Goal: Task Accomplishment & Management: Manage account settings

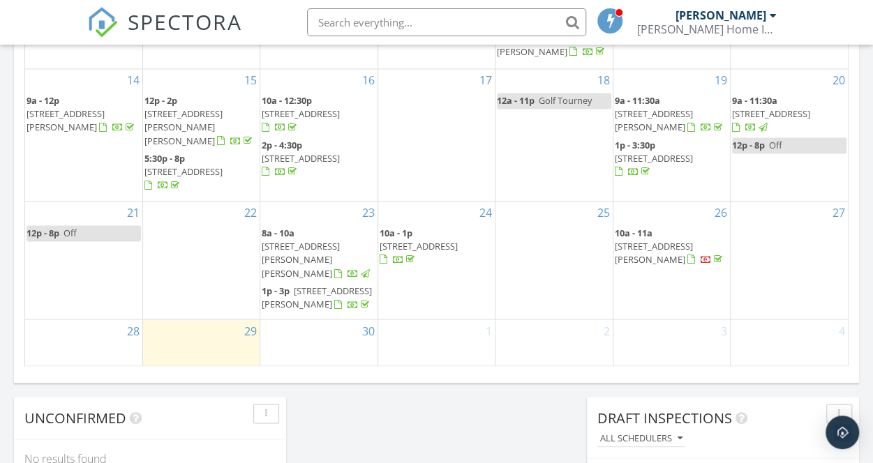
scroll to position [1047, 0]
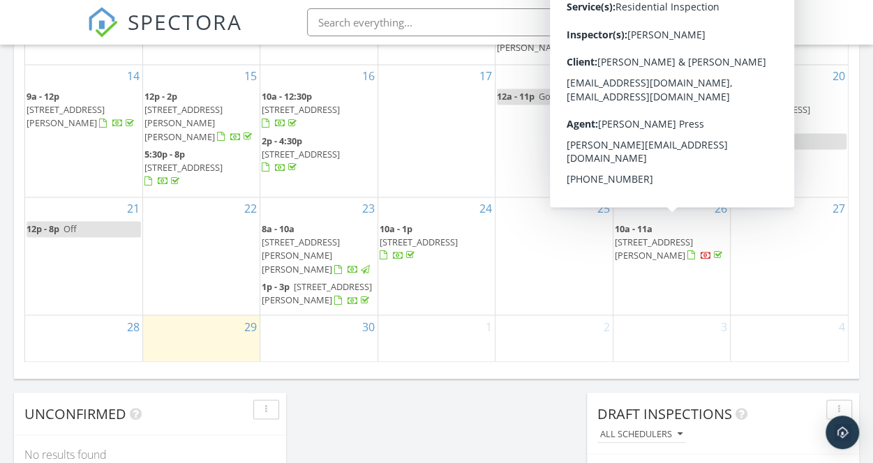
drag, startPoint x: 706, startPoint y: 227, endPoint x: 690, endPoint y: 227, distance: 16.1
click at [690, 236] on span "438 Girard St 256, Gaithersburg 20877" at bounding box center [654, 249] width 78 height 26
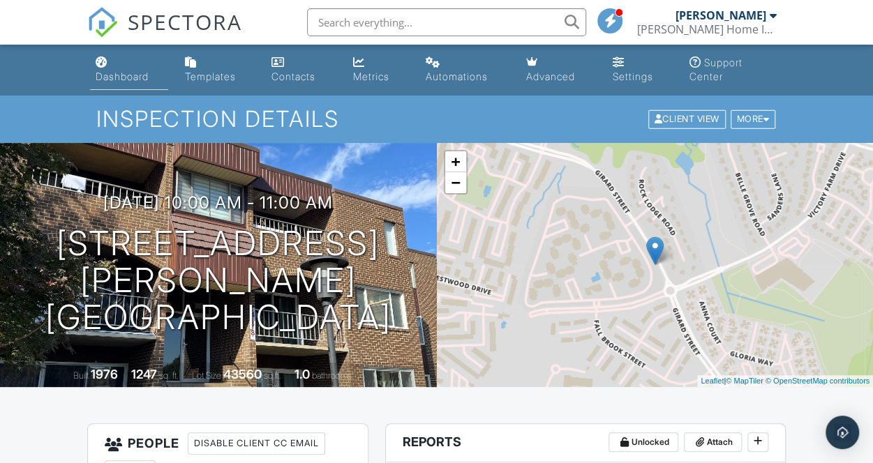
click at [132, 67] on link "Dashboard" at bounding box center [129, 70] width 78 height 40
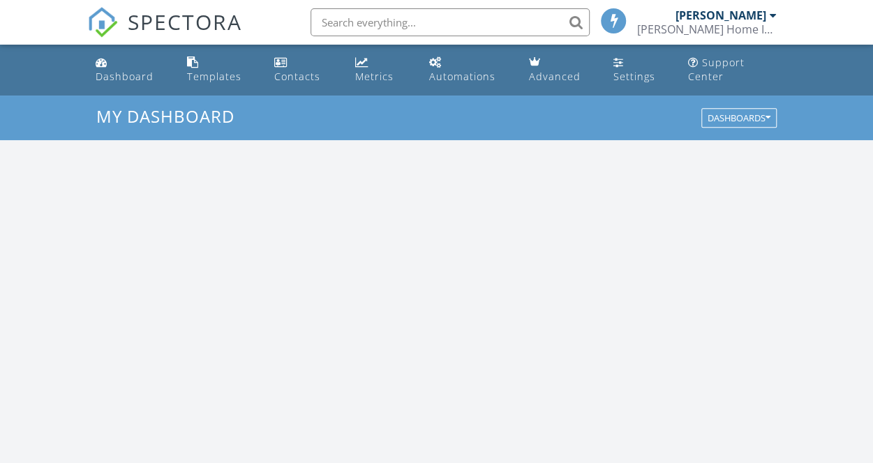
scroll to position [1291, 894]
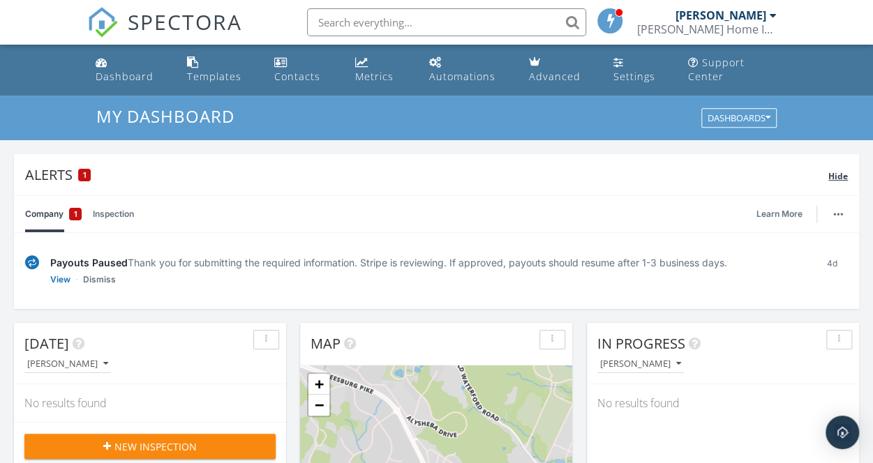
click at [835, 172] on span "Hide" at bounding box center [838, 176] width 20 height 12
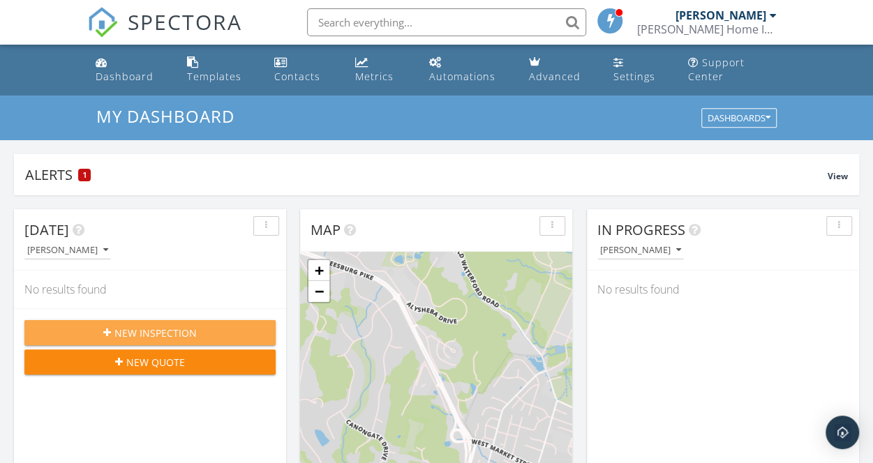
click at [158, 320] on button "New Inspection" at bounding box center [149, 332] width 251 height 25
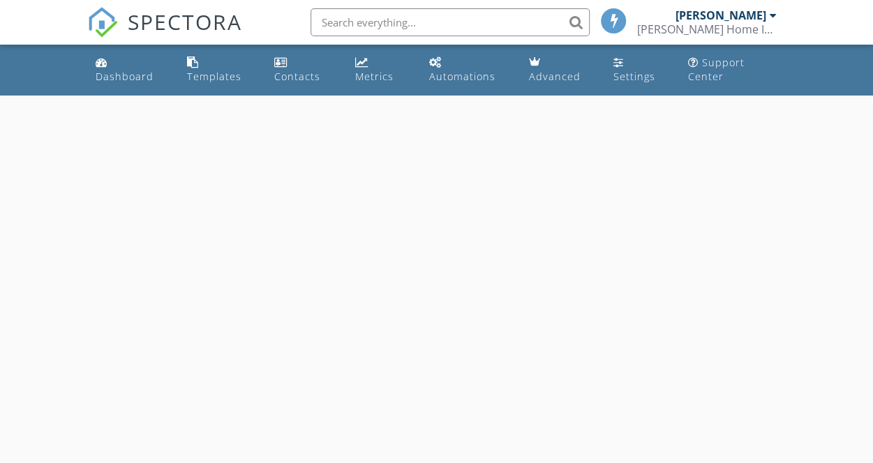
select select "8"
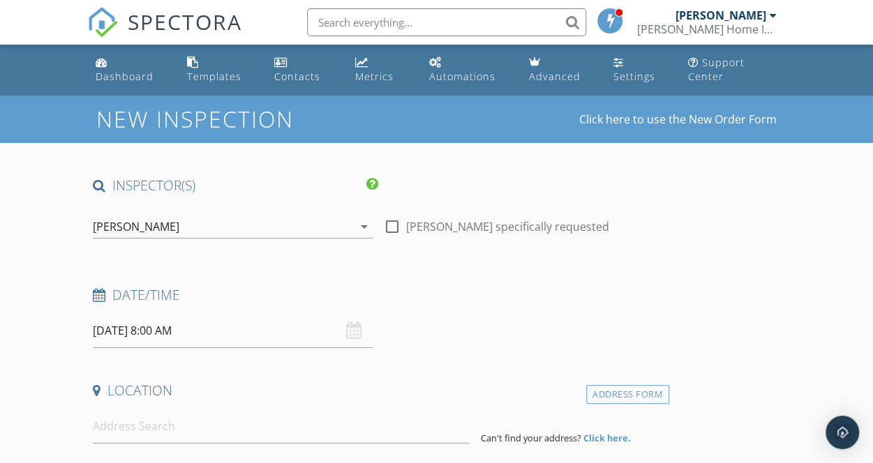
click at [221, 334] on input "09/30/2025 8:00 AM" at bounding box center [233, 331] width 280 height 34
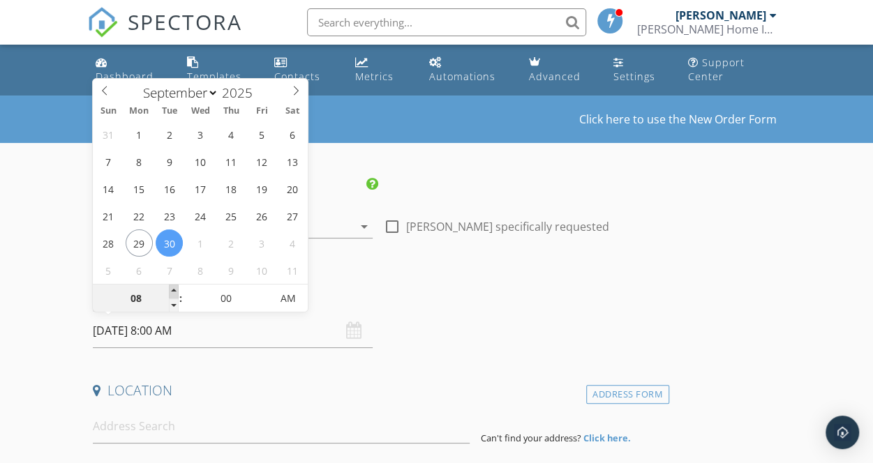
type input "09"
type input "09/30/2025 9:00 AM"
click at [173, 291] on span at bounding box center [174, 292] width 10 height 14
type input "10"
type input "09/30/2025 10:00 AM"
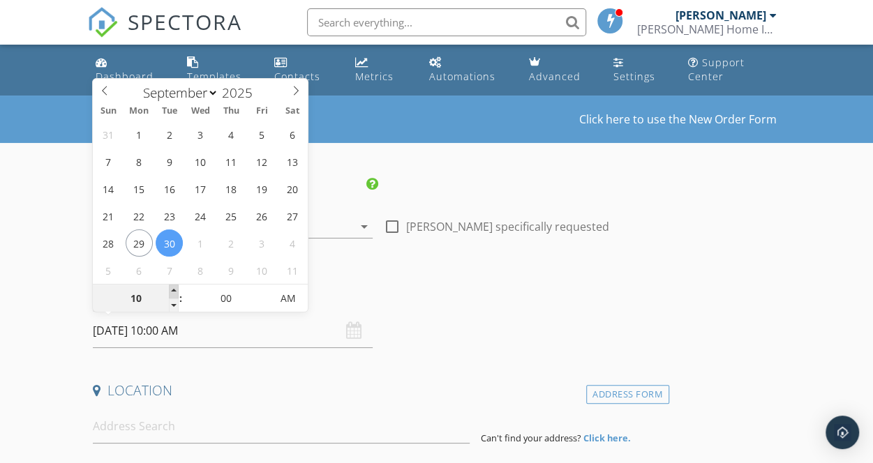
click at [173, 291] on span at bounding box center [174, 292] width 10 height 14
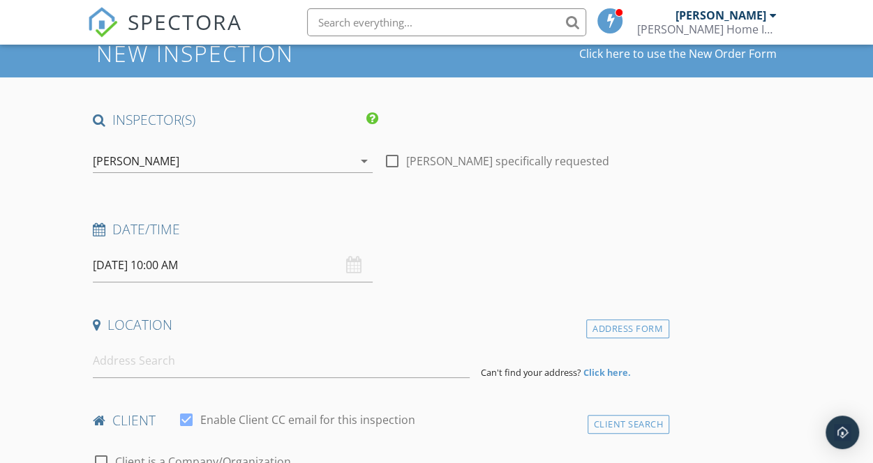
scroll to position [140, 0]
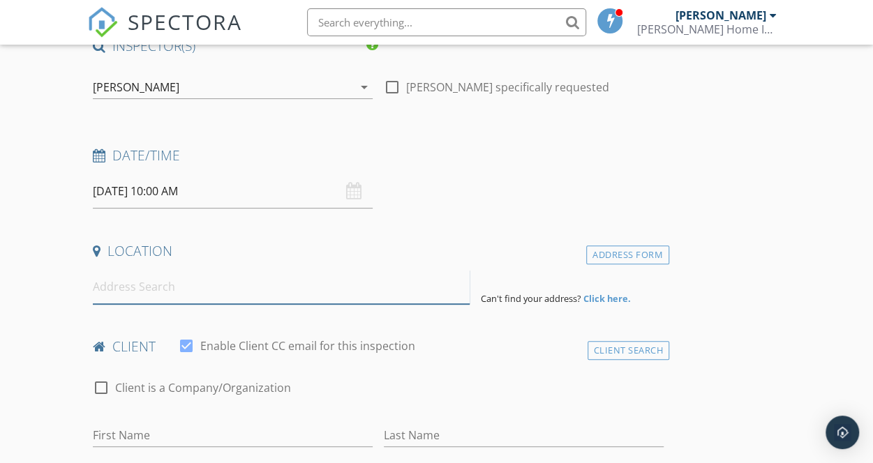
click at [213, 294] on input at bounding box center [281, 287] width 377 height 34
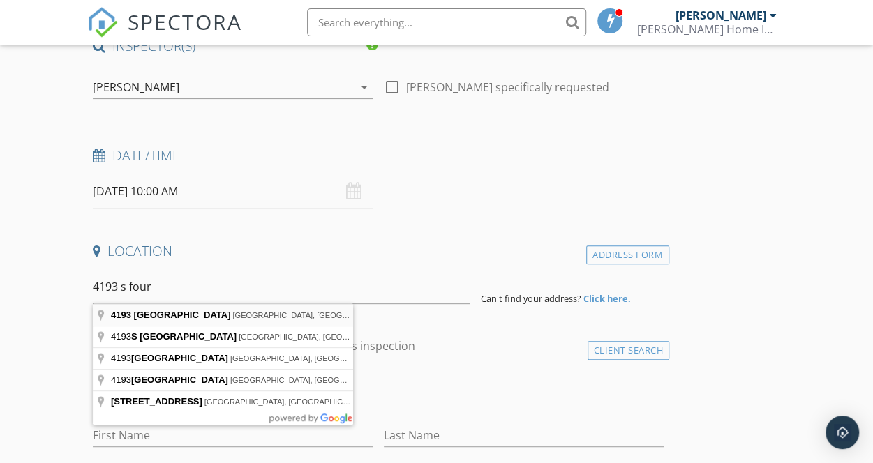
type input "4193 South Four Mile Run Drive, Arlington, VA, USA"
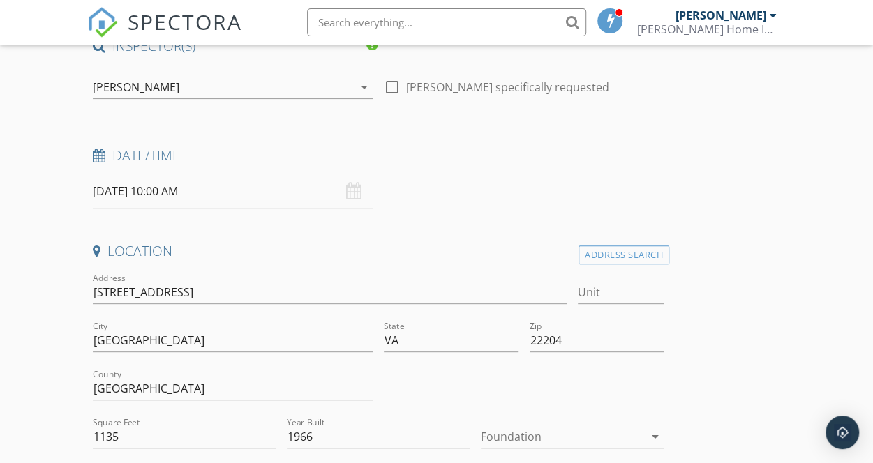
scroll to position [209, 0]
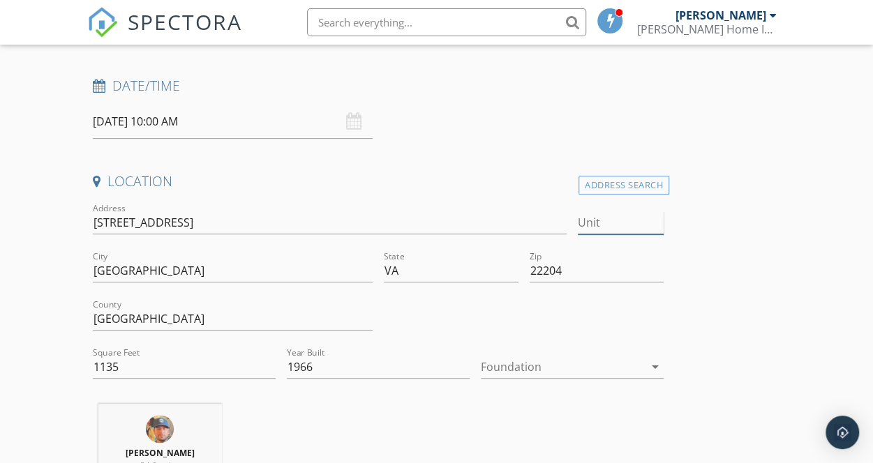
click at [578, 223] on input "Unit" at bounding box center [621, 222] width 86 height 23
type input "202"
type input "1135"
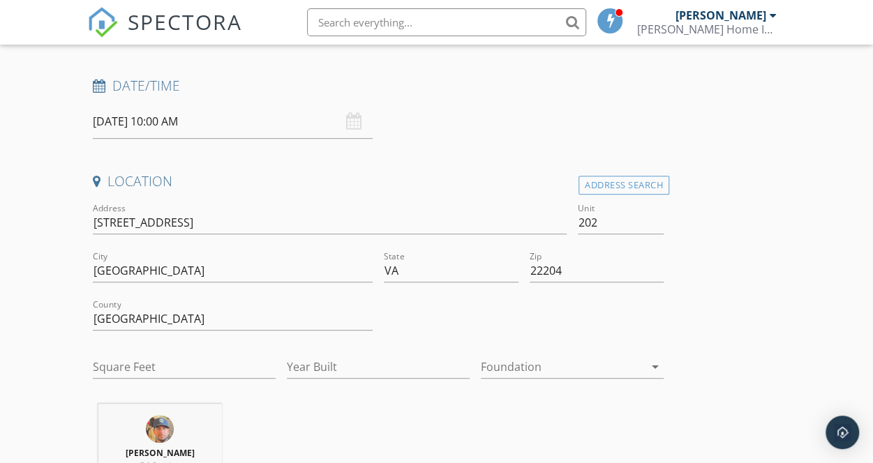
type input "1966"
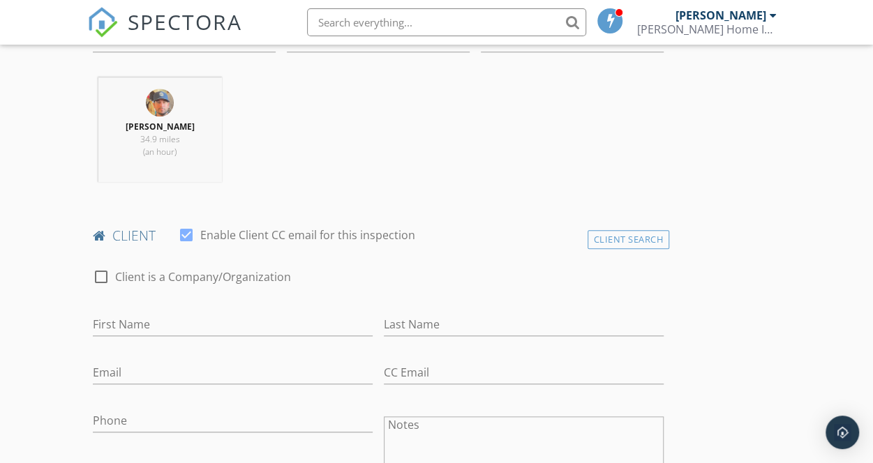
scroll to position [558, 0]
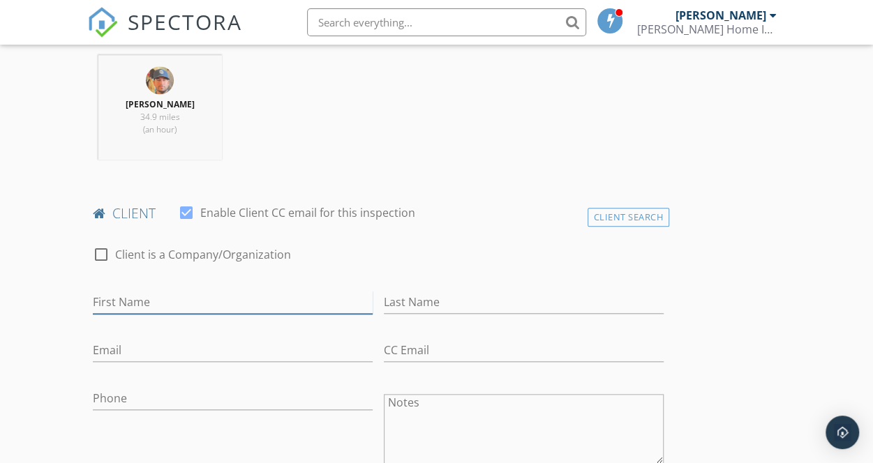
click at [202, 312] on input "First Name" at bounding box center [233, 302] width 280 height 23
type input "[PERSON_NAME] & [PERSON_NAME]"
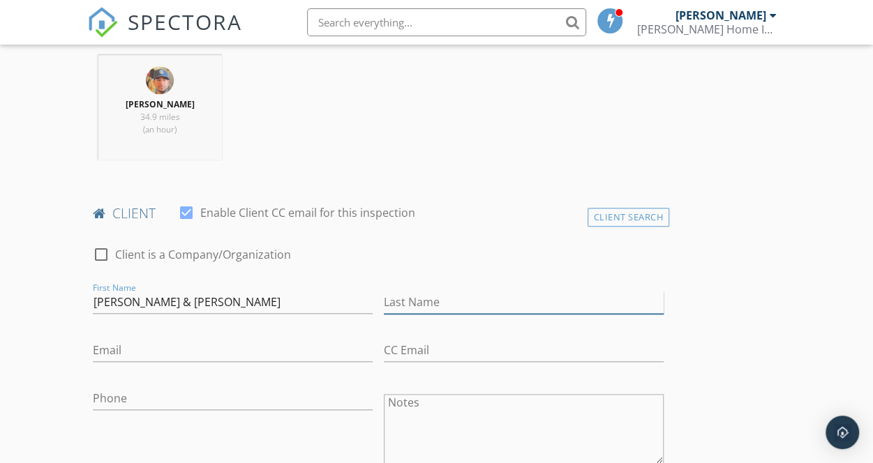
click at [384, 310] on input "Last Name" at bounding box center [524, 302] width 280 height 23
type input "Sondag"
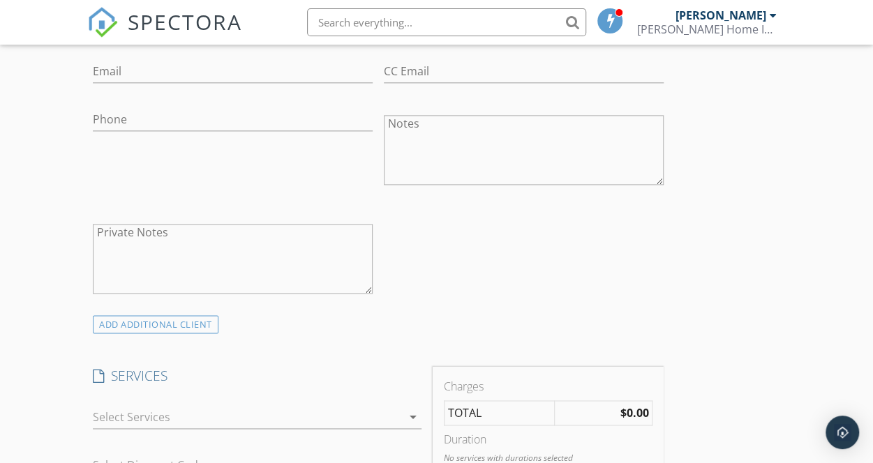
scroll to position [977, 0]
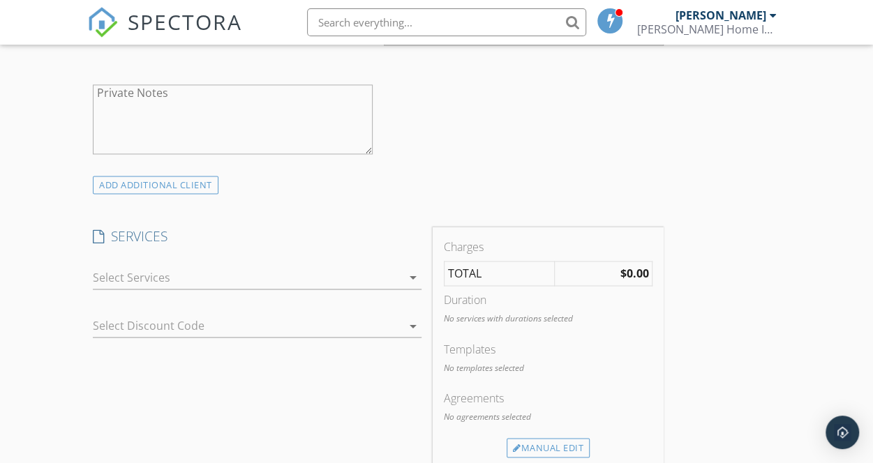
click at [295, 289] on div at bounding box center [247, 278] width 308 height 22
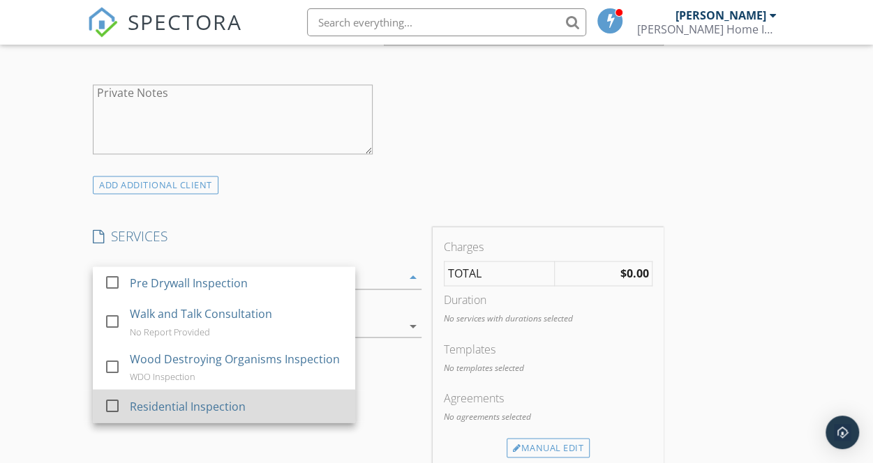
click at [230, 415] on div "Residential Inspection" at bounding box center [188, 406] width 116 height 17
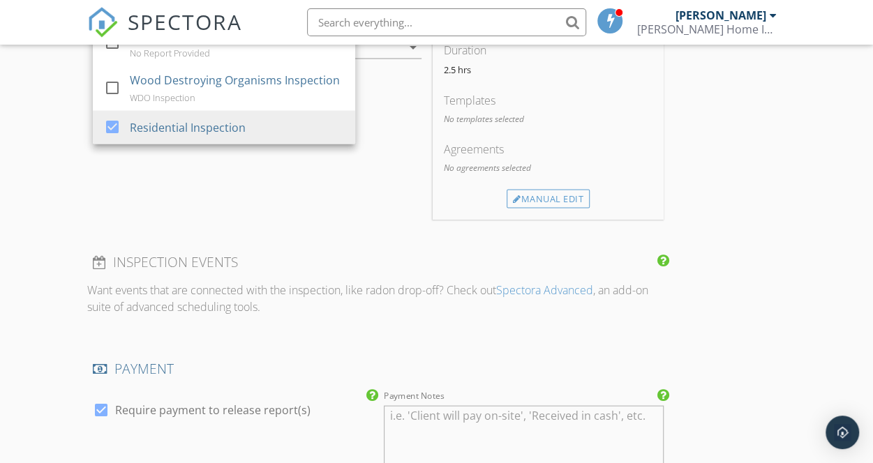
click at [642, 278] on div "INSPECTOR(S) check_box Bryan Brosnan PRIMARY Bryan Brosnan arrow_drop_down chec…" at bounding box center [436, 79] width 699 height 2318
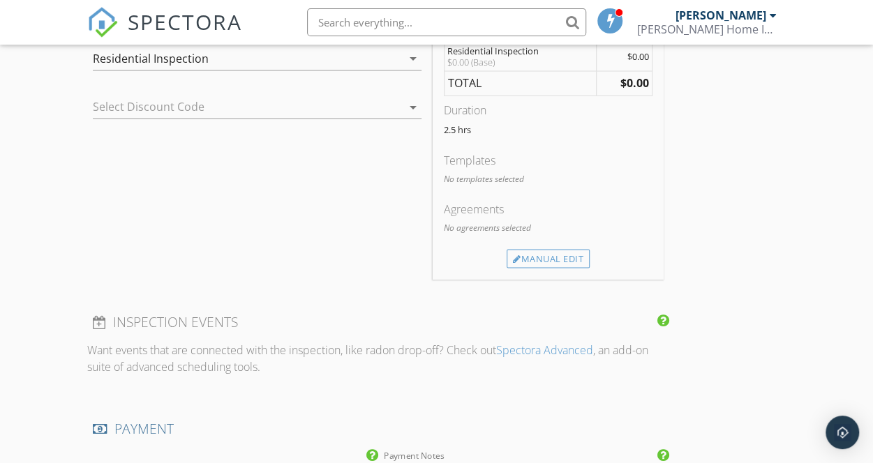
scroll to position [1117, 0]
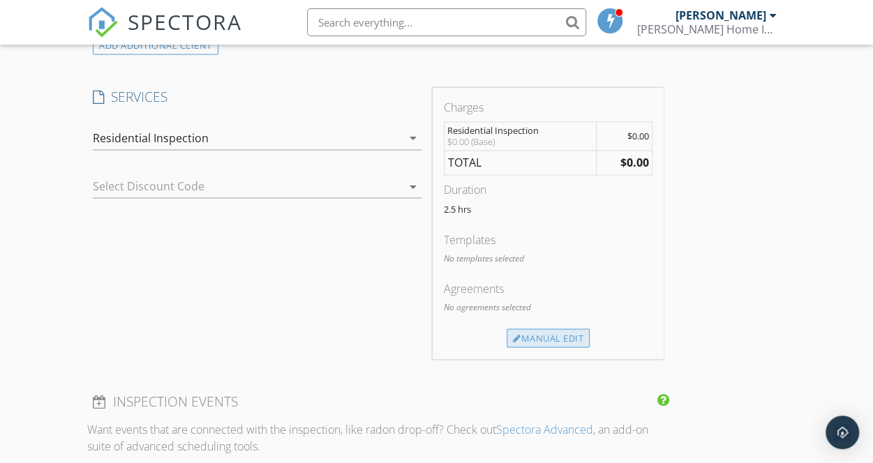
click at [507, 346] on div "Manual Edit" at bounding box center [548, 339] width 83 height 20
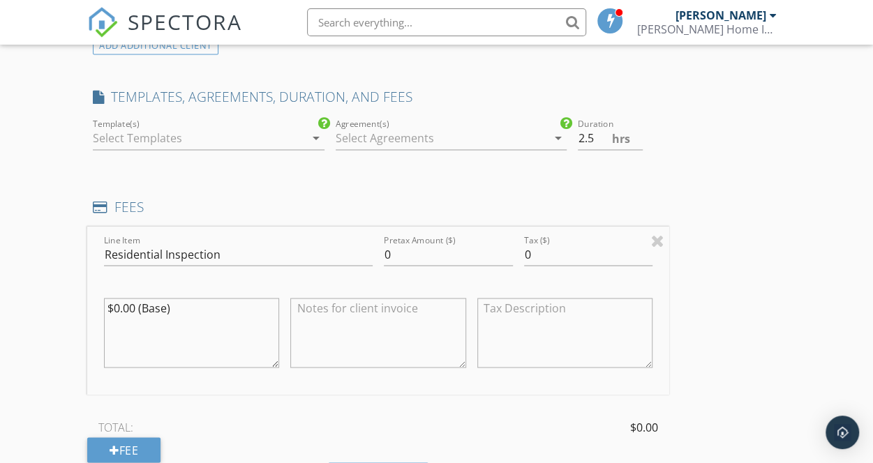
drag, startPoint x: 200, startPoint y: 327, endPoint x: 45, endPoint y: 285, distance: 160.7
click at [45, 285] on div "New Inspection Click here to use the New Order Form INSPECTOR(S) check_box Brya…" at bounding box center [436, 256] width 873 height 2554
drag, startPoint x: 323, startPoint y: 265, endPoint x: 247, endPoint y: 258, distance: 76.3
click at [247, 258] on div "Line Item Residential Inspection Pretax Amount ($) 0 Tax ($) 0" at bounding box center [378, 310] width 582 height 168
type input "375"
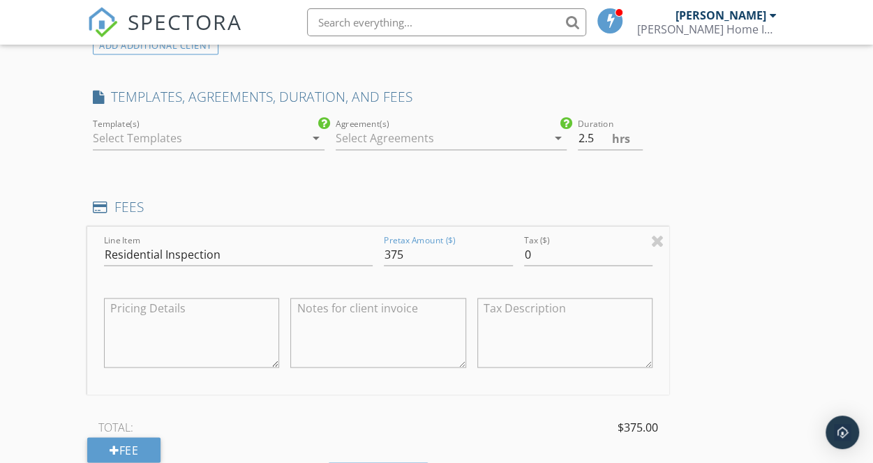
click at [517, 318] on div "INSPECTOR(S) check_box Bryan Brosnan PRIMARY Bryan Brosnan arrow_drop_down chec…" at bounding box center [436, 280] width 699 height 2441
type input "2"
click at [578, 150] on input "2" at bounding box center [610, 138] width 65 height 23
click at [370, 149] on div at bounding box center [441, 138] width 211 height 22
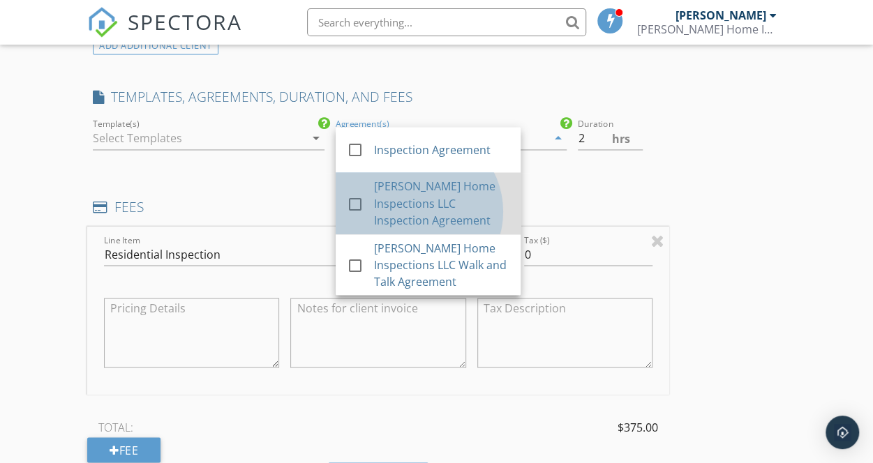
click at [373, 209] on div "Brosnan Home Inspections LLC Inspection Agreement" at bounding box center [440, 203] width 135 height 50
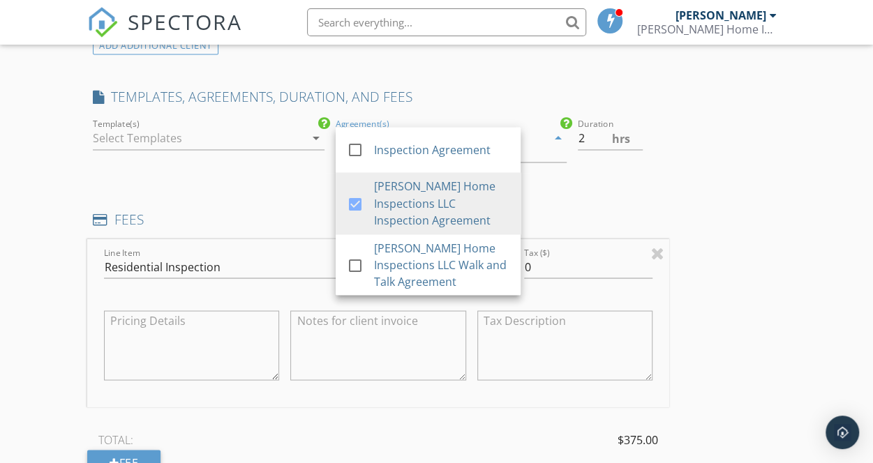
click at [590, 212] on div "INSPECTOR(S) check_box Bryan Brosnan PRIMARY Bryan Brosnan arrow_drop_down chec…" at bounding box center [436, 286] width 699 height 2453
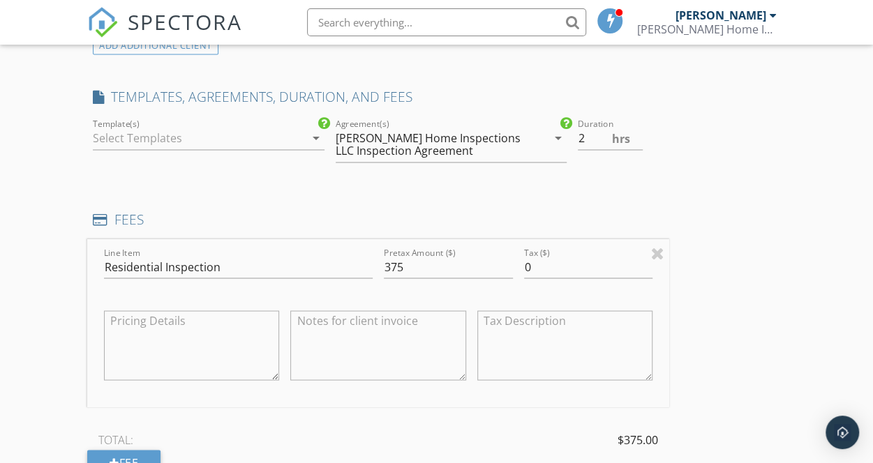
click at [181, 149] on div at bounding box center [198, 138] width 211 height 22
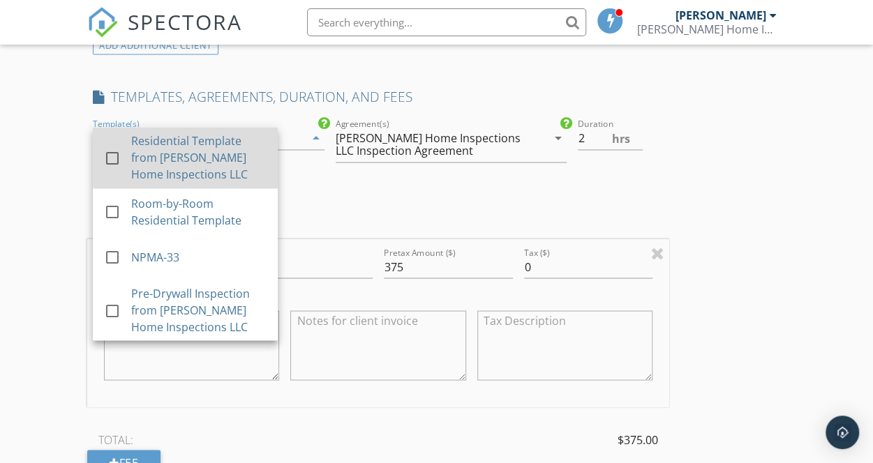
click at [180, 177] on div "Residential Template from Brosnan Home Inspections LLC" at bounding box center [198, 158] width 135 height 50
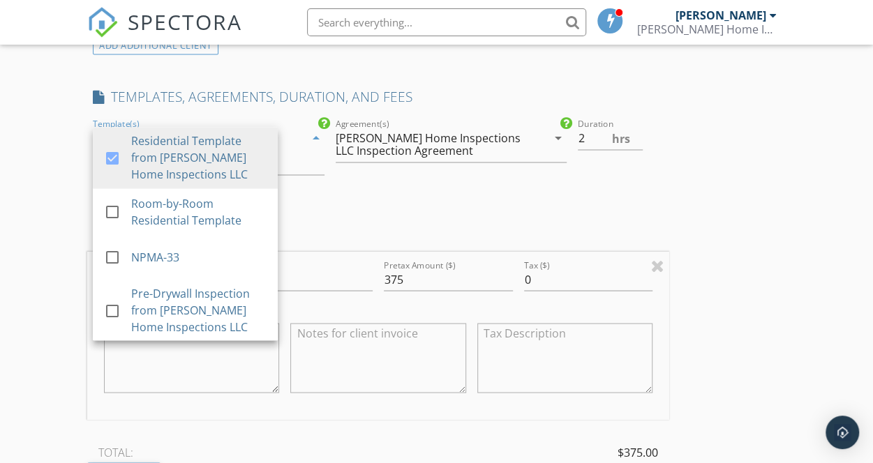
click at [586, 265] on div "INSPECTOR(S) check_box Bryan Brosnan PRIMARY Bryan Brosnan arrow_drop_down chec…" at bounding box center [436, 293] width 699 height 2466
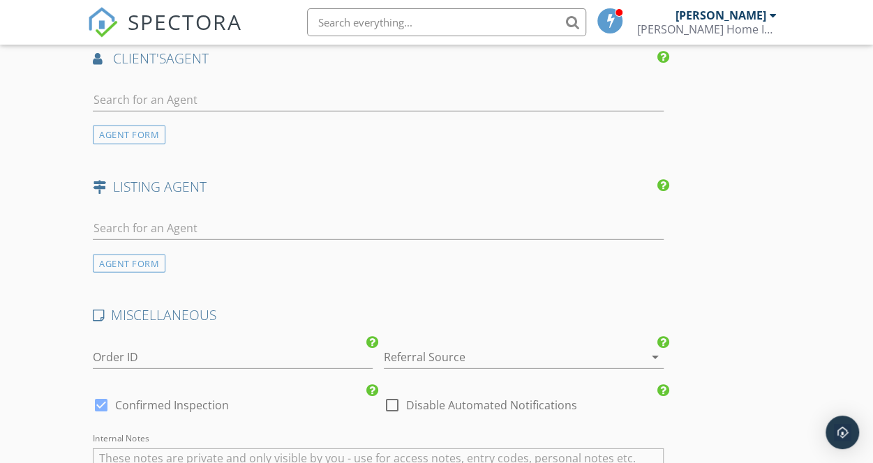
scroll to position [2220, 0]
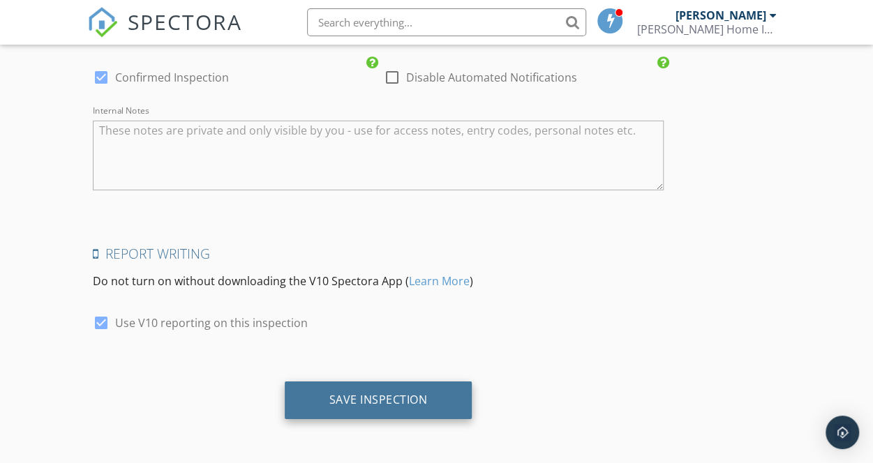
click at [329, 397] on div "Save Inspection" at bounding box center [378, 400] width 98 height 14
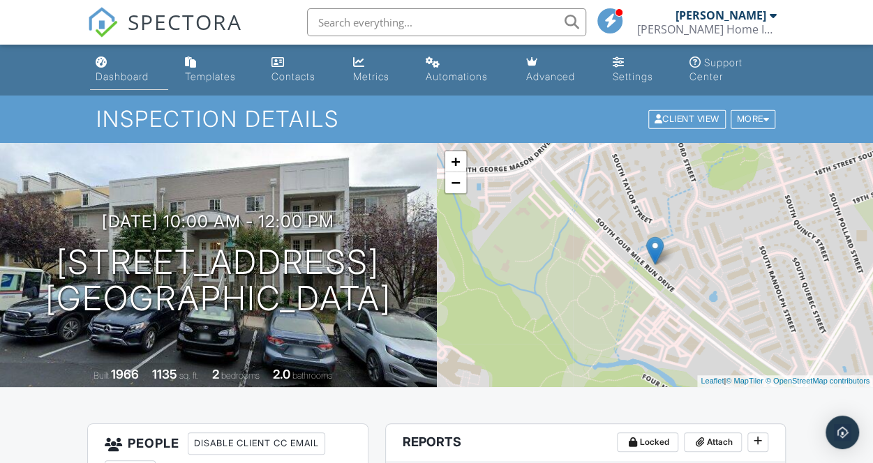
click at [124, 82] on div "Dashboard" at bounding box center [122, 76] width 53 height 12
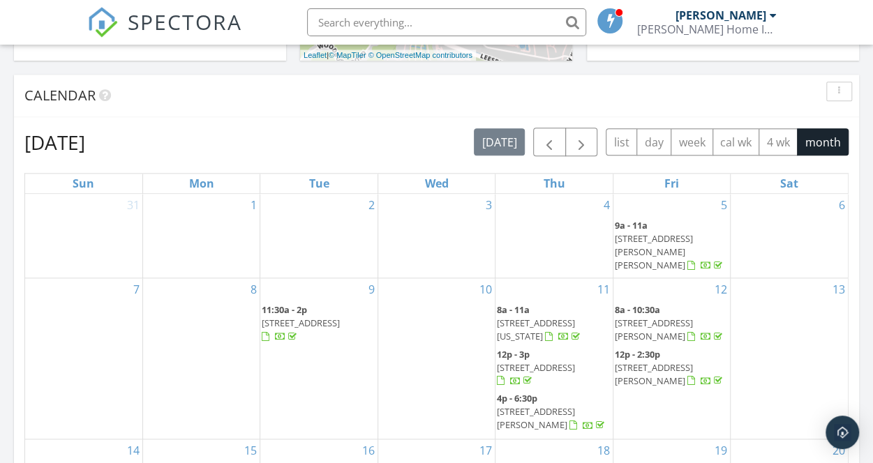
scroll to position [732, 0]
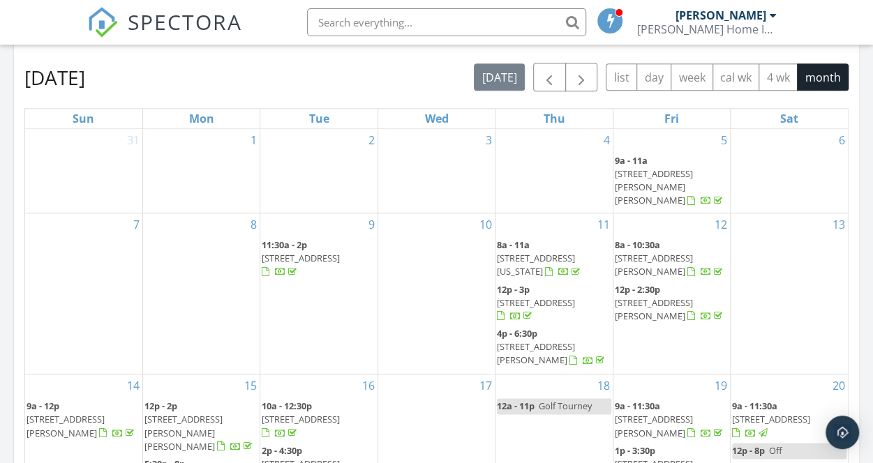
click at [733, 102] on div "September 2025 today list day week cal wk 4 wk month Sun Mon Tue Wed Thu Fri Sa…" at bounding box center [436, 370] width 824 height 614
click at [665, 168] on span "3705 S George Mason Dr 611-S, Falls Church 22041" at bounding box center [654, 187] width 78 height 39
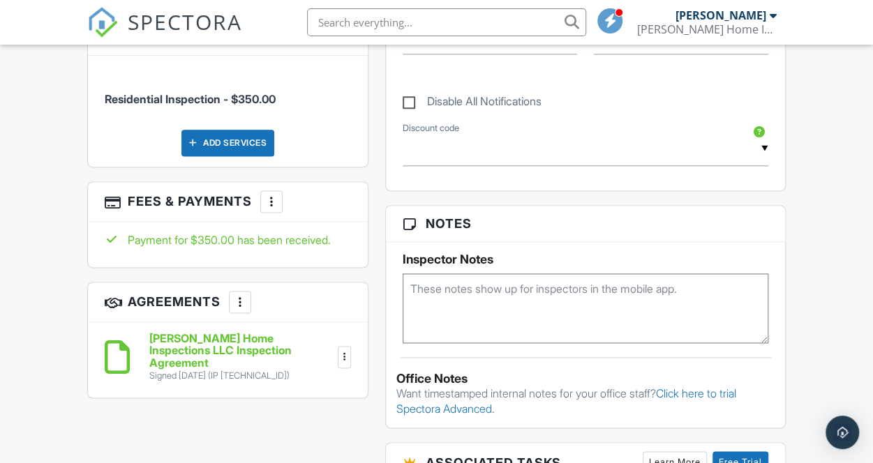
scroll to position [729, 0]
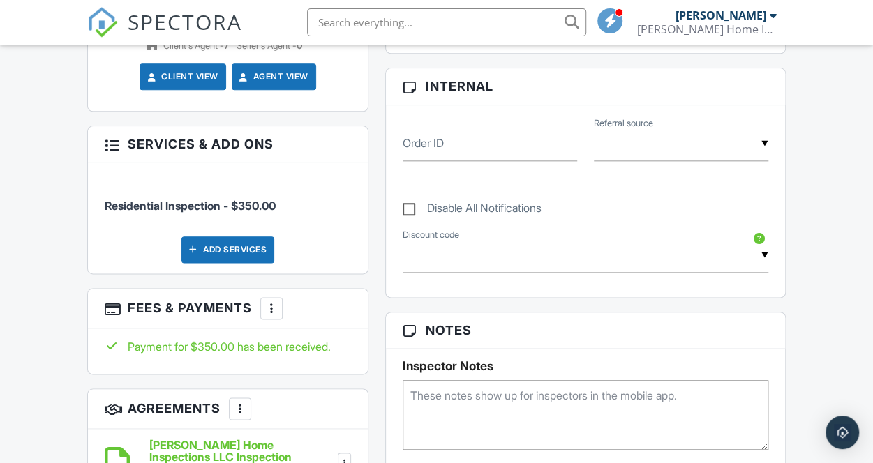
click at [276, 302] on div at bounding box center [272, 309] width 14 height 14
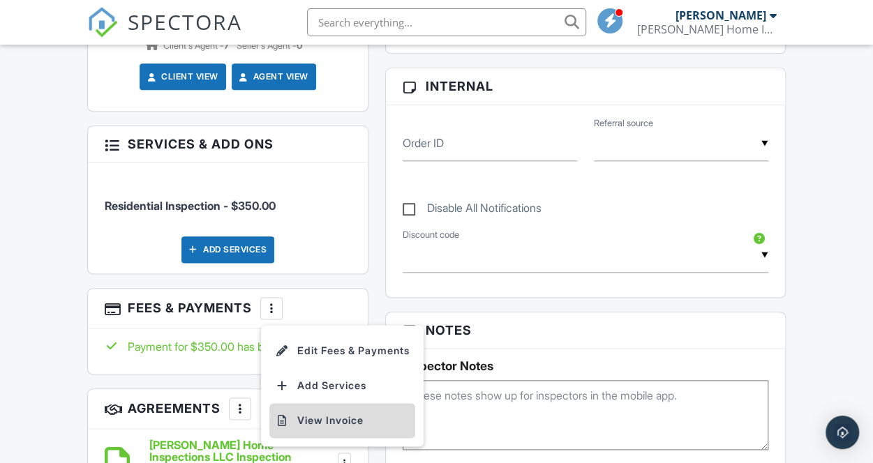
click at [374, 403] on li "View Invoice" at bounding box center [342, 420] width 146 height 35
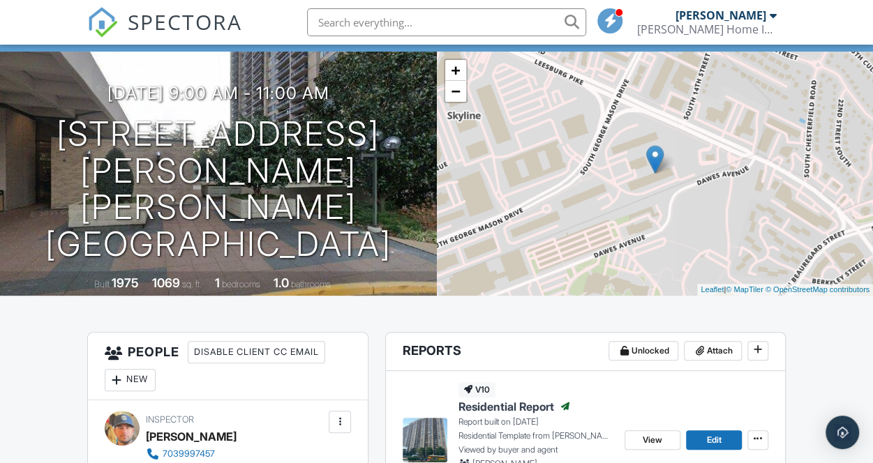
scroll to position [0, 0]
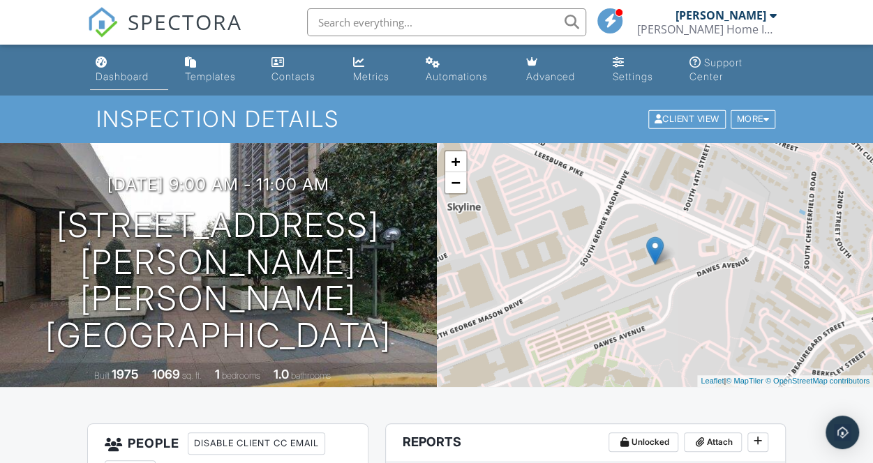
click at [129, 67] on link "Dashboard" at bounding box center [129, 70] width 78 height 40
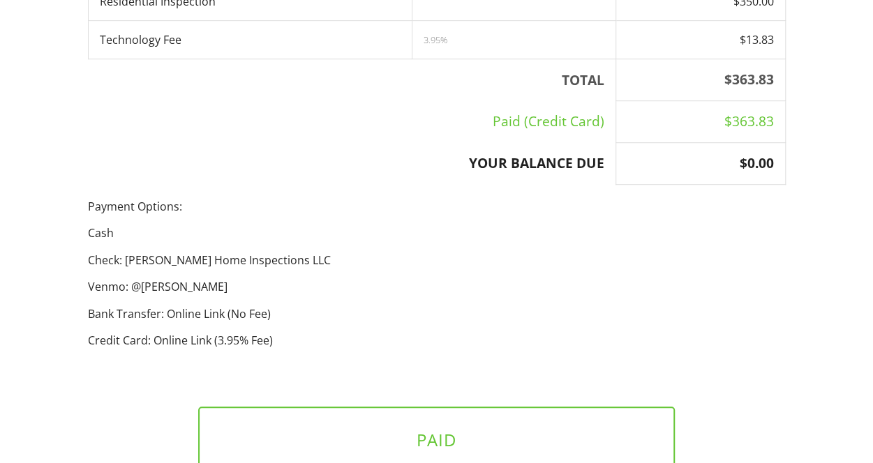
scroll to position [489, 0]
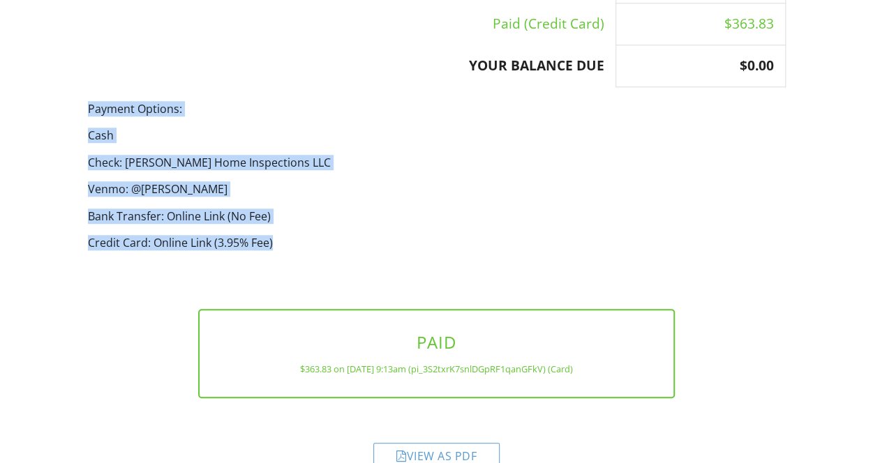
drag, startPoint x: 285, startPoint y: 224, endPoint x: 84, endPoint y: 86, distance: 244.5
click at [84, 101] on div "Payment Options: Cash Check: Brosnan Home Inspections LLC Venmo: @Bryan-Brosnan…" at bounding box center [437, 181] width 715 height 161
click at [384, 181] on div "Payment Options: Cash Check: Brosnan Home Inspections LLC Venmo: @Bryan-Brosnan…" at bounding box center [437, 181] width 715 height 161
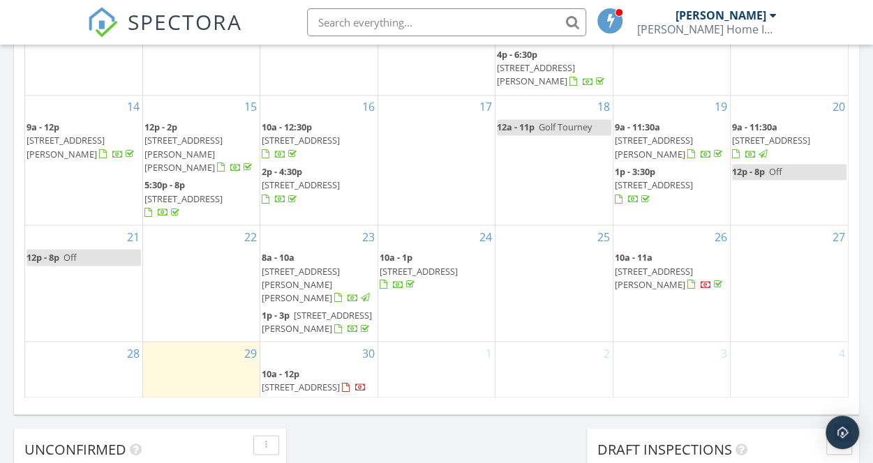
scroll to position [1011, 0]
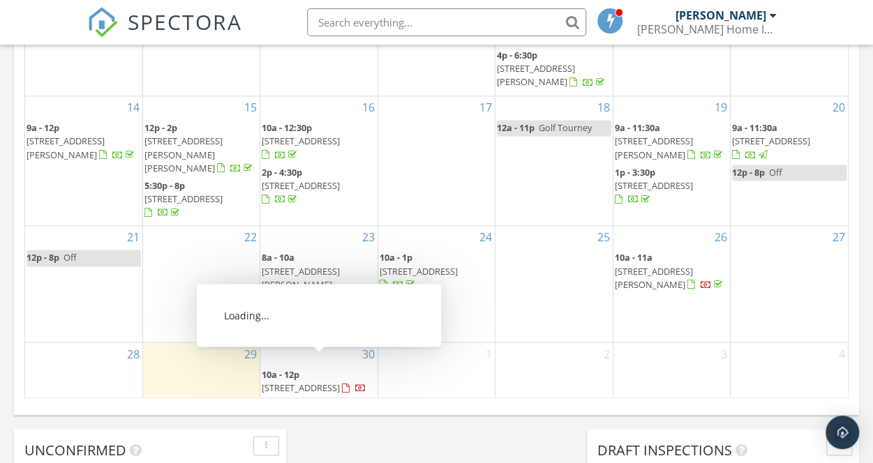
click at [330, 368] on span "10a - 12p 4193 S Four Mile Run Dr 202, Arlington 22204" at bounding box center [319, 381] width 114 height 27
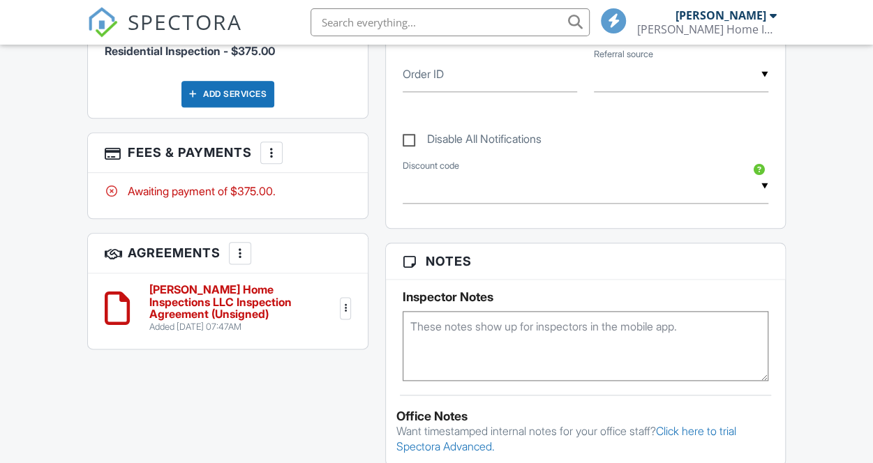
click at [269, 146] on div at bounding box center [272, 153] width 14 height 14
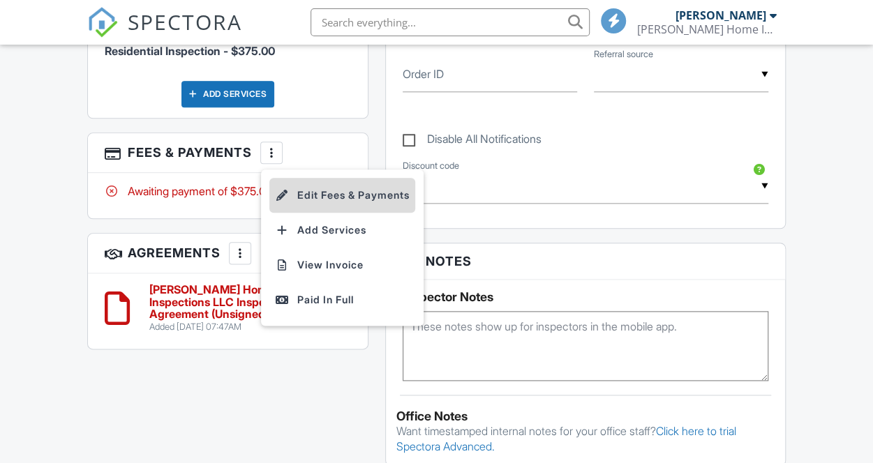
click at [351, 178] on li "Edit Fees & Payments" at bounding box center [342, 195] width 146 height 35
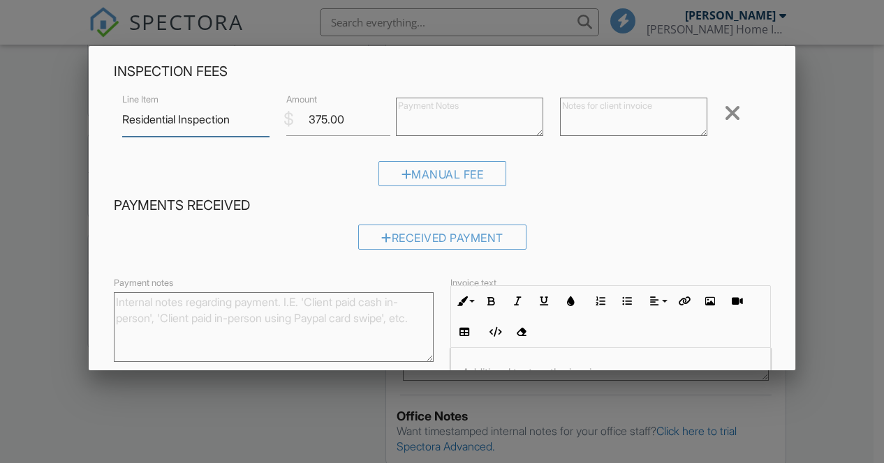
scroll to position [202, 0]
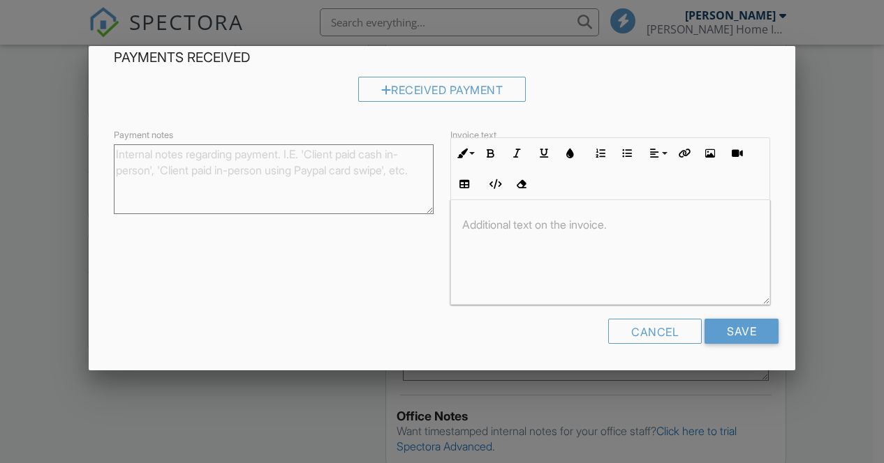
click at [561, 273] on div at bounding box center [610, 252] width 318 height 105
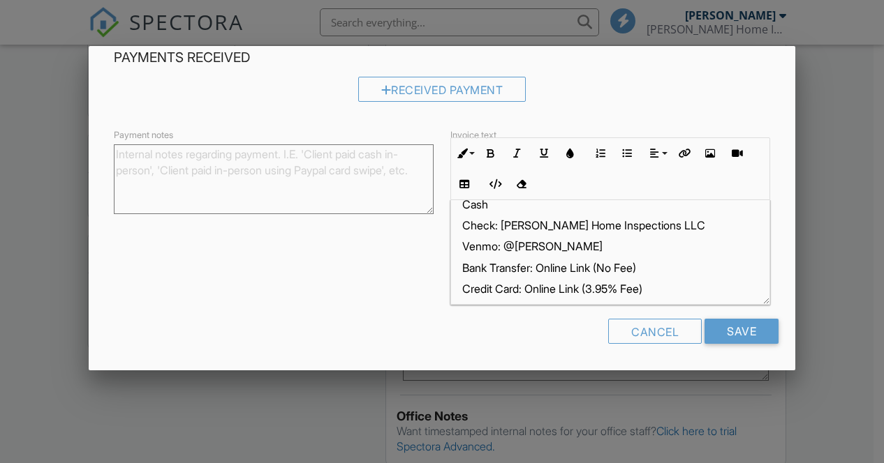
scroll to position [51, 0]
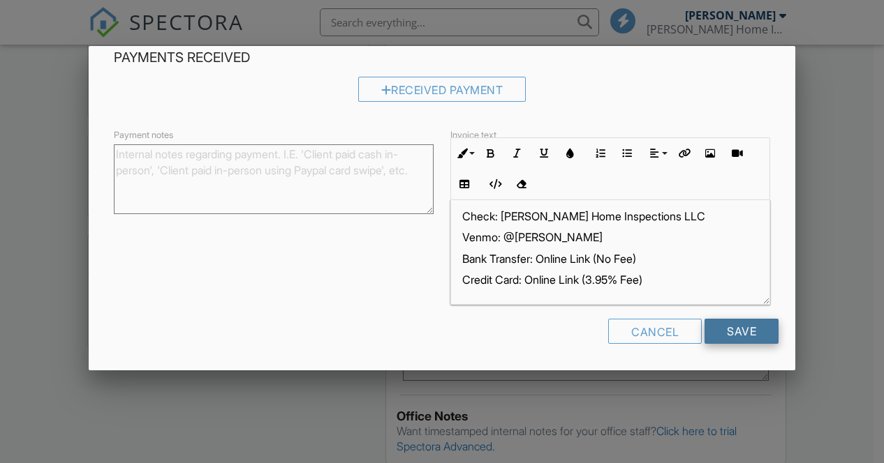
click at [748, 319] on input "Save" at bounding box center [741, 331] width 74 height 25
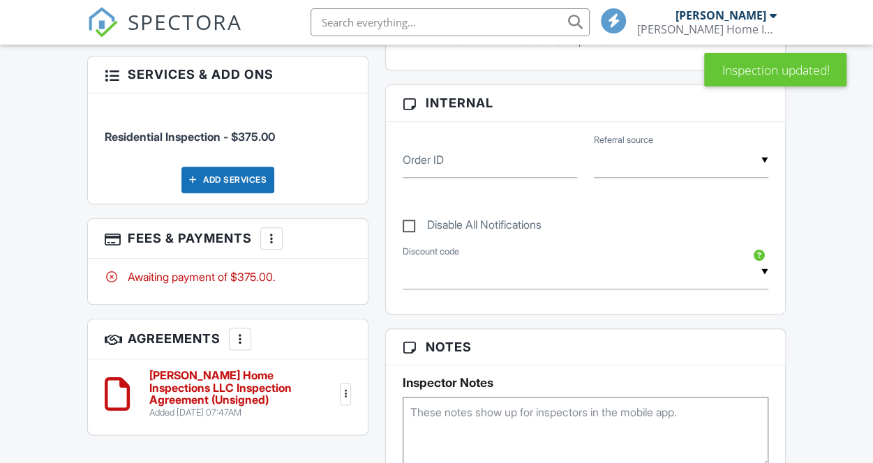
scroll to position [627, 0]
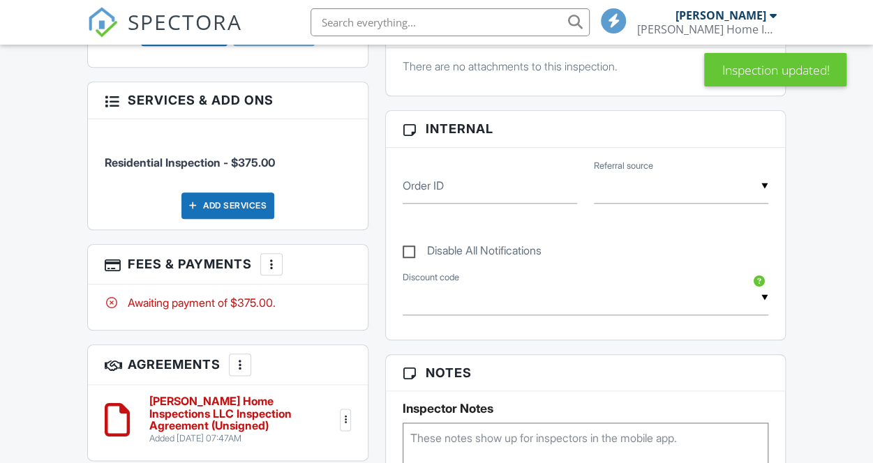
click at [274, 258] on div at bounding box center [272, 265] width 14 height 14
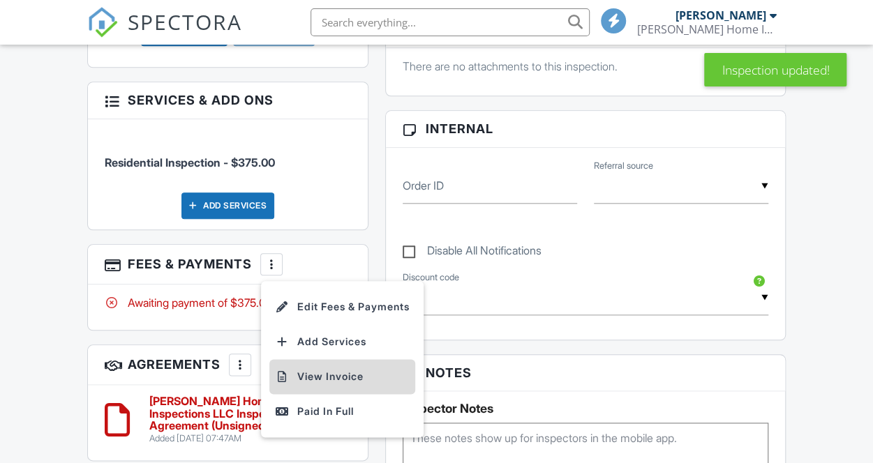
click at [382, 359] on li "View Invoice" at bounding box center [342, 376] width 146 height 35
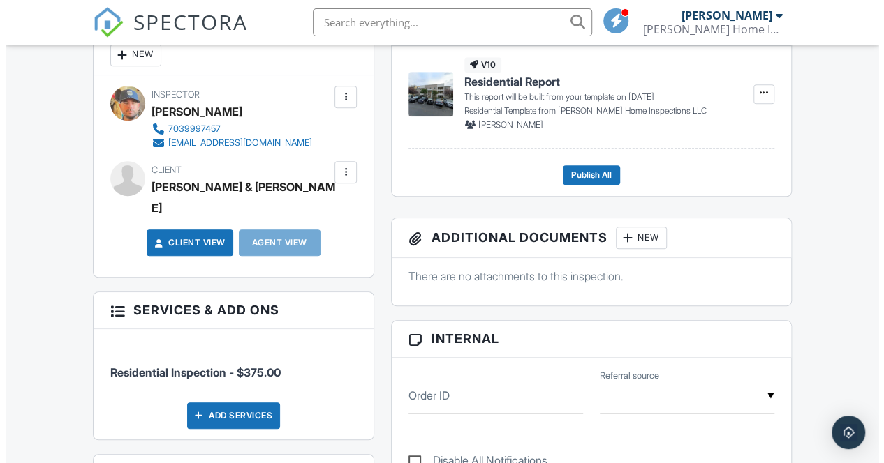
scroll to position [417, 0]
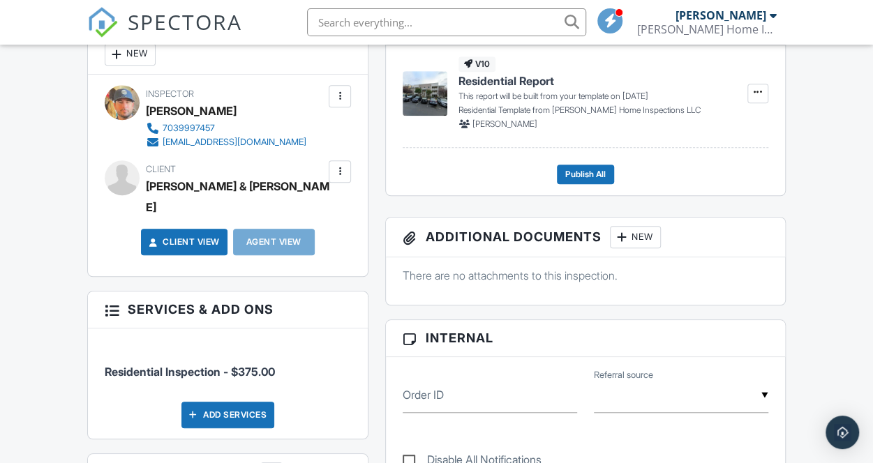
click at [336, 171] on div at bounding box center [340, 172] width 14 height 14
click at [335, 205] on li "Edit" at bounding box center [306, 214] width 71 height 35
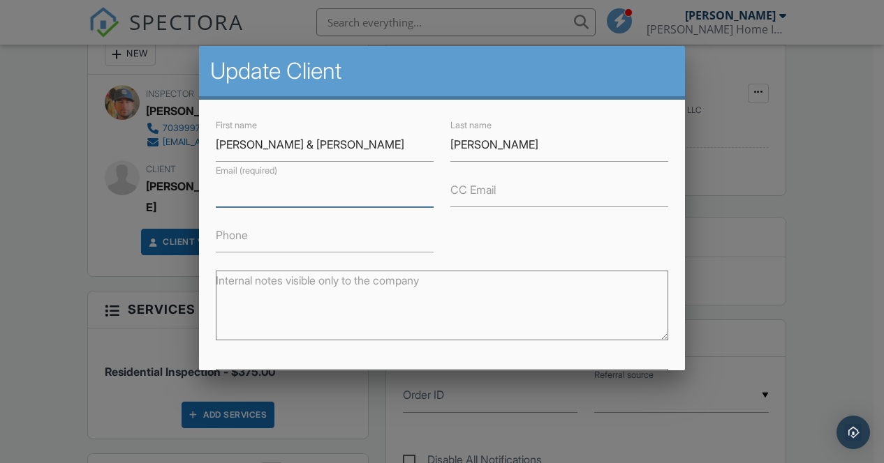
click at [342, 195] on input "Email (required)" at bounding box center [325, 190] width 218 height 34
type input "[PERSON_NAME][EMAIL_ADDRESS][PERSON_NAME][DOMAIN_NAME]"
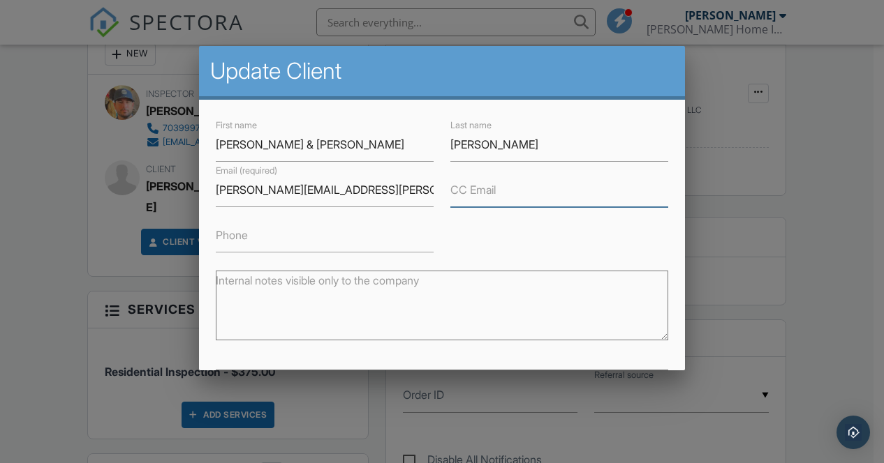
click at [499, 192] on input "CC Email" at bounding box center [559, 190] width 218 height 34
type input "Kathy.sondag@gmail.com"
click at [565, 237] on div "First name Kenneth & Kathleen Last name Sondag Email (required) ken.sondag@gmai…" at bounding box center [441, 185] width 469 height 136
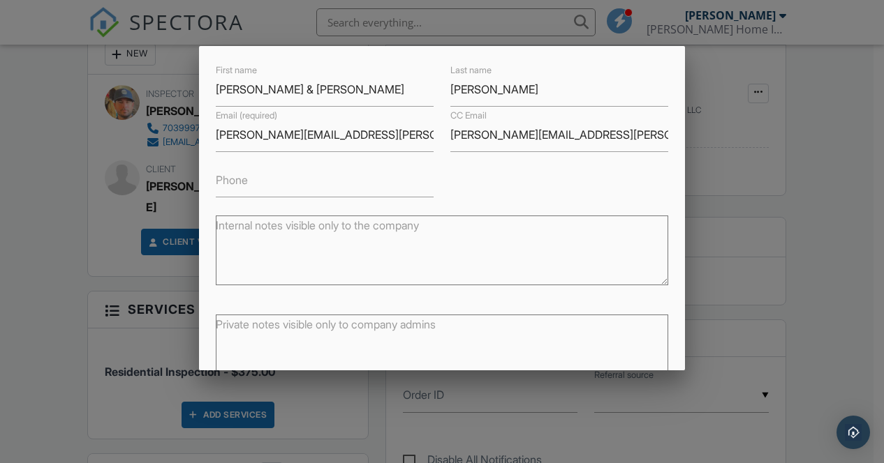
scroll to position [131, 0]
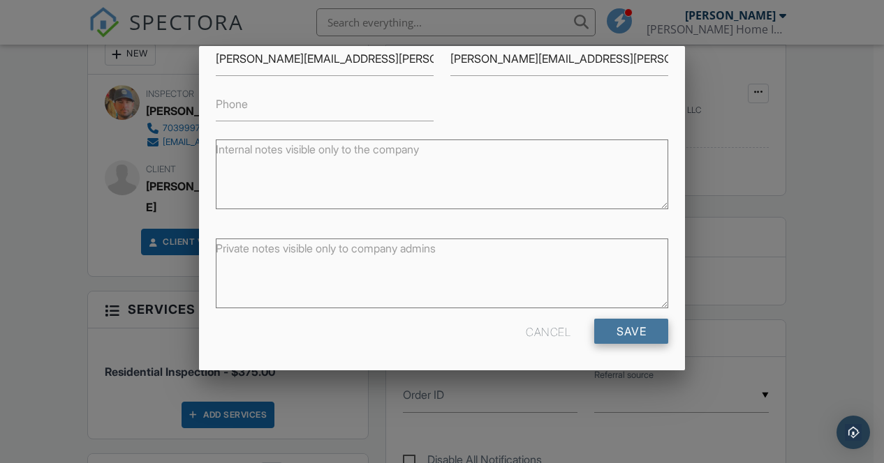
click at [611, 326] on input "Save" at bounding box center [631, 331] width 74 height 25
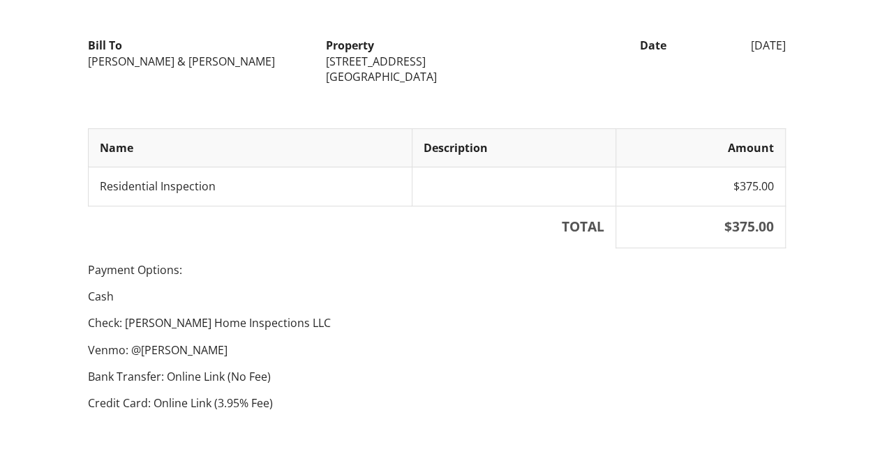
scroll to position [209, 0]
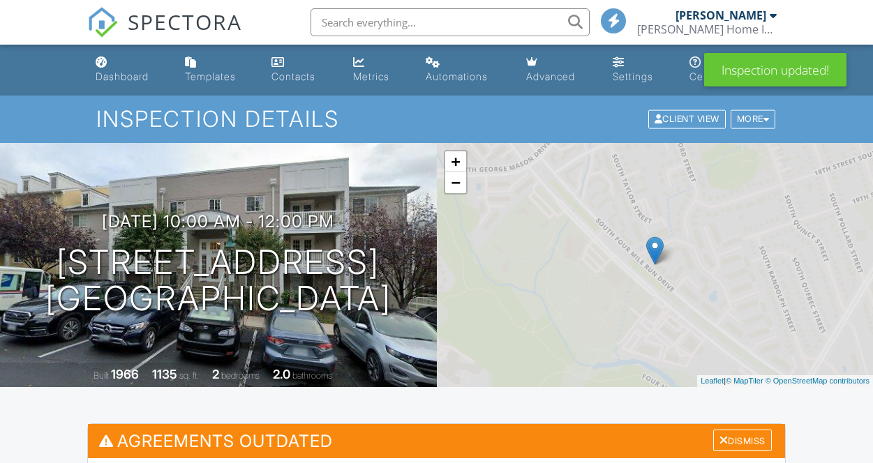
scroll to position [279, 0]
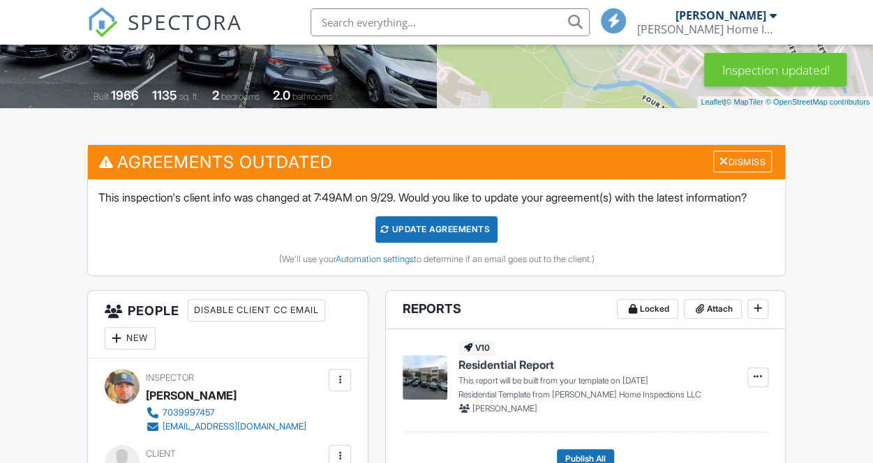
click at [759, 166] on div "Dismiss" at bounding box center [742, 162] width 59 height 22
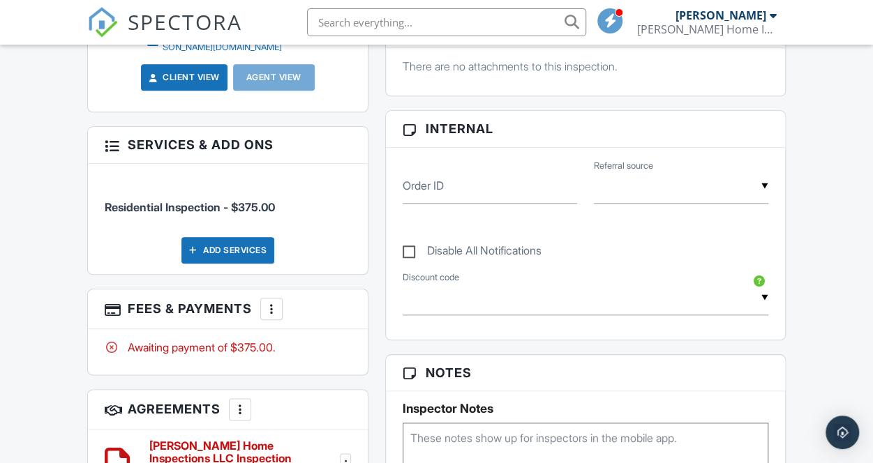
scroll to position [766, 0]
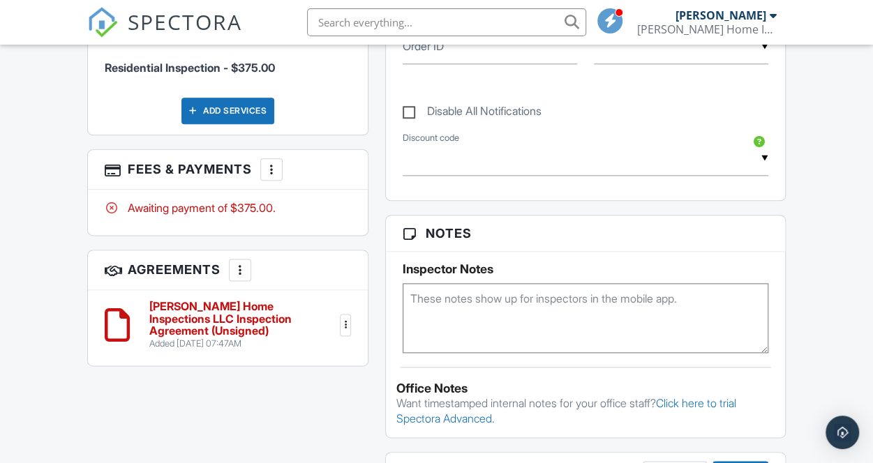
click at [272, 301] on h6 "[PERSON_NAME] Home Inspections LLC Inspection Agreement (Unsigned)" at bounding box center [243, 319] width 188 height 37
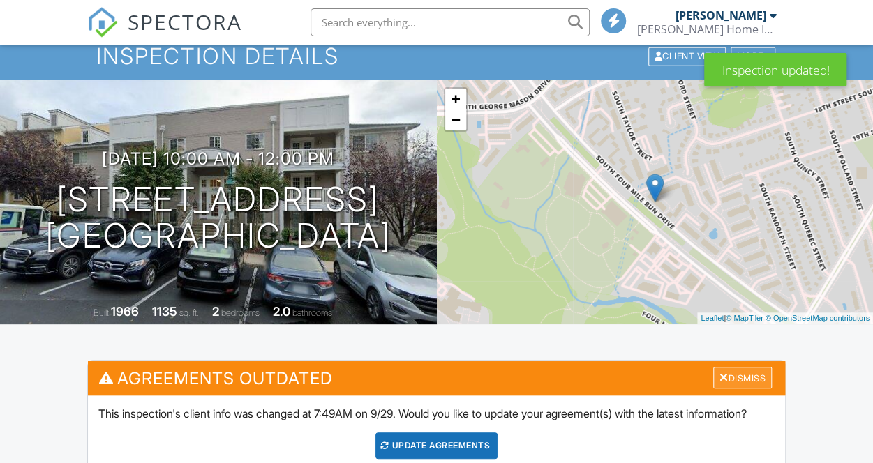
click at [739, 371] on div "Dismiss" at bounding box center [742, 378] width 59 height 22
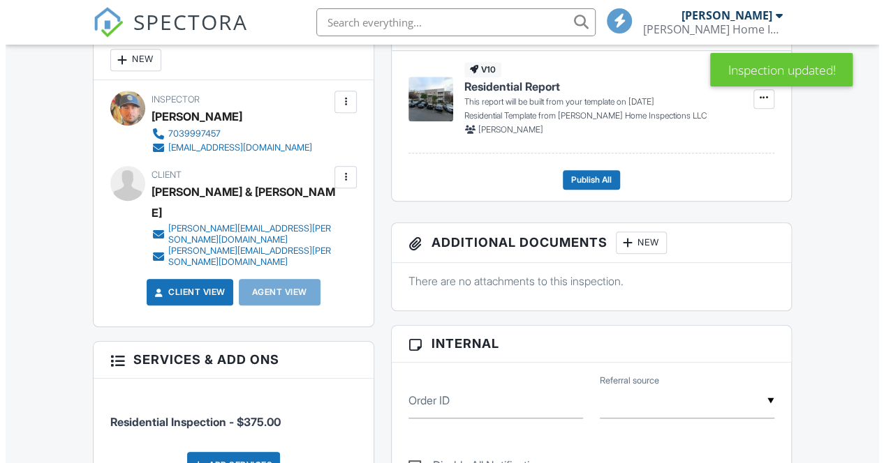
scroll to position [342, 0]
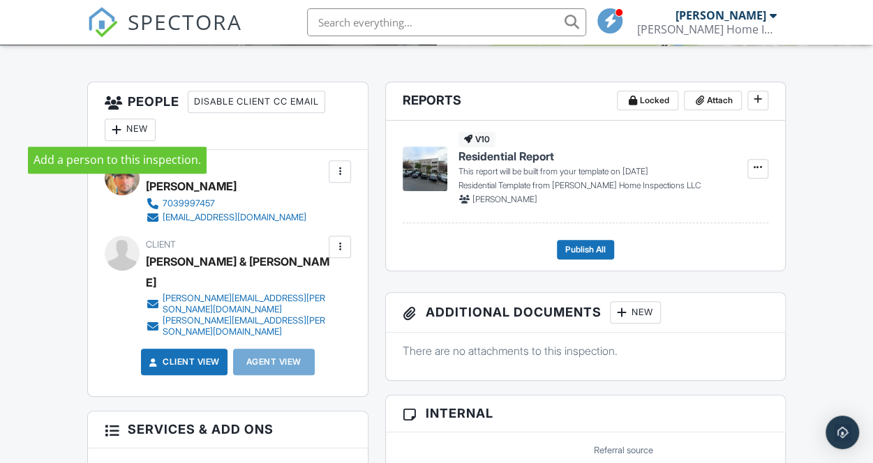
click at [120, 129] on div at bounding box center [117, 130] width 14 height 14
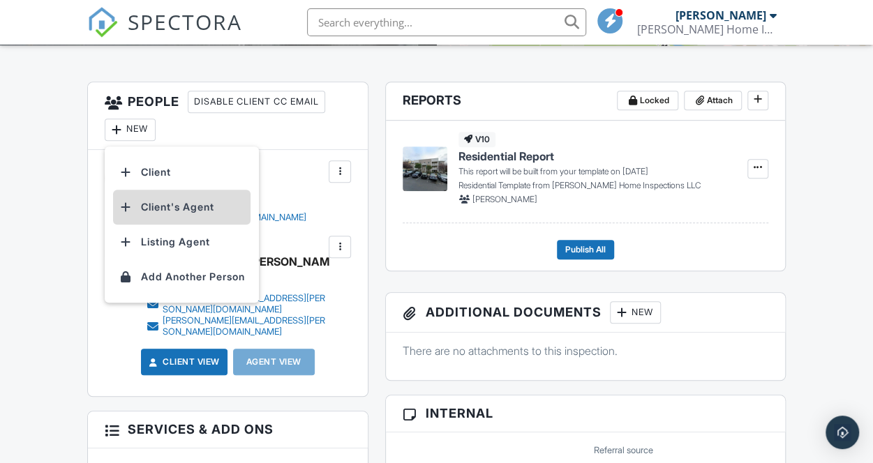
click at [180, 209] on li "Client's Agent" at bounding box center [181, 207] width 137 height 35
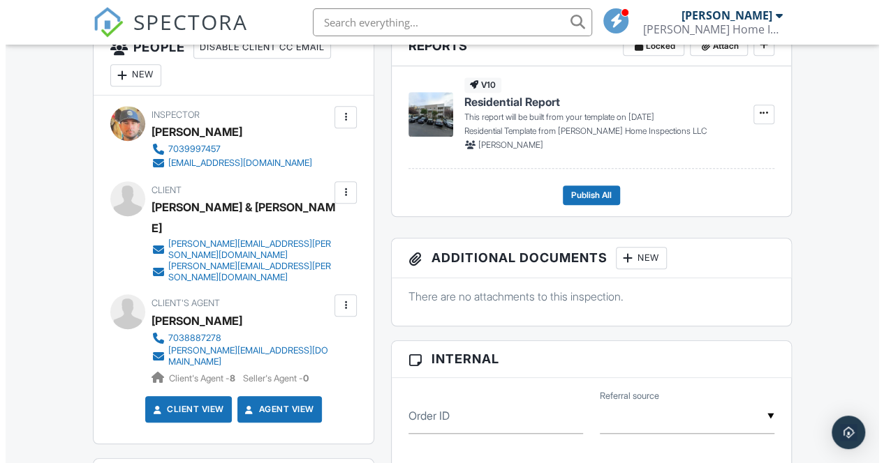
scroll to position [419, 0]
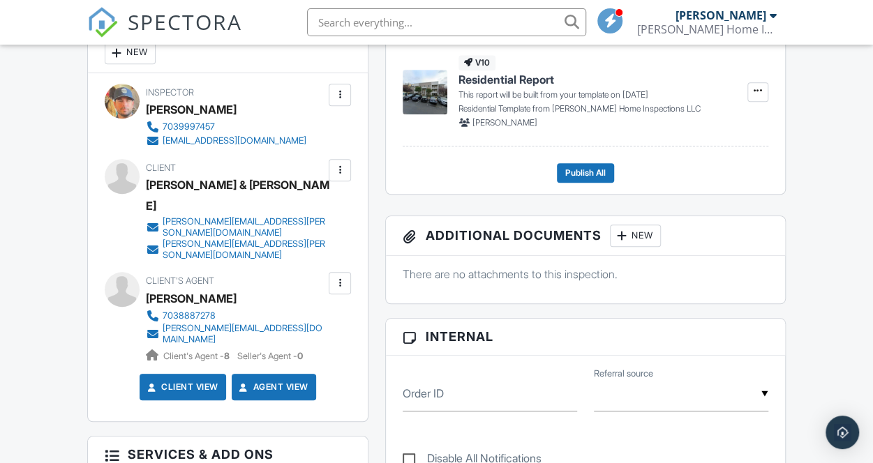
click at [341, 169] on div at bounding box center [340, 170] width 14 height 14
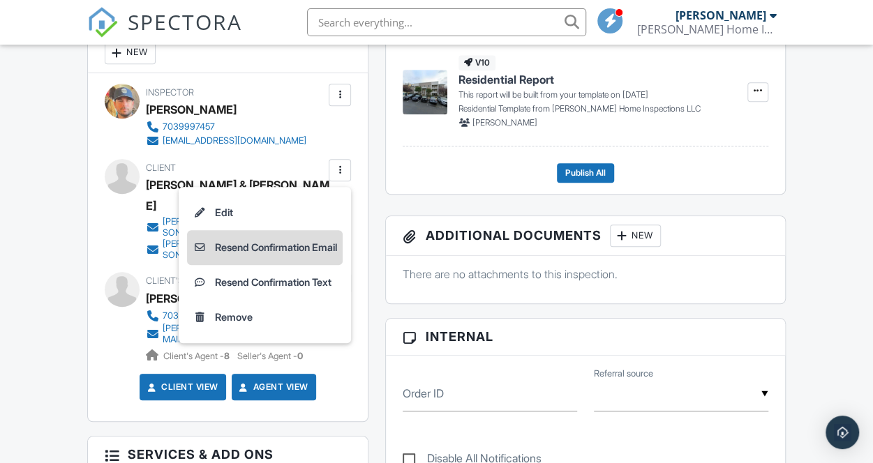
click at [324, 242] on li "Resend Confirmation Email" at bounding box center [265, 247] width 156 height 35
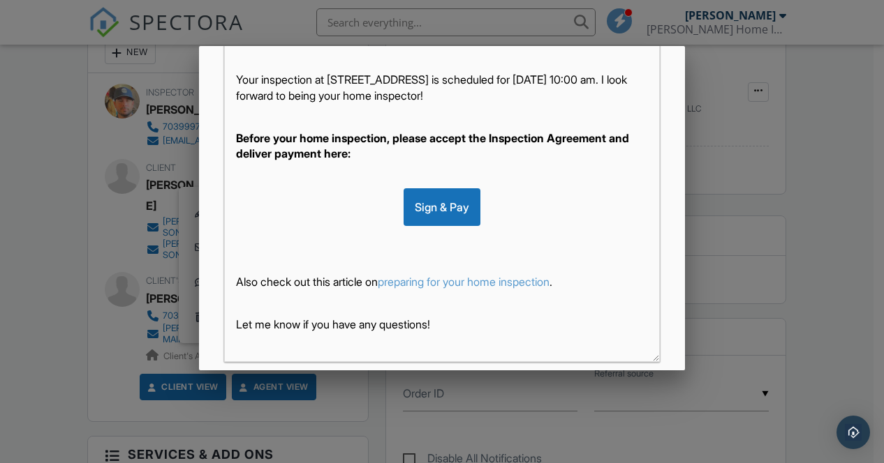
scroll to position [360, 0]
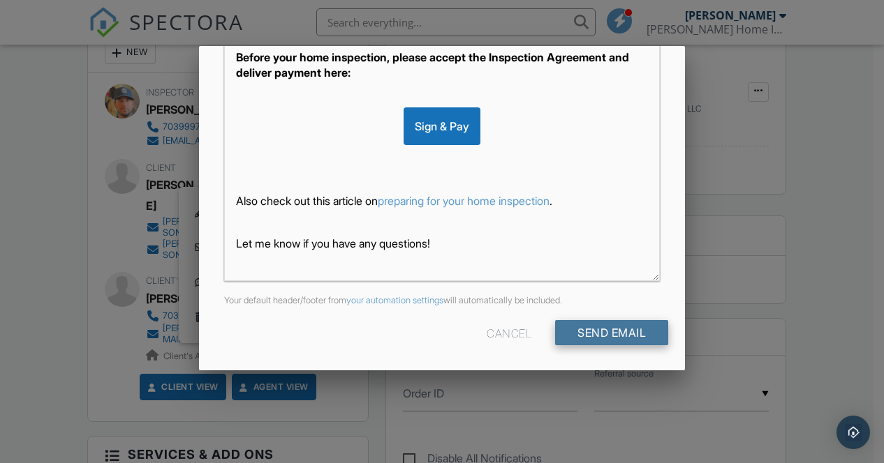
click at [597, 329] on input "Send Email" at bounding box center [611, 332] width 113 height 25
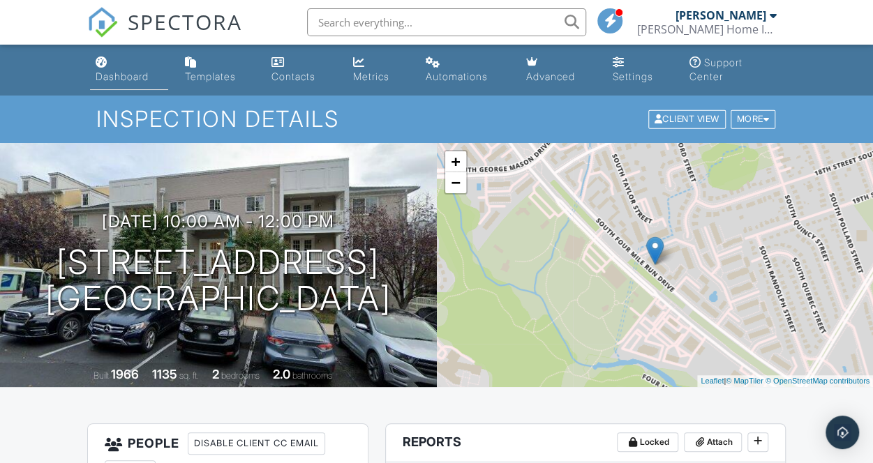
click at [124, 68] on link "Dashboard" at bounding box center [129, 70] width 78 height 40
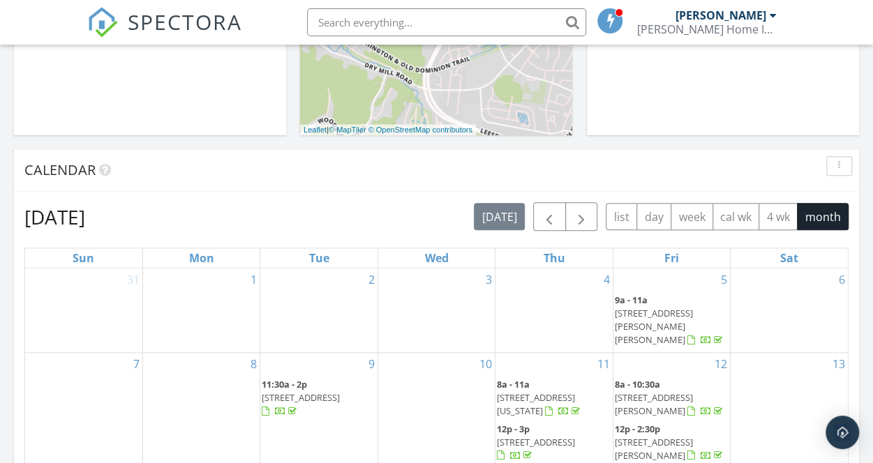
scroll to position [313, 0]
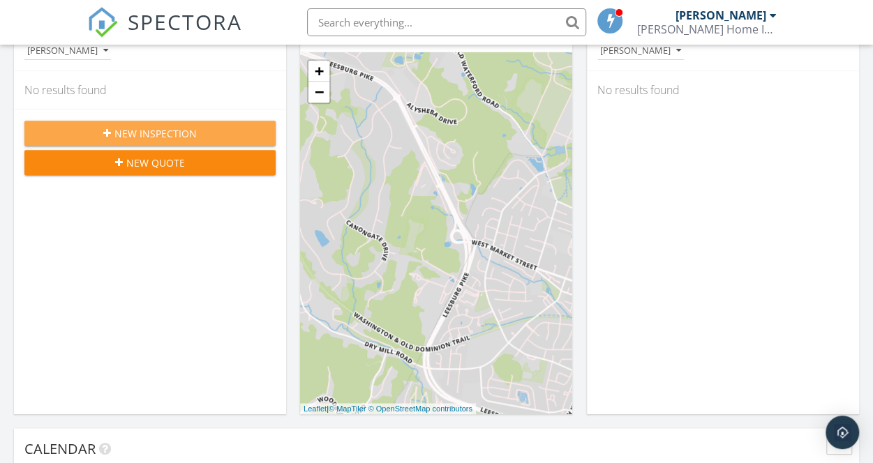
click at [215, 124] on button "New Inspection" at bounding box center [149, 133] width 251 height 25
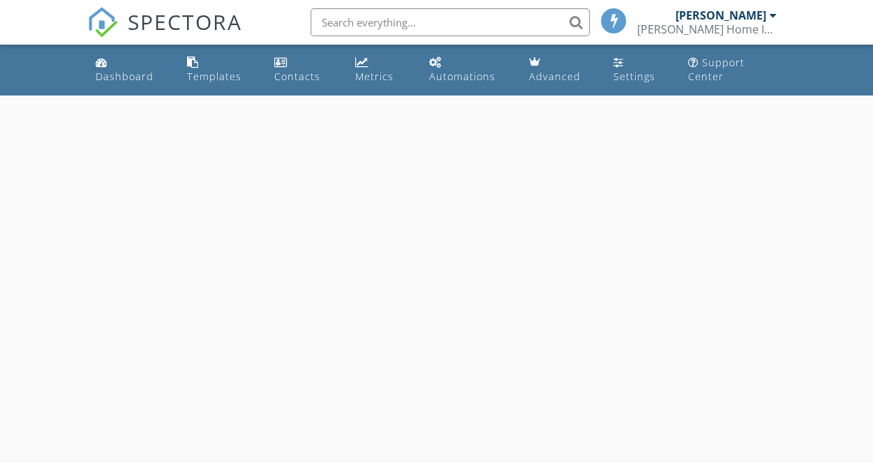
select select "8"
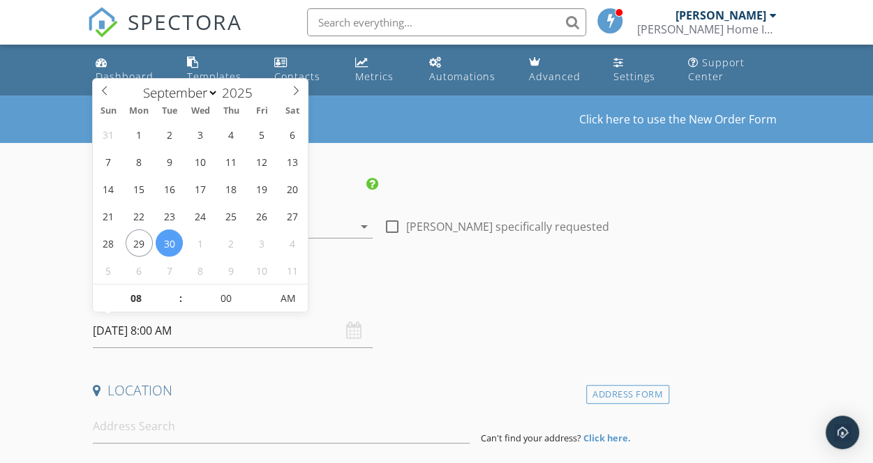
click at [223, 325] on input "[DATE] 8:00 AM" at bounding box center [233, 331] width 280 height 34
type input "09"
type input "[DATE] 9:00 AM"
click at [172, 292] on span at bounding box center [174, 292] width 10 height 14
type input "10"
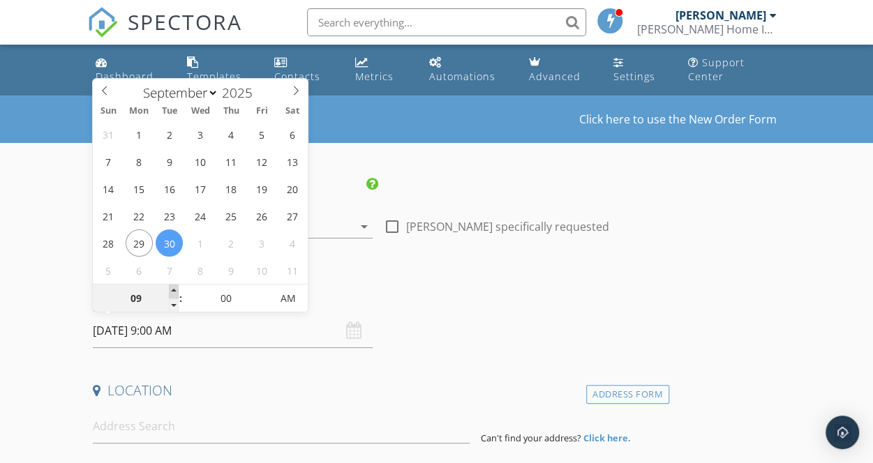
type input "[DATE] 10:00 AM"
click at [172, 292] on span at bounding box center [174, 292] width 10 height 14
type input "11"
type input "09/30/2025 11:00 AM"
click at [172, 292] on span at bounding box center [174, 292] width 10 height 14
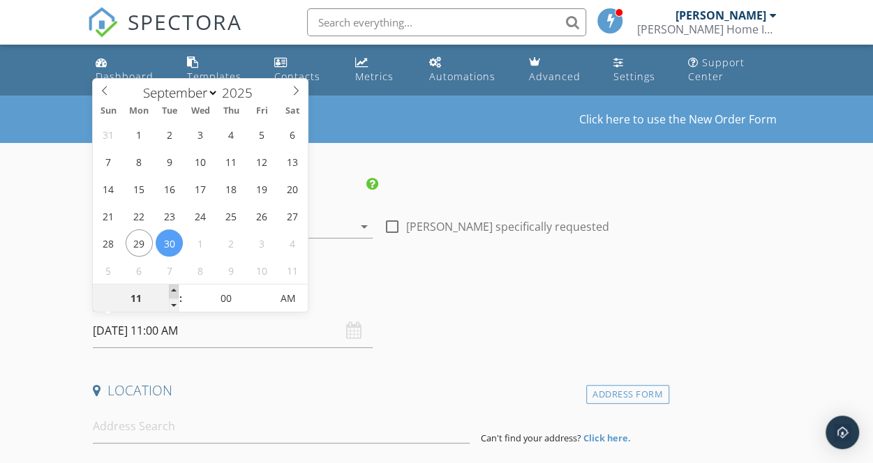
type input "12"
type input "09/30/2025 12:00 PM"
click at [172, 292] on span at bounding box center [174, 292] width 10 height 14
type input "01"
type input "09/30/2025 1:00 PM"
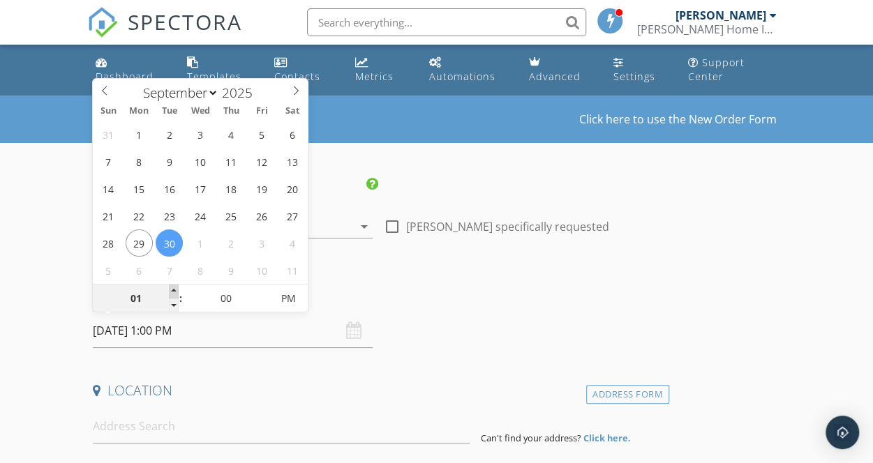
click at [172, 292] on span at bounding box center [174, 292] width 10 height 14
type input "02"
type input "[DATE] 2:00 PM"
click at [172, 292] on span at bounding box center [174, 292] width 10 height 14
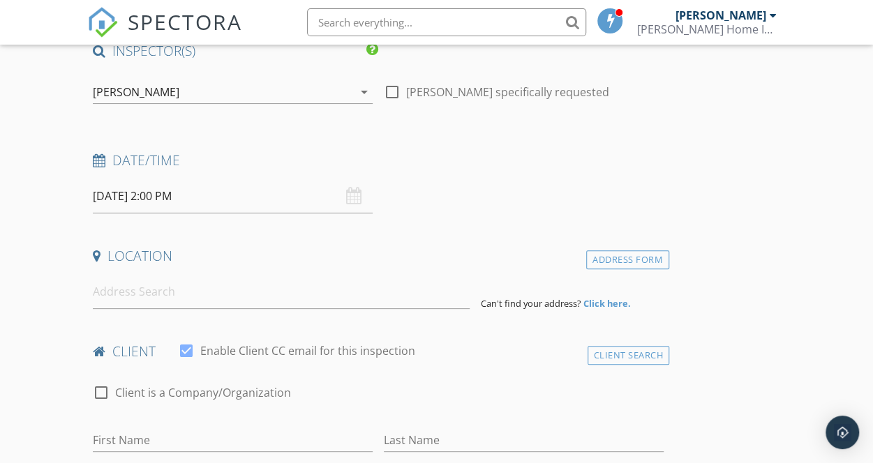
scroll to position [140, 0]
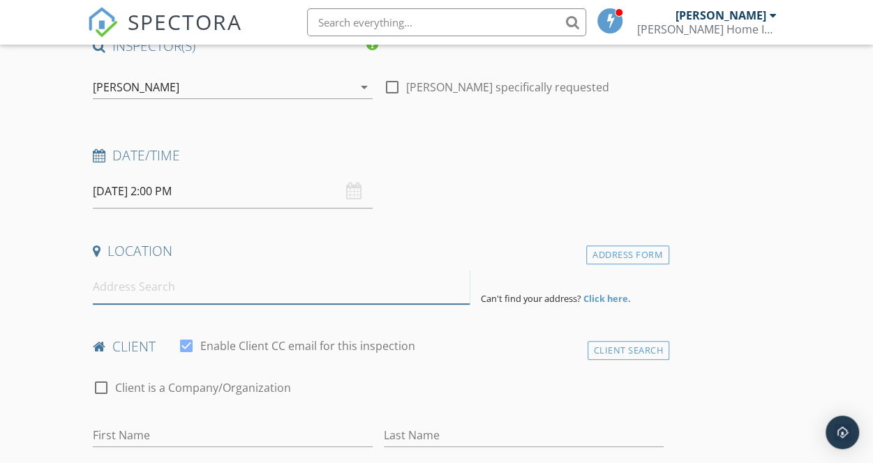
click at [193, 294] on input at bounding box center [281, 287] width 377 height 34
click at [186, 285] on input at bounding box center [281, 287] width 377 height 34
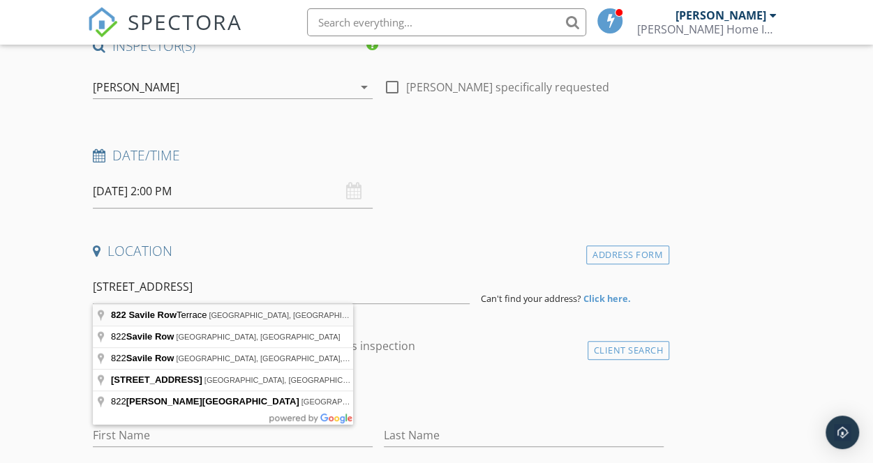
type input "822 Savile Row Terrace, Purcellville, VA, USA"
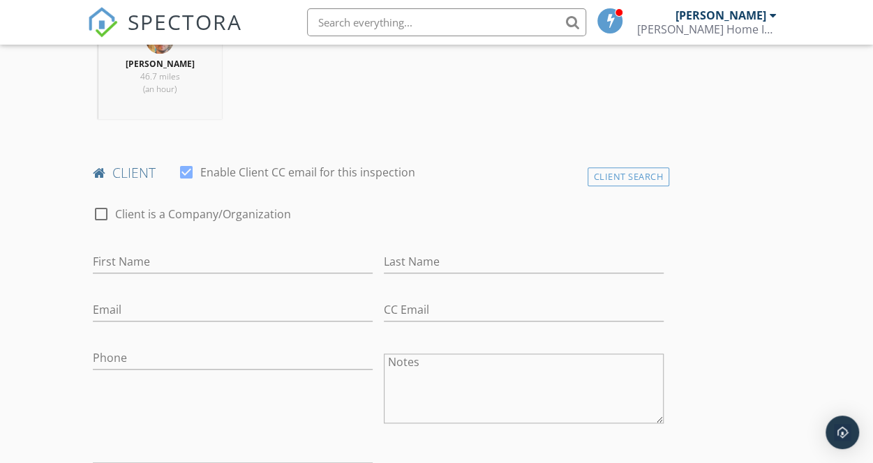
scroll to position [698, 0]
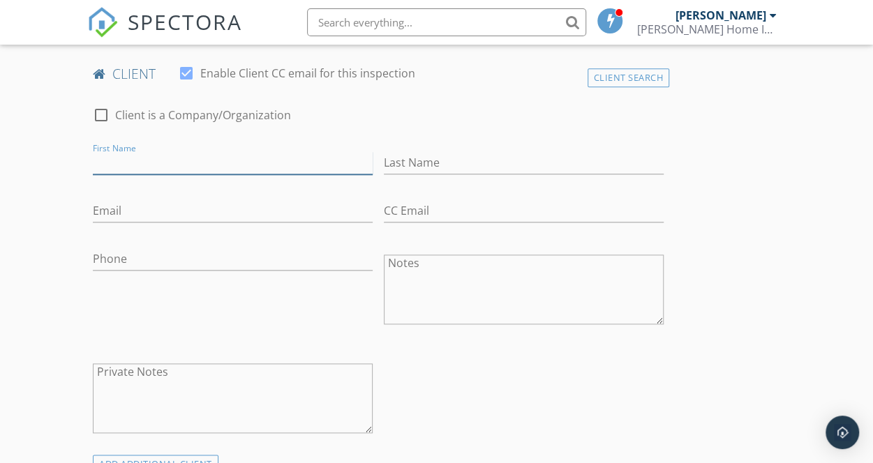
click at [235, 174] on input "First Name" at bounding box center [233, 162] width 280 height 23
type input "Madison"
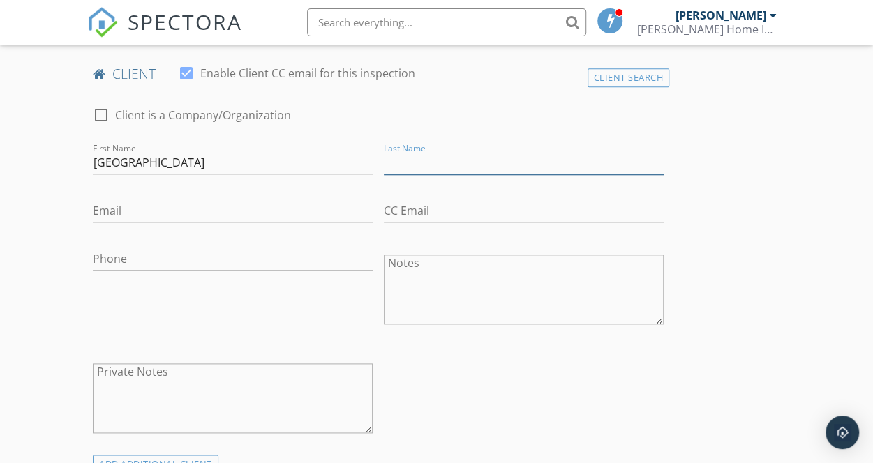
click at [384, 174] on input "Last Name" at bounding box center [524, 162] width 280 height 23
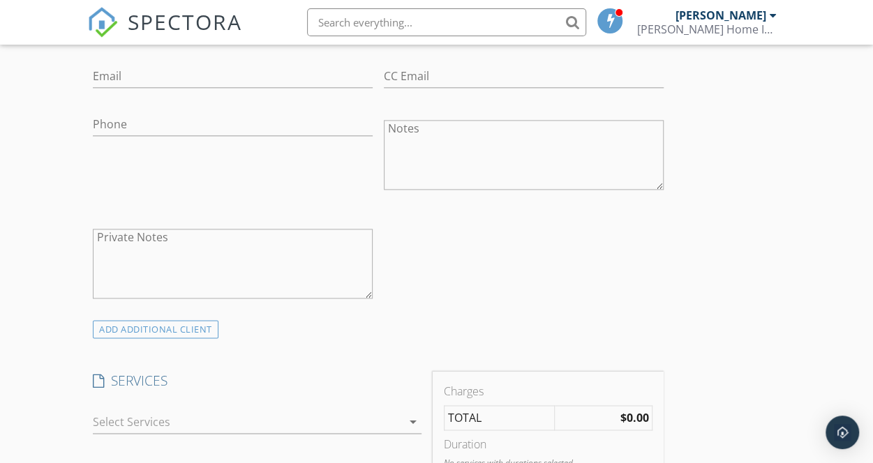
scroll to position [838, 0]
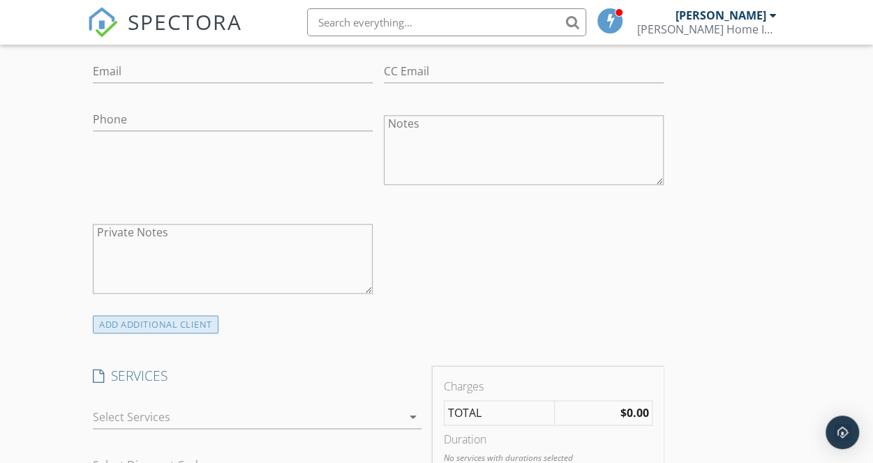
type input "[PERSON_NAME]"
click at [194, 326] on div "ADD ADDITIONAL client" at bounding box center [156, 324] width 126 height 19
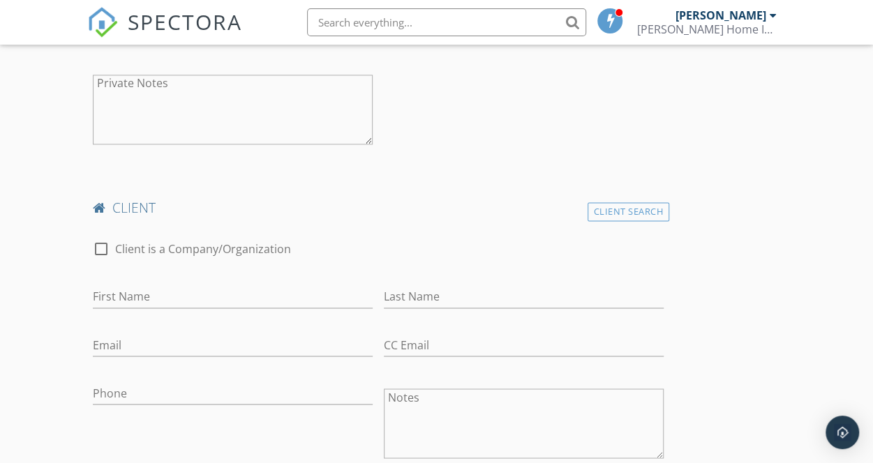
scroll to position [1047, 0]
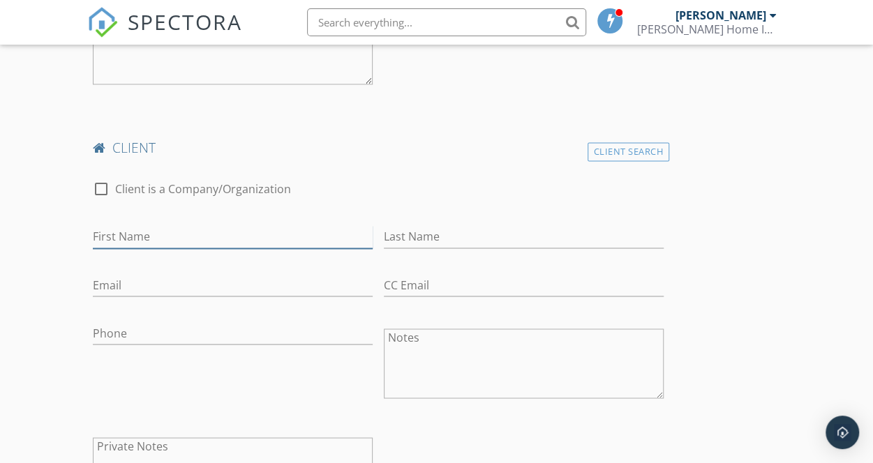
click at [209, 244] on input "First Name" at bounding box center [233, 236] width 280 height 23
type input "[PERSON_NAME]"
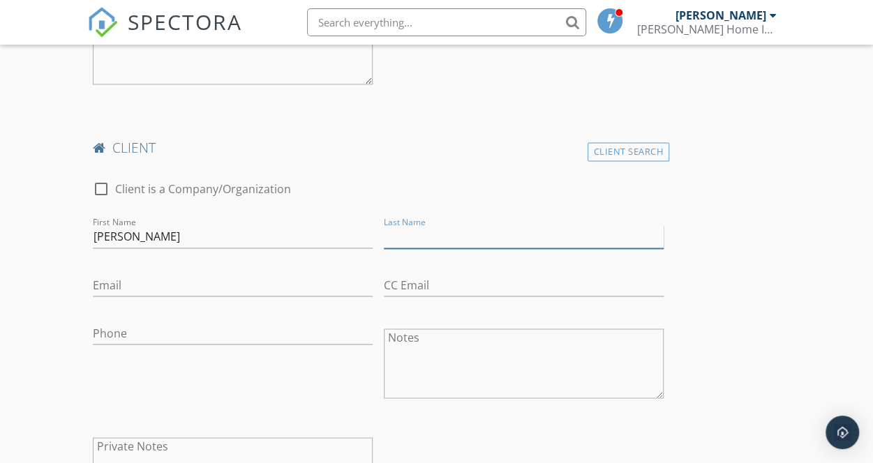
click at [384, 247] on input "Last Name" at bounding box center [524, 236] width 280 height 23
type input "Miles"
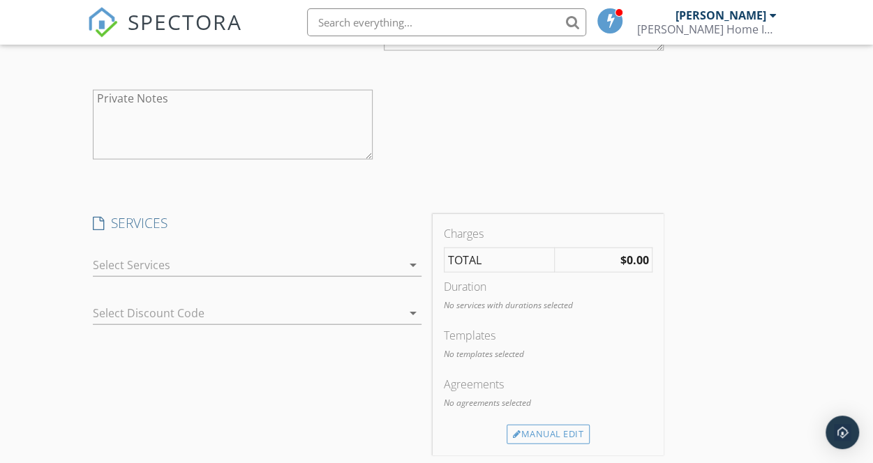
scroll to position [1396, 0]
click at [278, 275] on div at bounding box center [247, 264] width 308 height 22
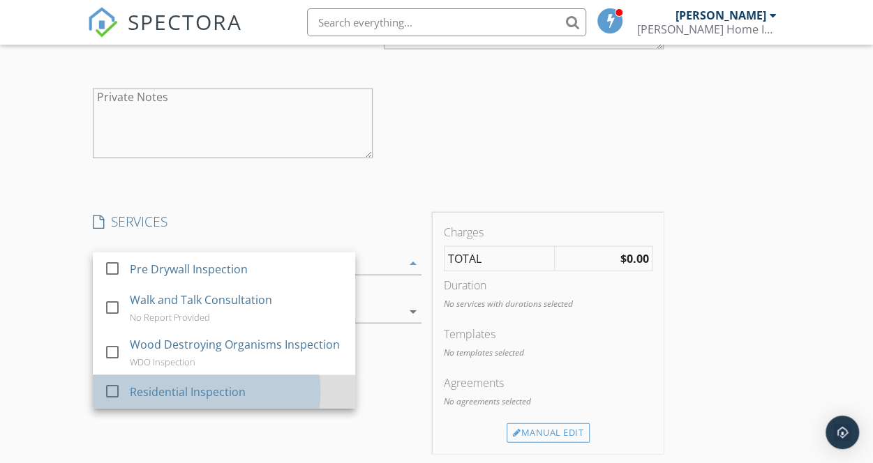
click at [246, 406] on div "Residential Inspection" at bounding box center [237, 392] width 215 height 28
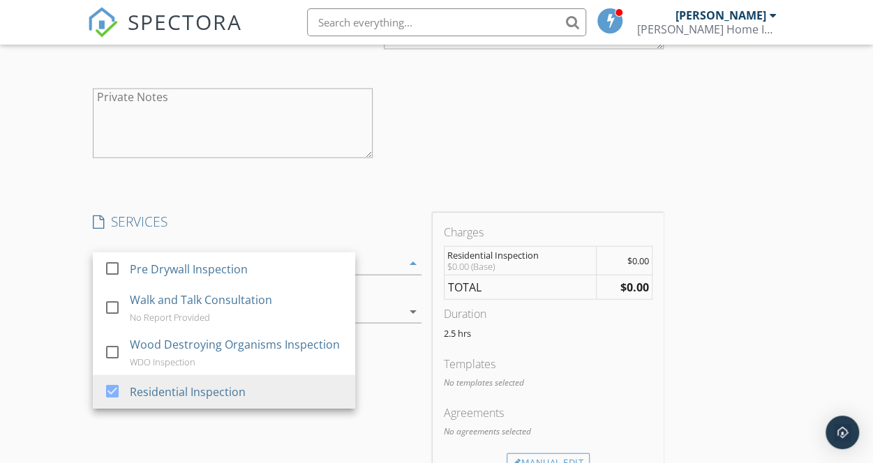
click at [619, 304] on div "INSPECTOR(S) check_box Bryan Brosnan PRIMARY Bryan Brosnan arrow_drop_down chec…" at bounding box center [436, 142] width 699 height 2722
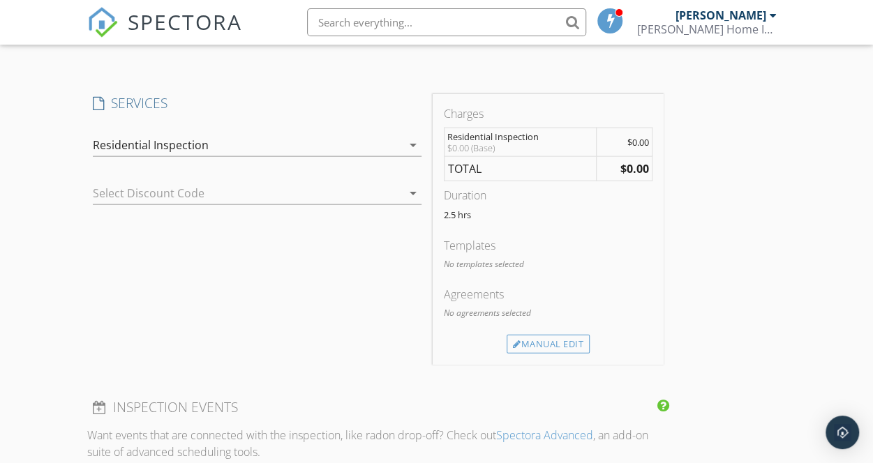
scroll to position [1535, 0]
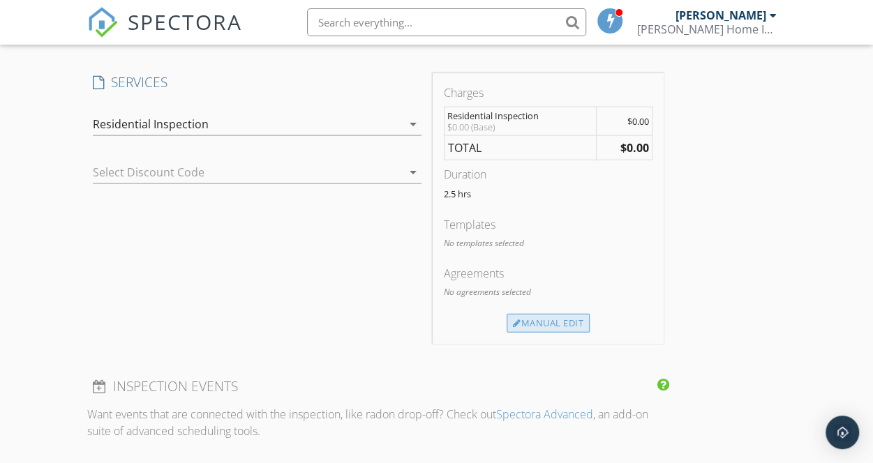
click at [507, 327] on div "Manual Edit" at bounding box center [548, 324] width 83 height 20
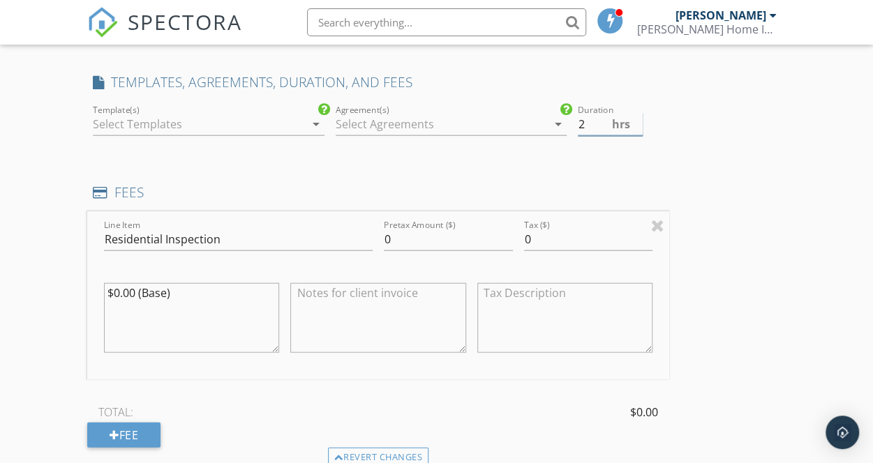
type input "2"
click at [578, 136] on input "2" at bounding box center [610, 124] width 65 height 23
click at [342, 135] on div at bounding box center [441, 124] width 211 height 22
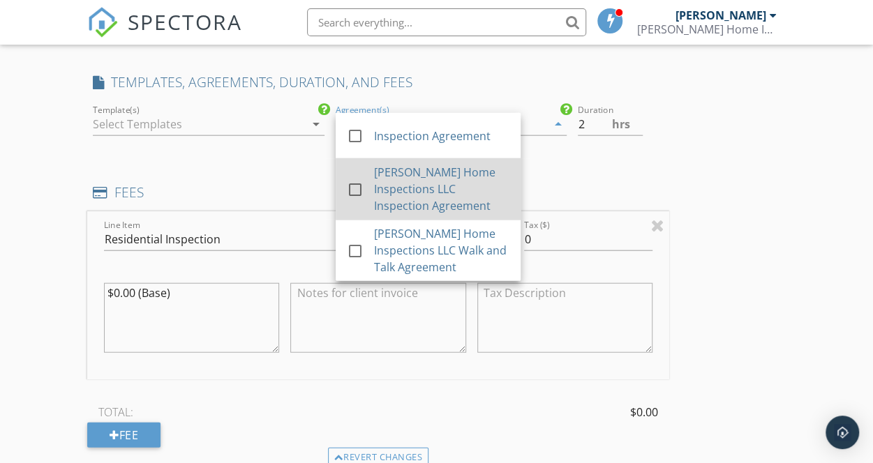
click at [373, 207] on div "[PERSON_NAME] Home Inspections LLC Inspection Agreement" at bounding box center [440, 189] width 135 height 50
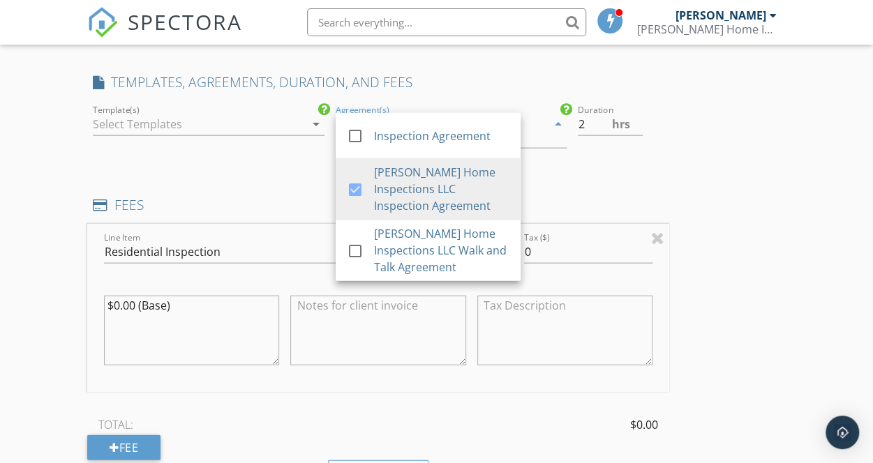
click at [566, 221] on div "INSPECTOR(S) check_box Bryan Brosnan PRIMARY Bryan Brosnan arrow_drop_down chec…" at bounding box center [436, 69] width 699 height 2857
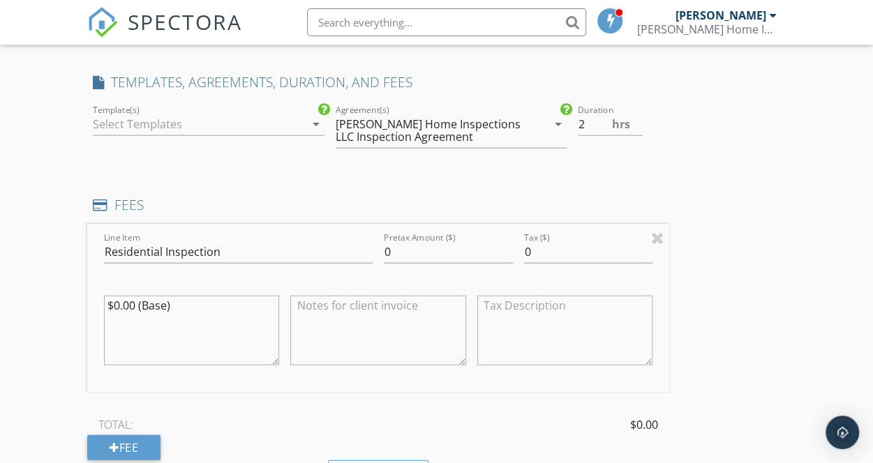
click at [190, 133] on div at bounding box center [198, 124] width 211 height 22
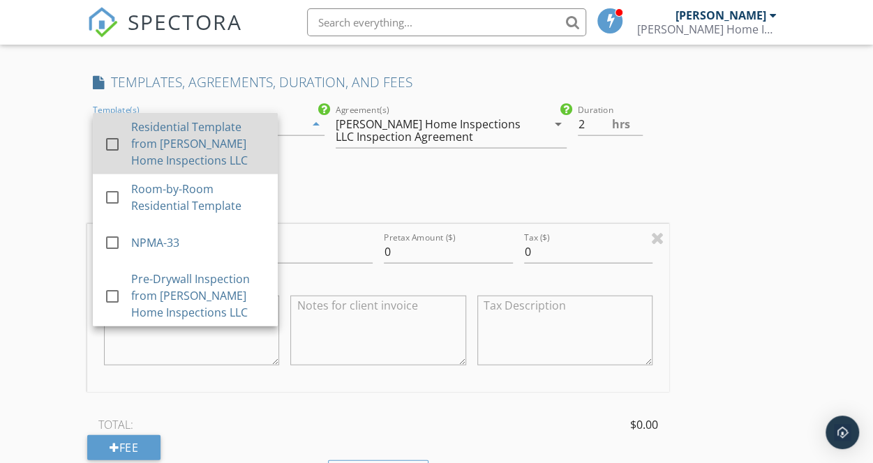
click at [190, 161] on div "Residential Template from [PERSON_NAME] Home Inspections LLC" at bounding box center [198, 144] width 135 height 50
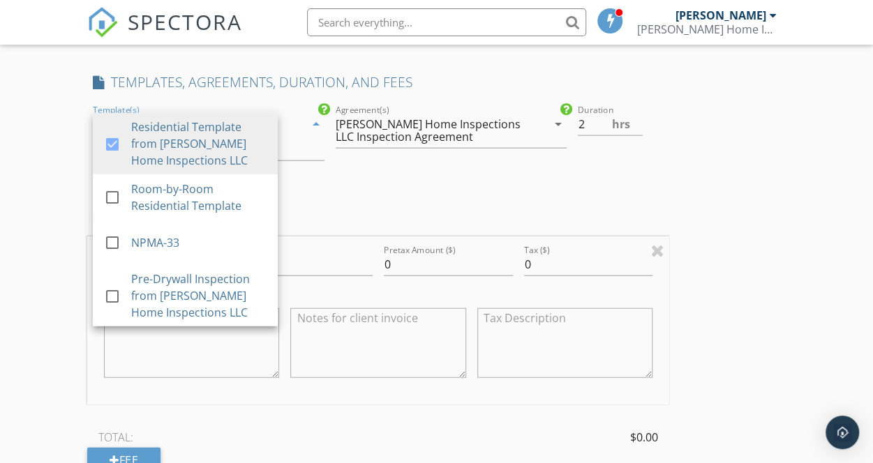
click at [528, 230] on div "INSPECTOR(S) check_box Bryan Brosnan PRIMARY Bryan Brosnan arrow_drop_down chec…" at bounding box center [436, 76] width 699 height 2870
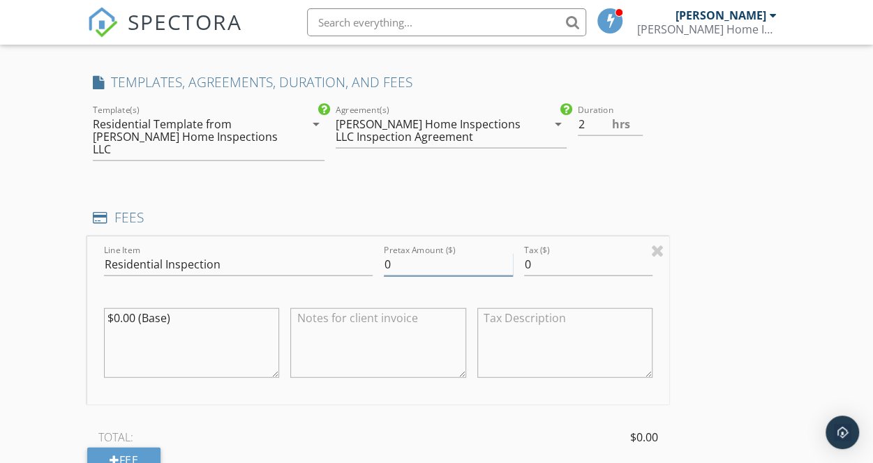
drag, startPoint x: 320, startPoint y: 277, endPoint x: 243, endPoint y: 270, distance: 77.1
click at [244, 270] on div "Line Item Residential Inspection Pretax Amount ($) 0 Tax ($) 0 $0.00 (Base)" at bounding box center [378, 321] width 582 height 168
type input "400"
drag, startPoint x: 164, startPoint y: 338, endPoint x: 46, endPoint y: 304, distance: 123.0
click at [46, 304] on div "New Inspection Click here to use the New Order Form INSPECTOR(S) check_box Brya…" at bounding box center [436, 52] width 873 height 2984
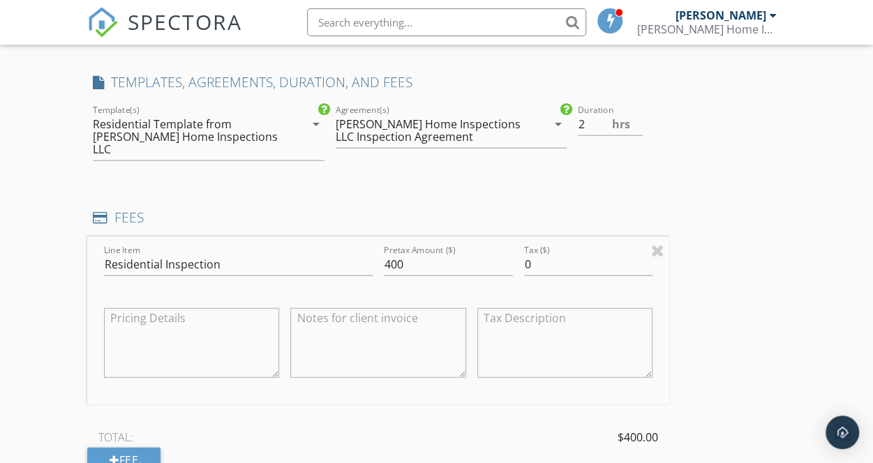
click at [570, 336] on div "INSPECTOR(S) check_box Bryan Brosnan PRIMARY Bryan Brosnan arrow_drop_down chec…" at bounding box center [436, 76] width 699 height 2870
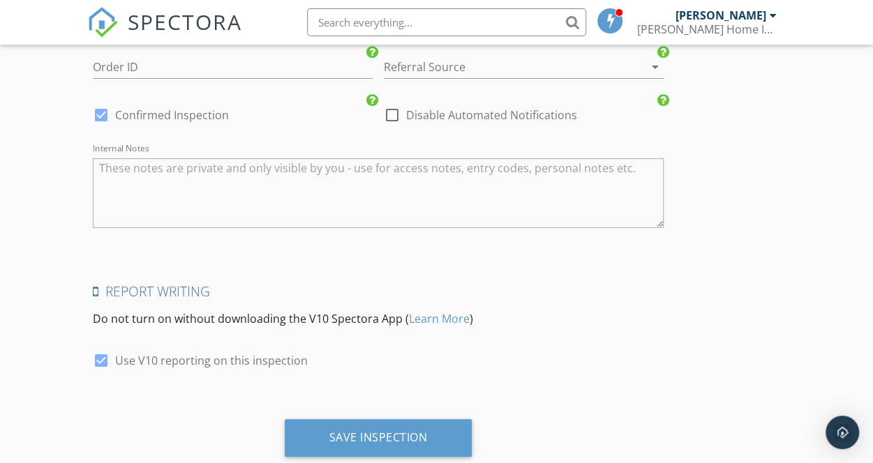
scroll to position [2624, 0]
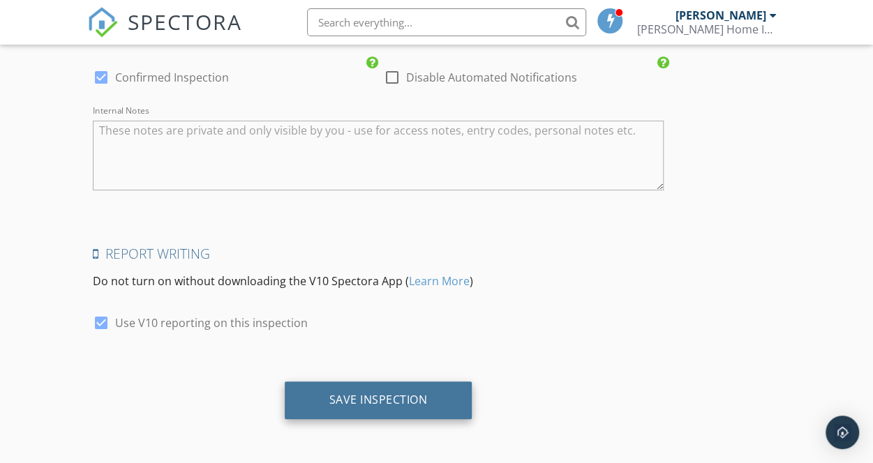
click at [352, 405] on div "Save Inspection" at bounding box center [379, 401] width 188 height 38
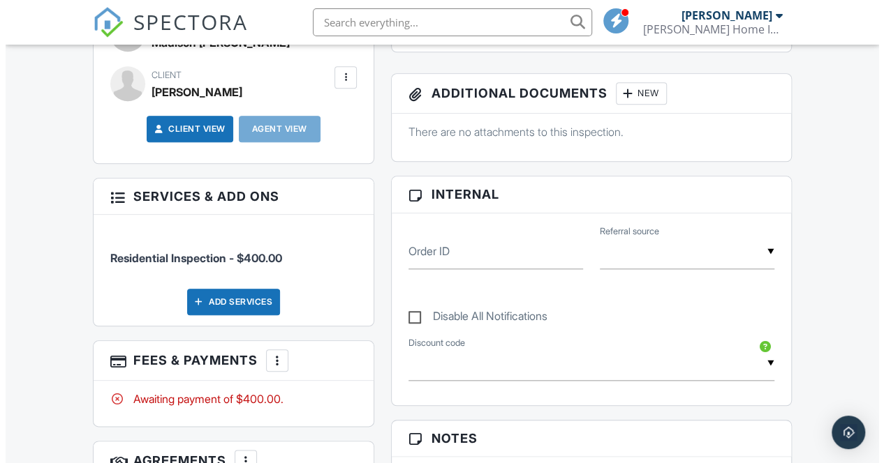
scroll to position [628, 0]
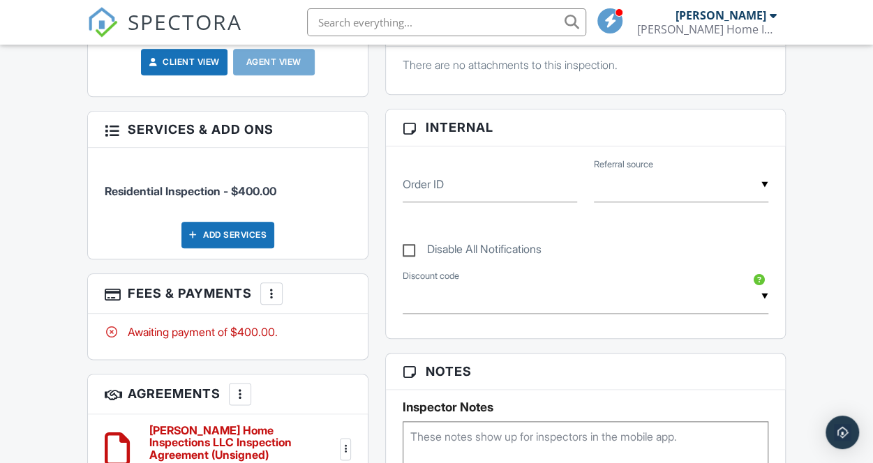
click at [281, 292] on div "More" at bounding box center [271, 294] width 22 height 22
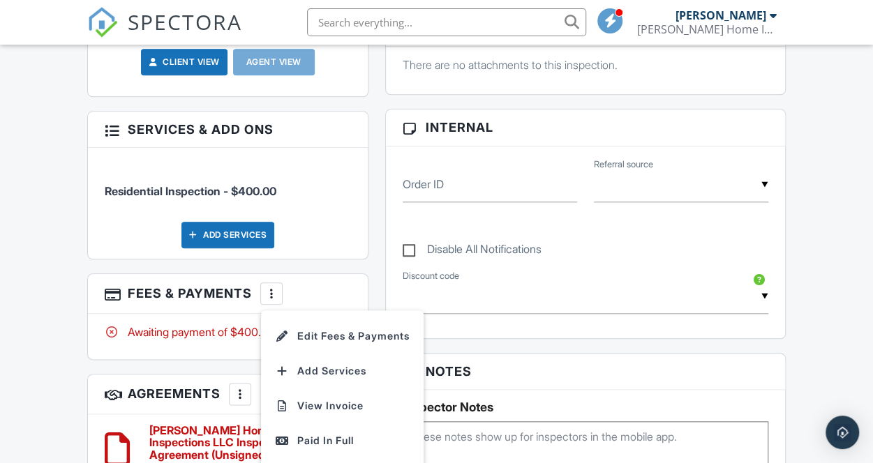
drag, startPoint x: 310, startPoint y: 332, endPoint x: 319, endPoint y: 330, distance: 9.2
click at [310, 332] on li "Edit Fees & Payments" at bounding box center [342, 336] width 146 height 35
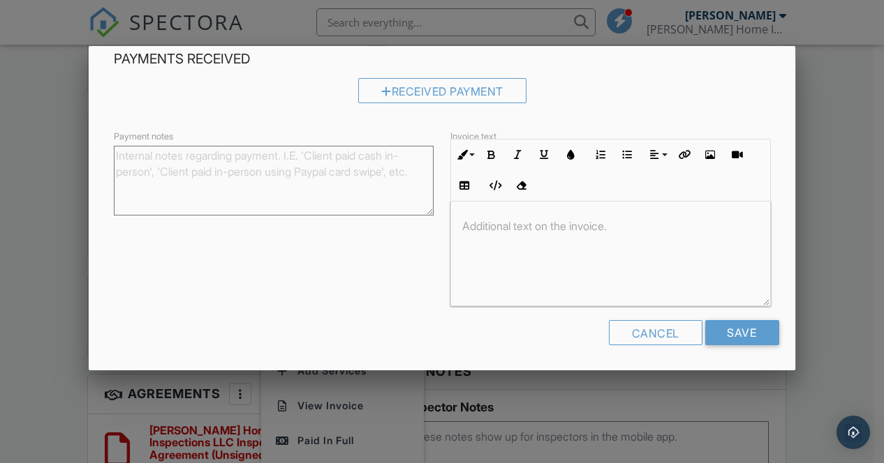
scroll to position [202, 0]
click at [611, 277] on div at bounding box center [610, 252] width 318 height 105
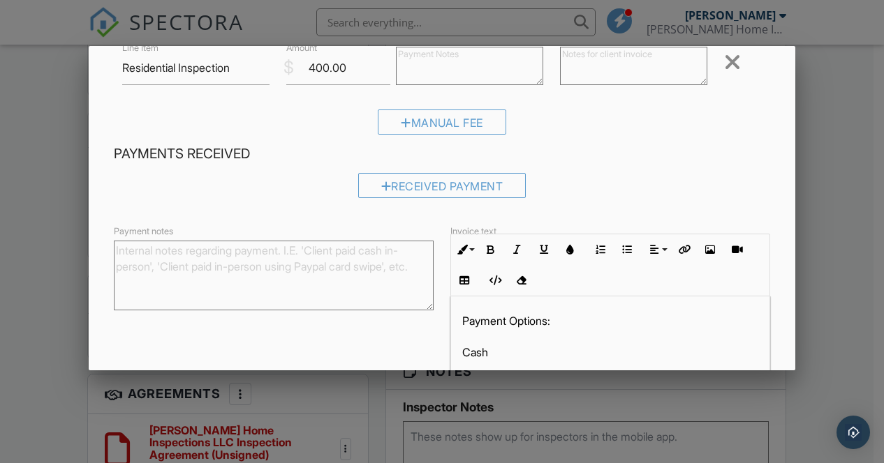
scroll to position [0, 0]
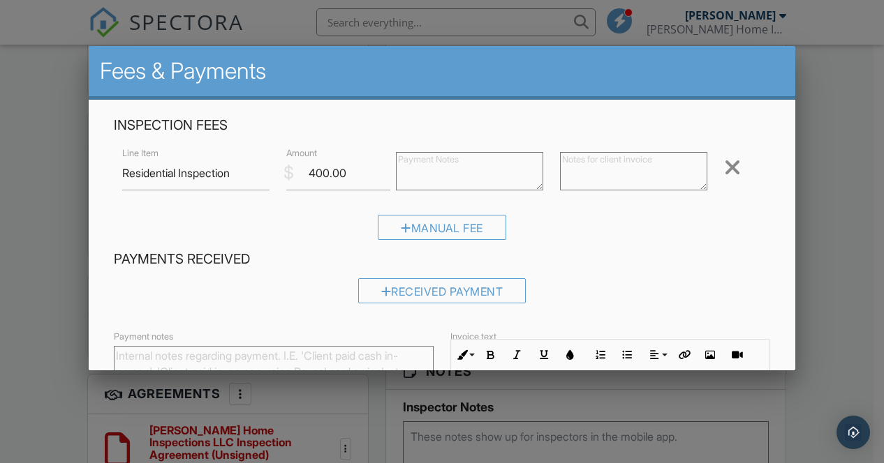
click at [590, 170] on textarea at bounding box center [633, 171] width 147 height 38
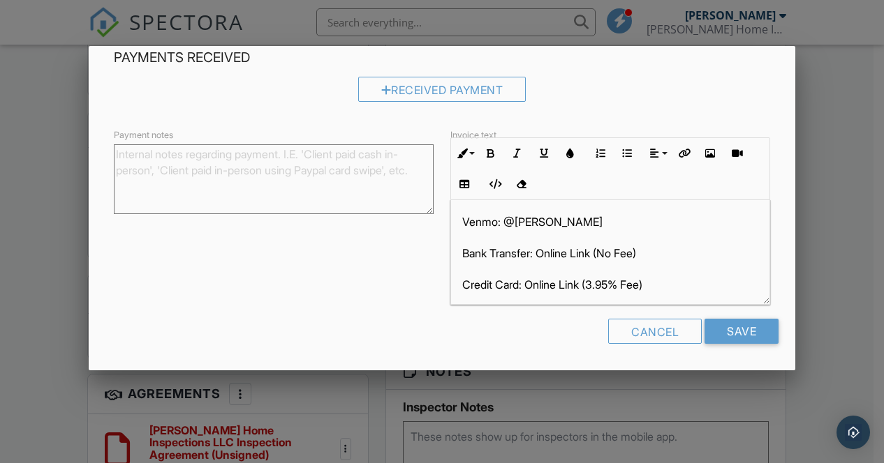
scroll to position [101, 0]
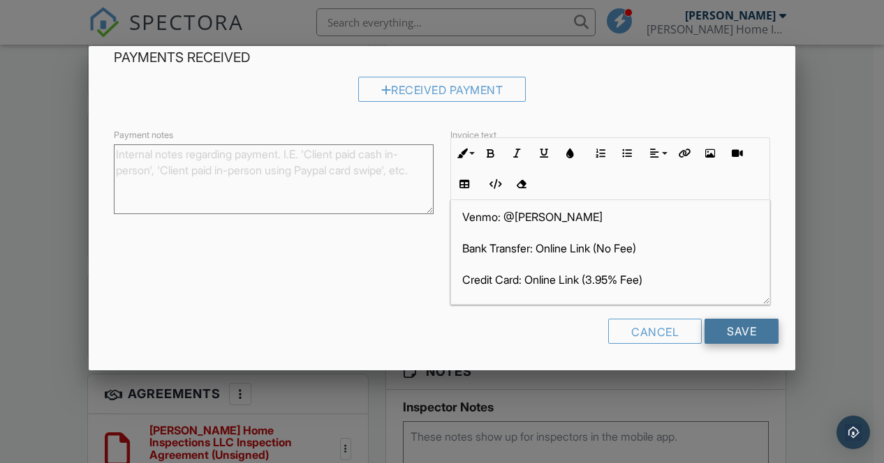
type textarea "$450 - $50 Repeat Client = $400"
click at [735, 336] on input "Save" at bounding box center [741, 331] width 74 height 25
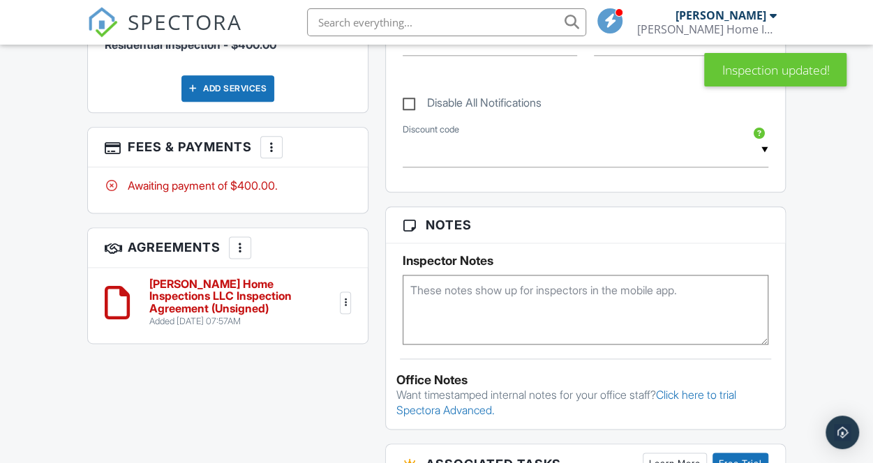
scroll to position [698, 0]
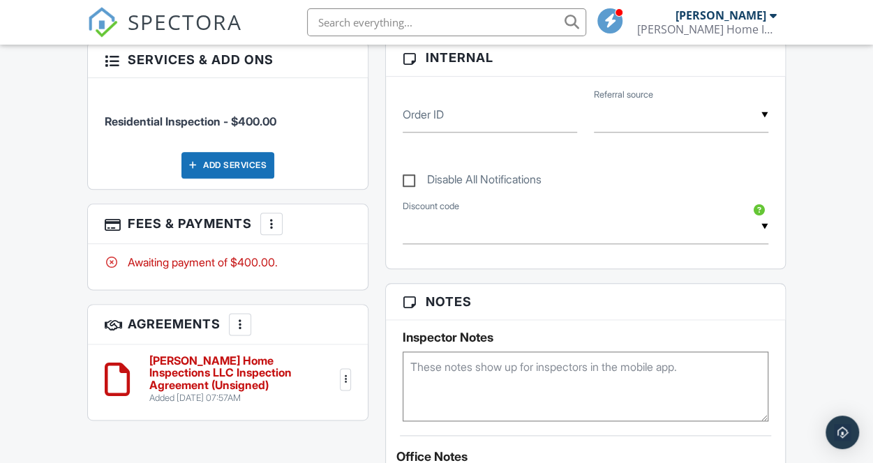
click at [276, 221] on div at bounding box center [272, 224] width 14 height 14
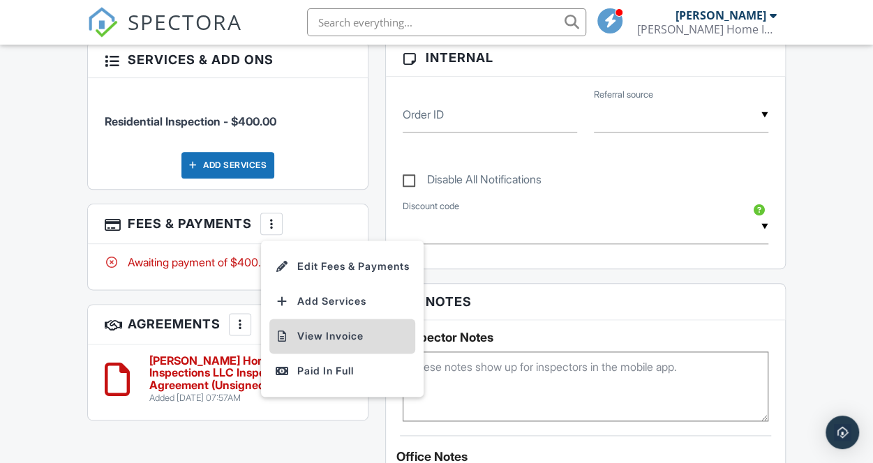
click at [331, 333] on li "View Invoice" at bounding box center [342, 336] width 146 height 35
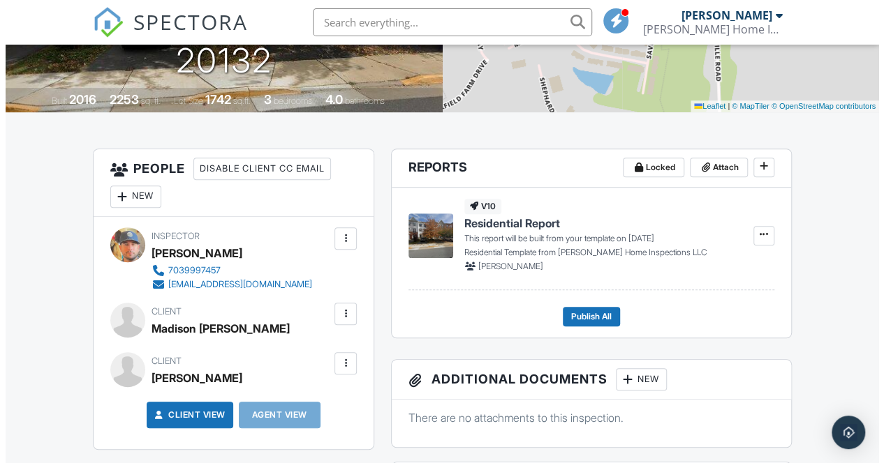
scroll to position [349, 0]
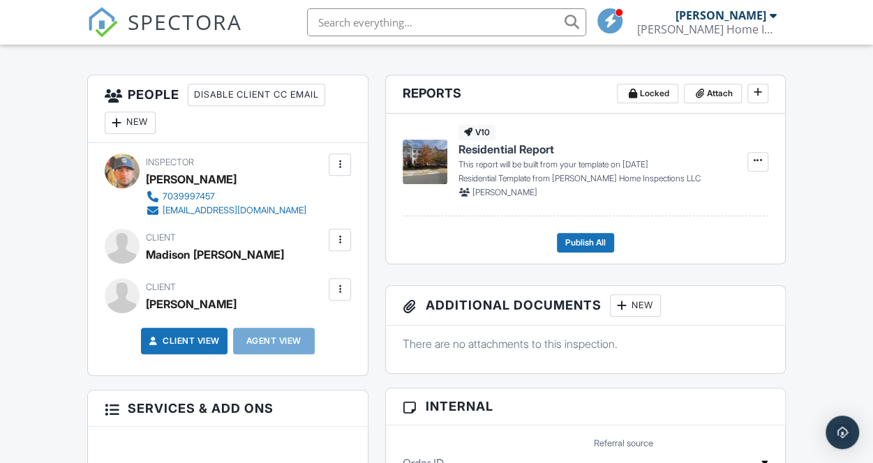
click at [339, 245] on div at bounding box center [340, 240] width 14 height 14
click at [339, 284] on li "Edit" at bounding box center [306, 282] width 71 height 35
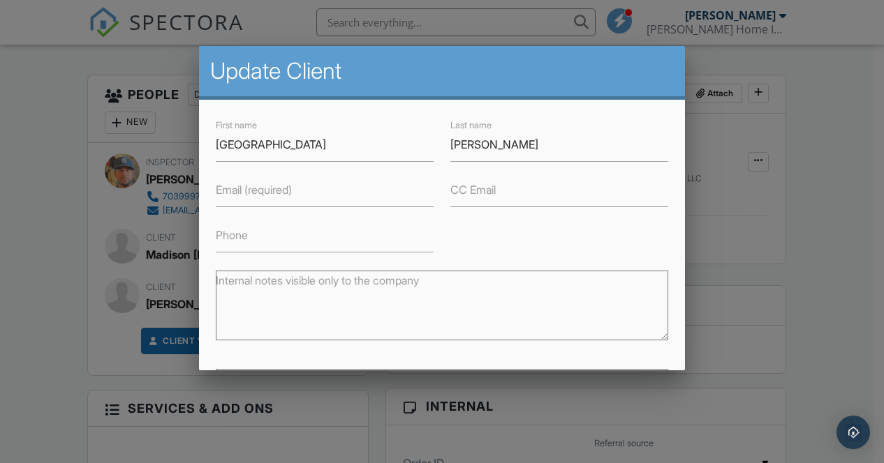
click at [283, 195] on label "Email (required)" at bounding box center [254, 189] width 76 height 15
click at [283, 195] on input "Email (required)" at bounding box center [325, 190] width 218 height 34
type input "[EMAIL_ADDRESS][DOMAIN_NAME]"
click at [509, 249] on div "First name Madison Last name Reck Email (required) mcc0831@gmail.com CC Email P…" at bounding box center [441, 185] width 469 height 136
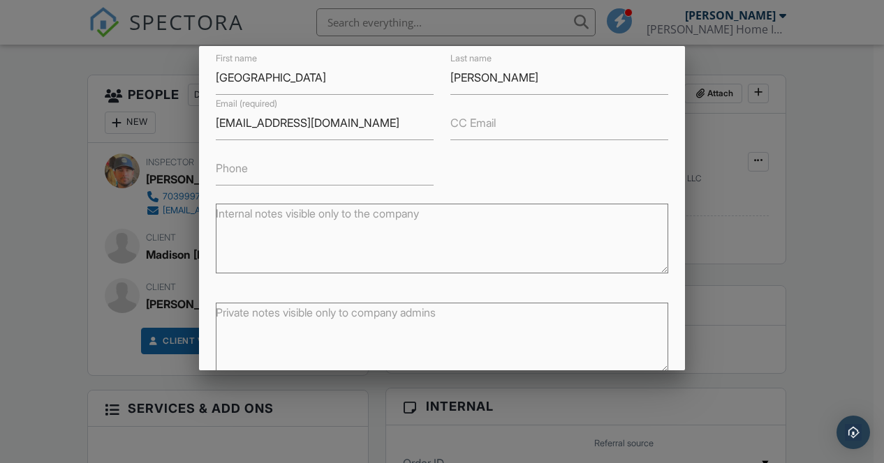
scroll to position [131, 0]
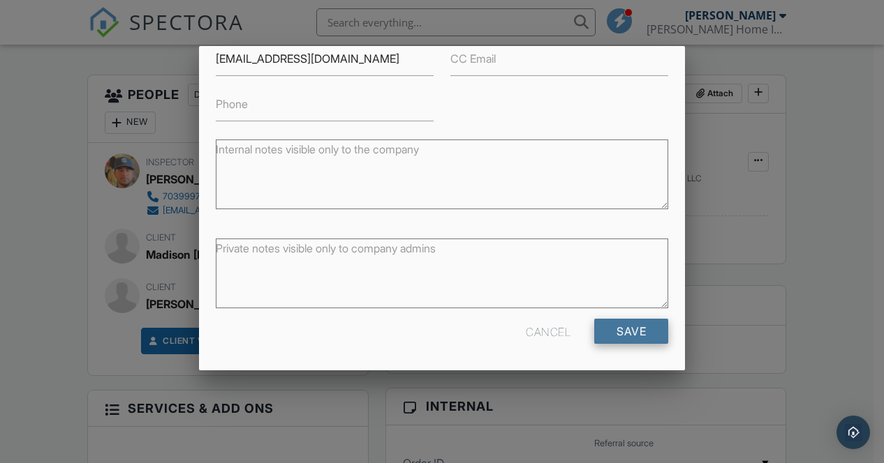
click at [613, 329] on input "Save" at bounding box center [631, 331] width 74 height 25
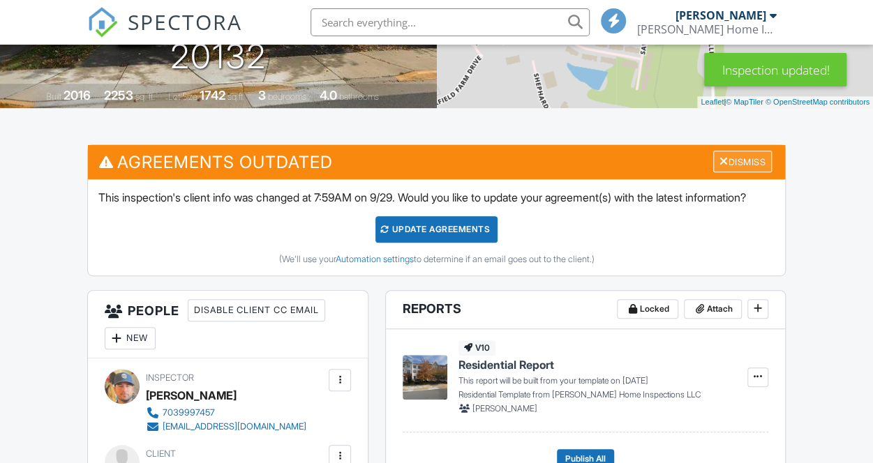
click at [761, 157] on div "Dismiss" at bounding box center [742, 162] width 59 height 22
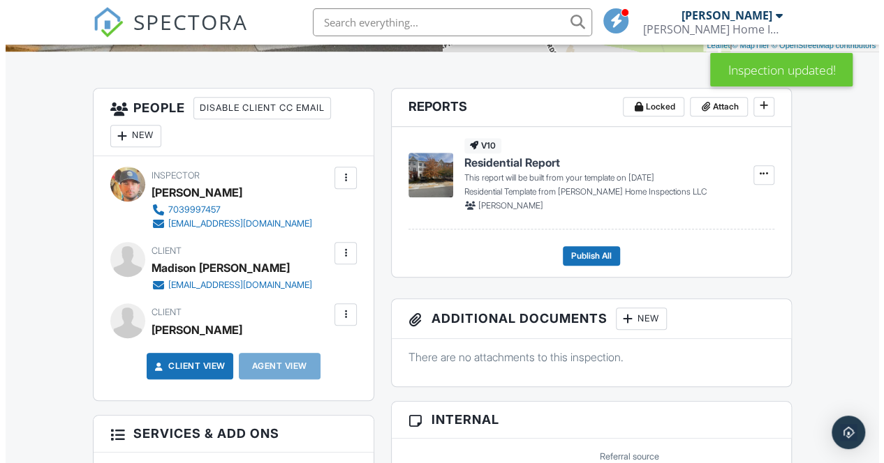
scroll to position [349, 0]
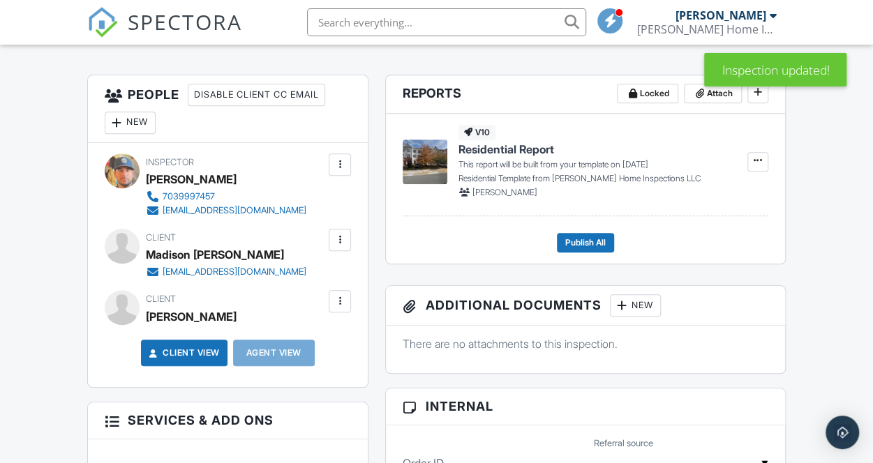
click at [334, 306] on div at bounding box center [340, 302] width 14 height 14
click at [320, 339] on li "Edit" at bounding box center [306, 344] width 71 height 35
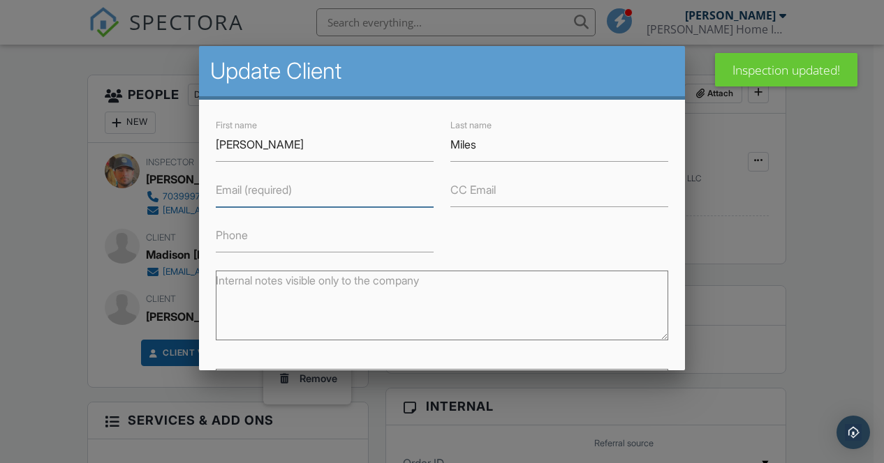
click at [322, 191] on input "Email (required)" at bounding box center [325, 190] width 218 height 34
type input "[EMAIL_ADDRESS][DOMAIN_NAME]"
click at [546, 244] on div "First name Wyatt Last name Miles Email (required) wyattmiles2001@gmail.com CC E…" at bounding box center [441, 185] width 469 height 136
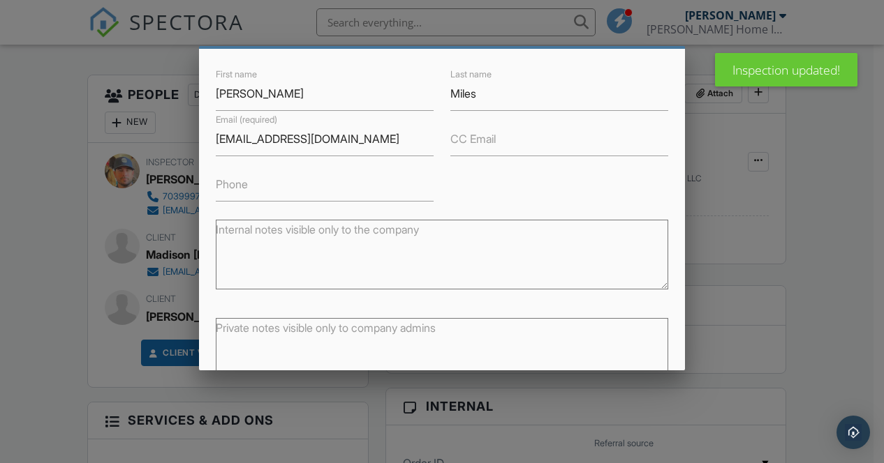
scroll to position [131, 0]
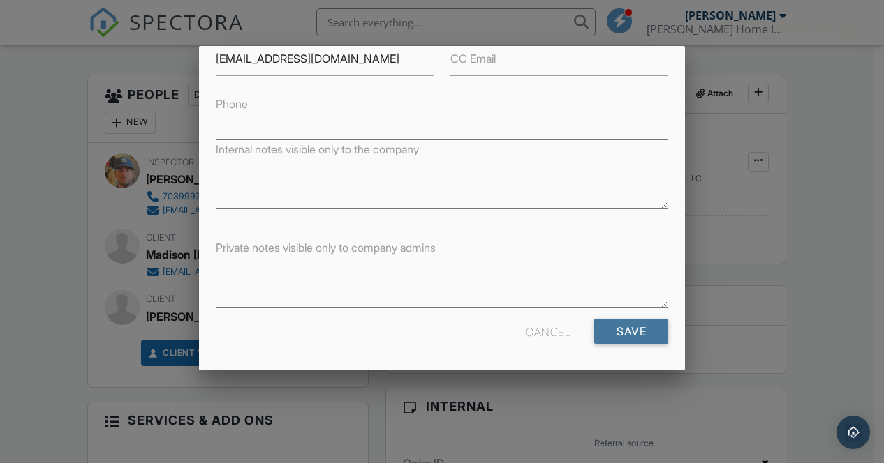
click at [618, 323] on input "Save" at bounding box center [631, 331] width 74 height 25
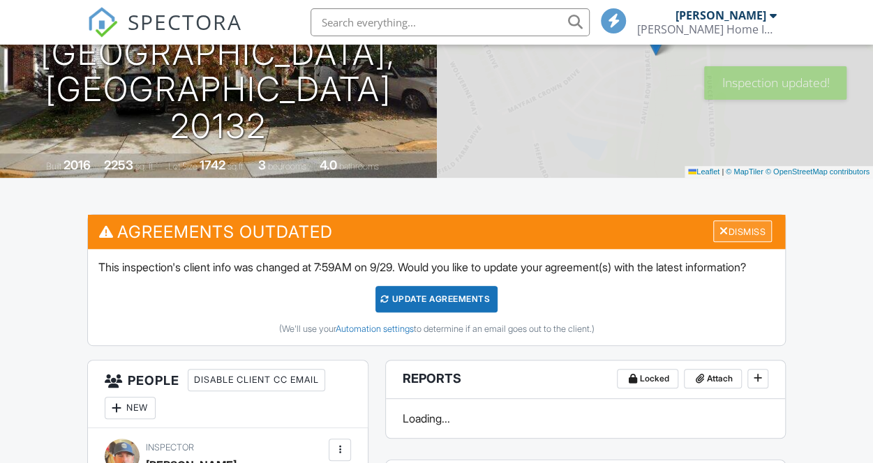
scroll to position [209, 0]
click at [755, 235] on div "Dismiss" at bounding box center [742, 232] width 59 height 22
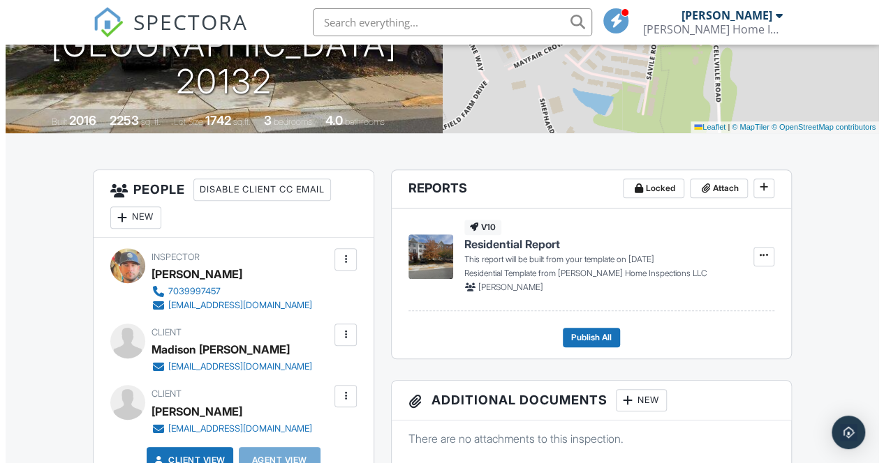
scroll to position [348, 0]
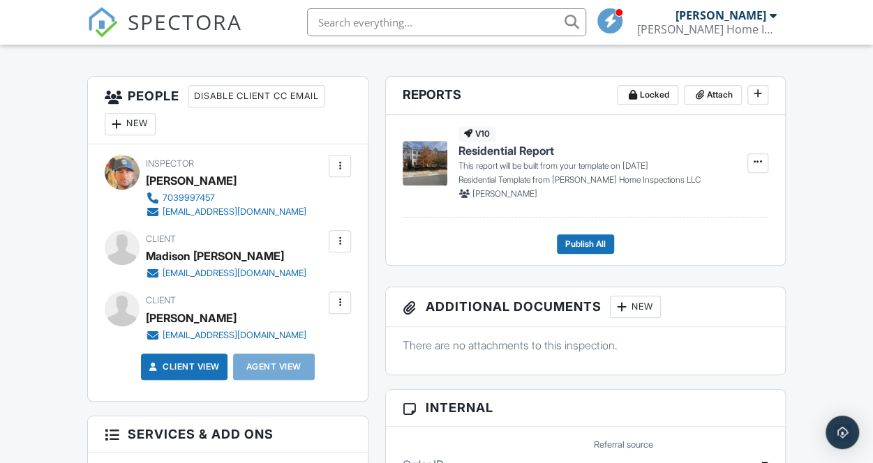
click at [136, 125] on div "New" at bounding box center [130, 124] width 51 height 22
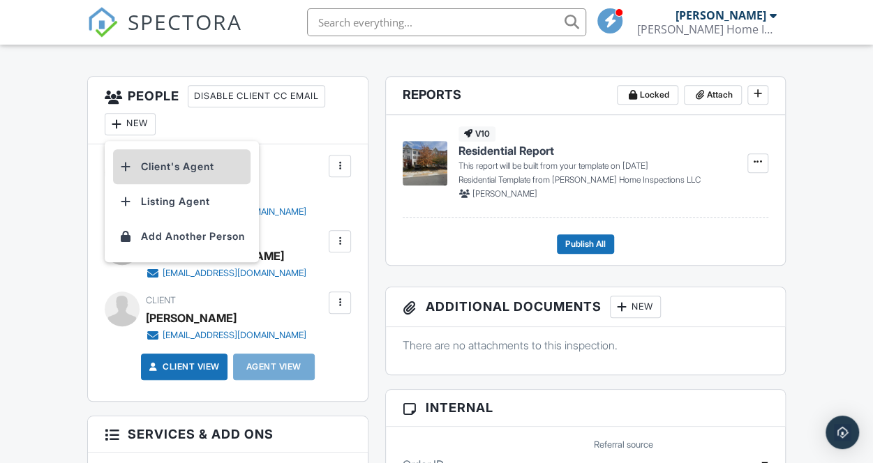
click at [211, 168] on li "Client's Agent" at bounding box center [181, 166] width 137 height 35
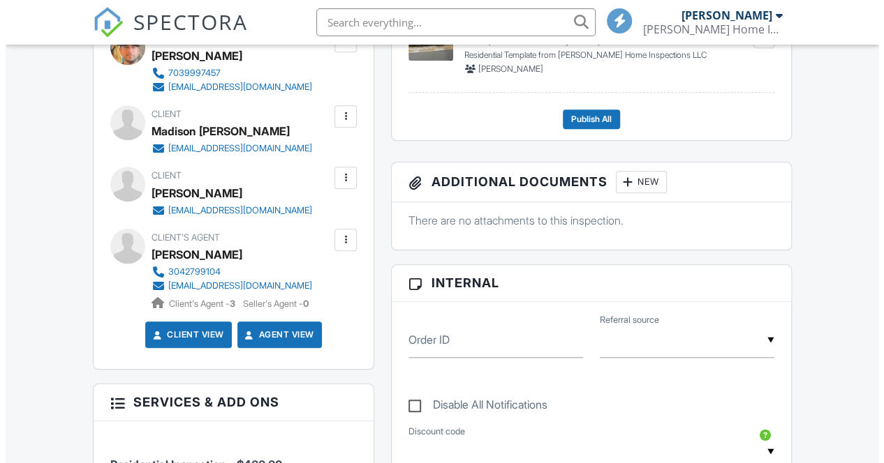
scroll to position [472, 0]
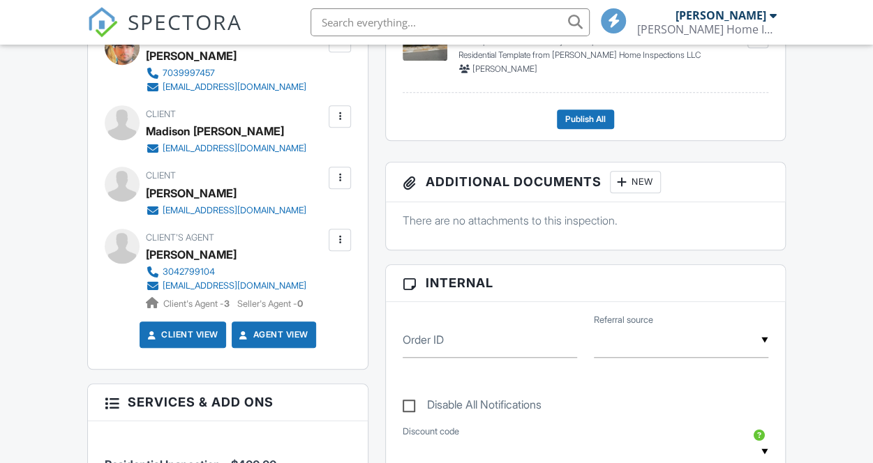
click at [334, 121] on div at bounding box center [340, 117] width 14 height 14
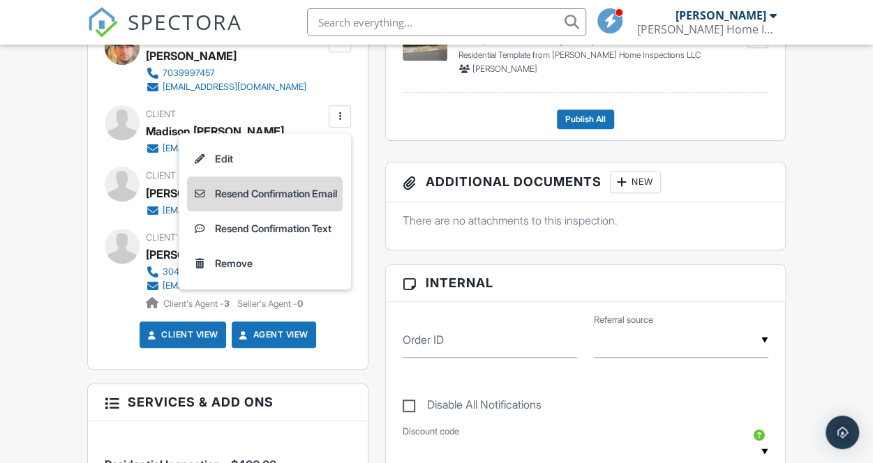
click at [322, 188] on li "Resend Confirmation Email" at bounding box center [265, 194] width 156 height 35
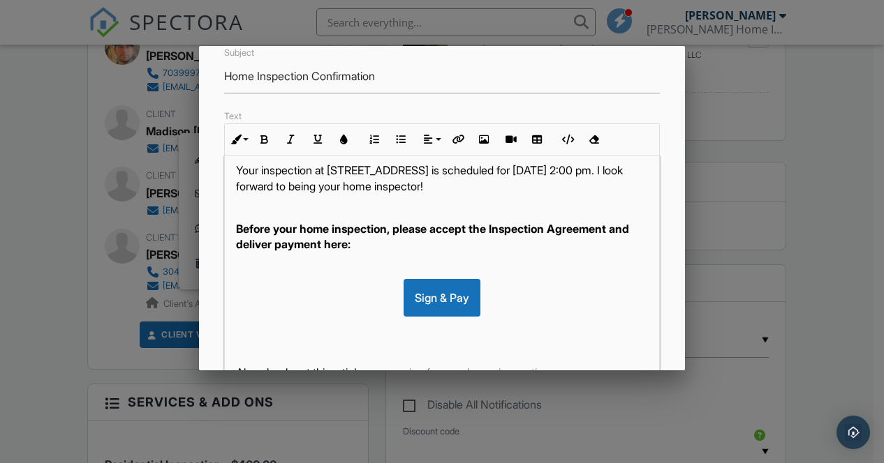
scroll to position [349, 0]
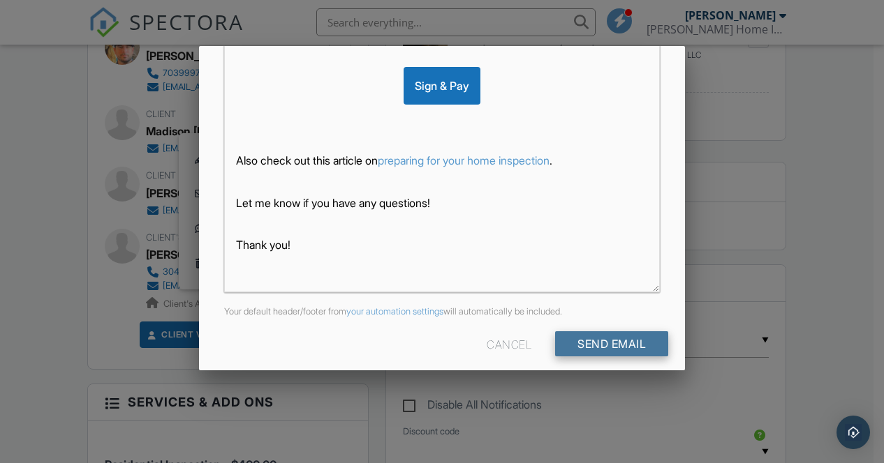
click at [624, 345] on input "Send Email" at bounding box center [611, 344] width 113 height 25
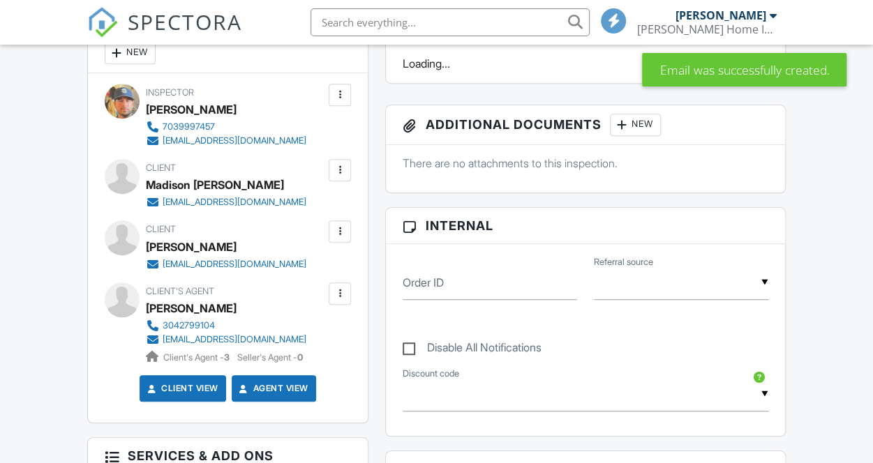
scroll to position [419, 0]
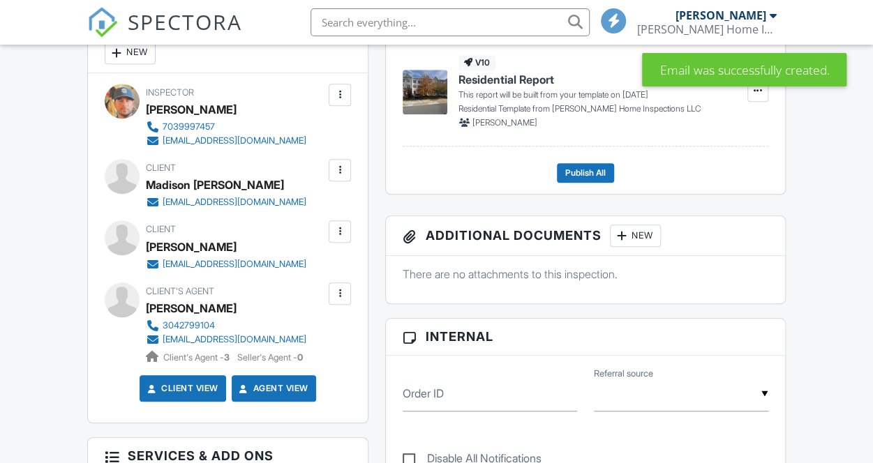
click at [341, 235] on div at bounding box center [340, 232] width 14 height 14
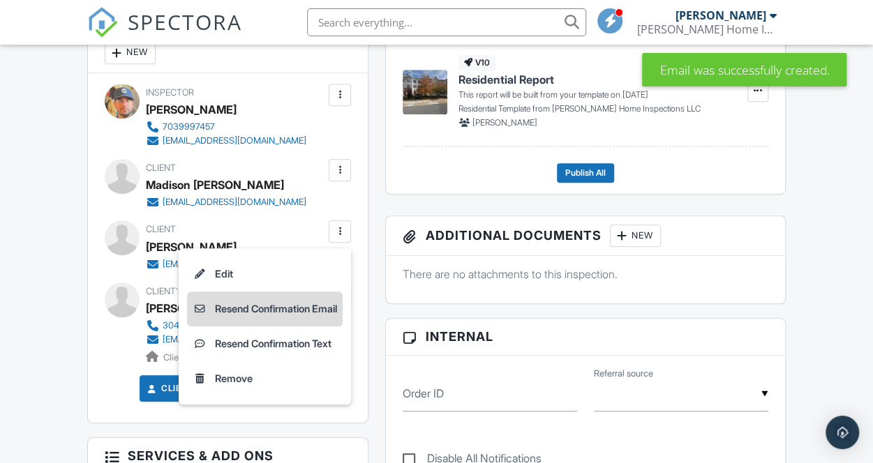
click at [325, 309] on li "Resend Confirmation Email" at bounding box center [265, 309] width 156 height 35
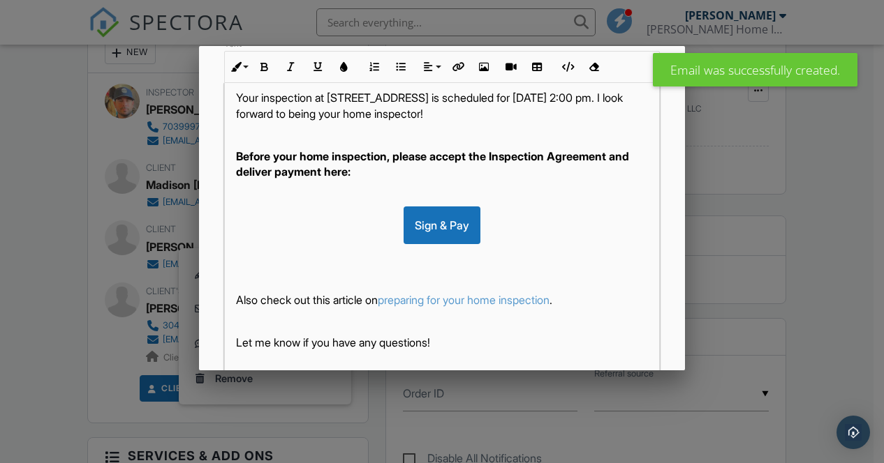
scroll to position [360, 0]
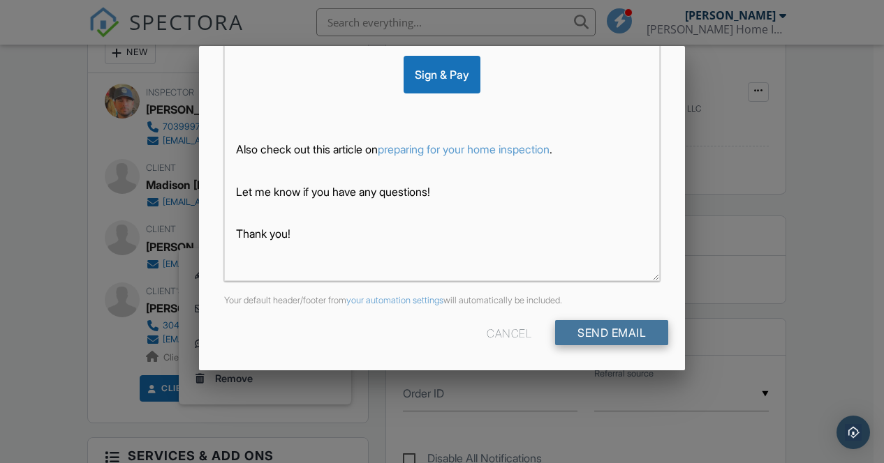
click at [614, 327] on input "Send Email" at bounding box center [611, 332] width 113 height 25
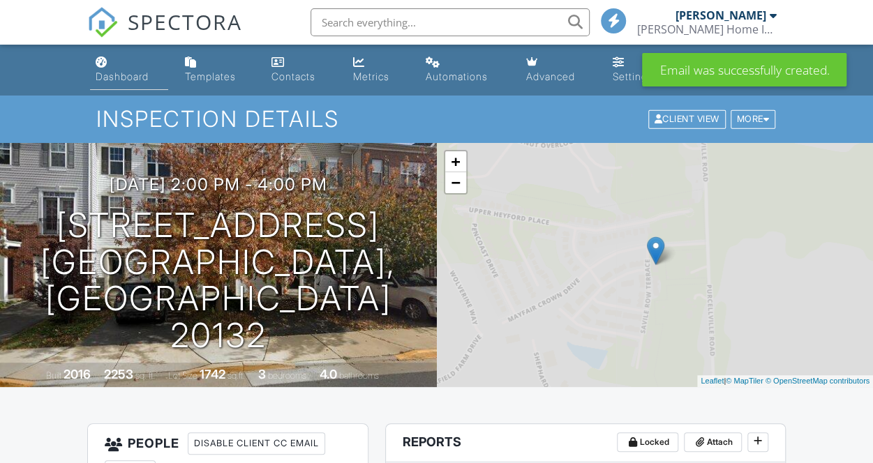
click at [119, 84] on link "Dashboard" at bounding box center [129, 70] width 78 height 40
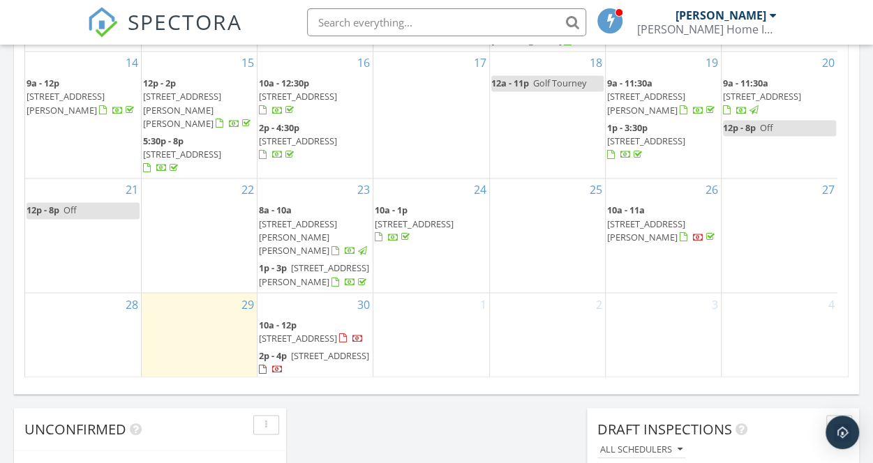
scroll to position [1081, 0]
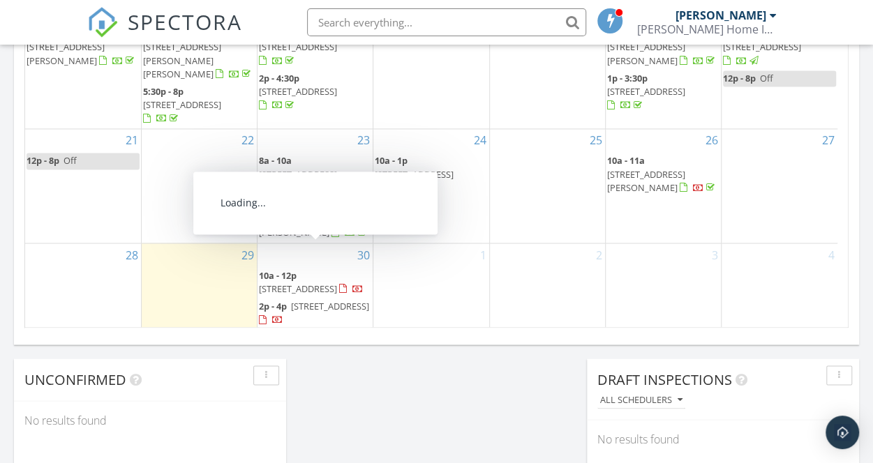
click at [320, 282] on span "[STREET_ADDRESS]" at bounding box center [298, 288] width 78 height 13
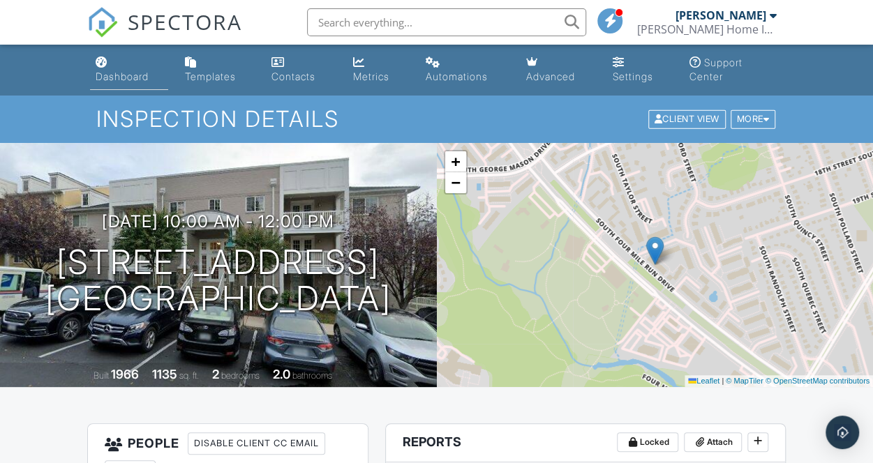
click at [121, 76] on div "Dashboard" at bounding box center [122, 76] width 53 height 12
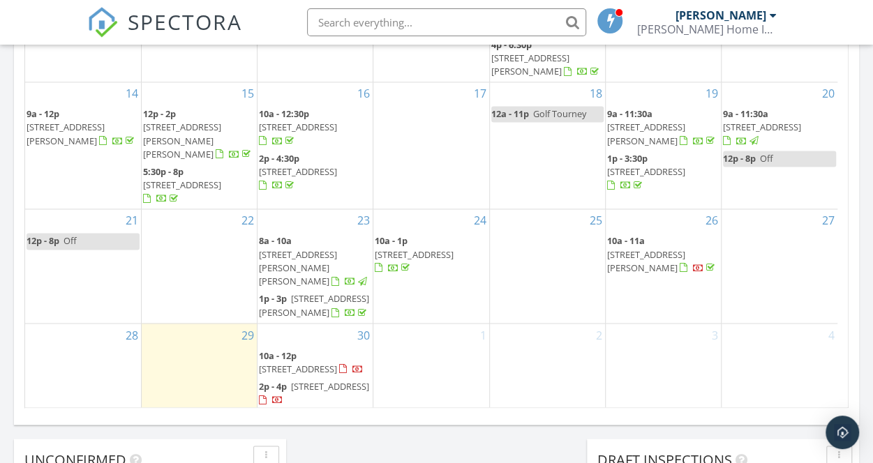
scroll to position [1047, 0]
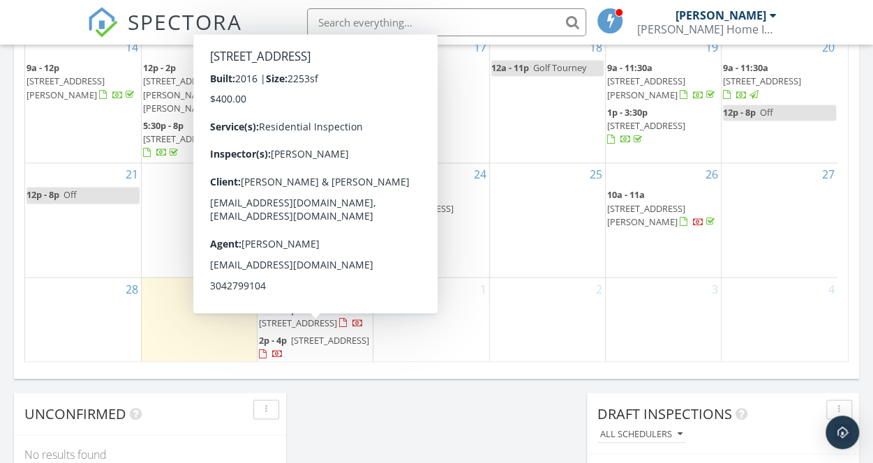
click at [315, 334] on span "822 Savile Row Terrace, Purcellville 20132" at bounding box center [330, 340] width 78 height 13
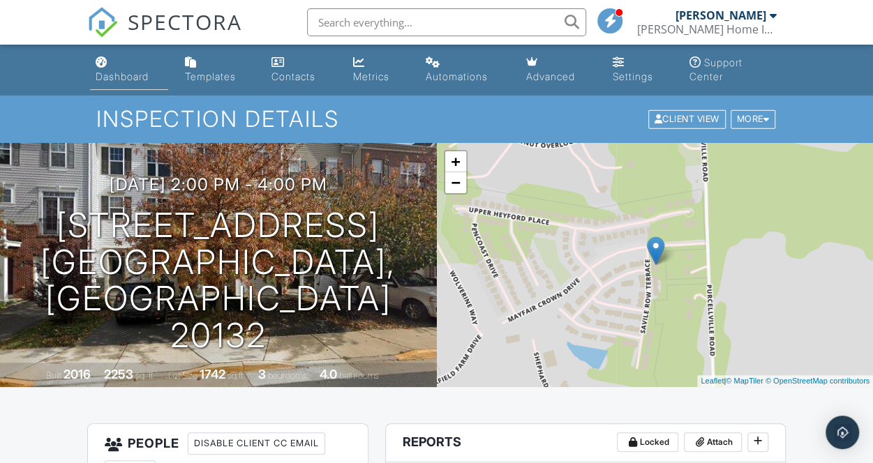
click at [107, 69] on link "Dashboard" at bounding box center [129, 70] width 78 height 40
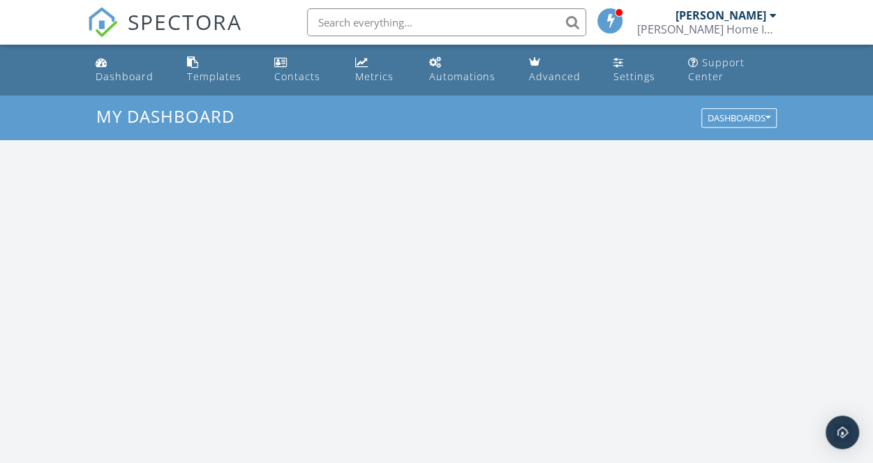
scroll to position [1291, 894]
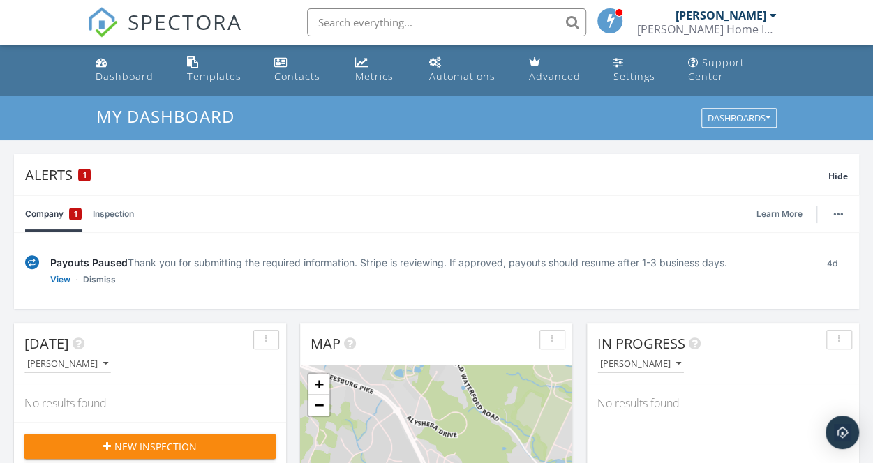
click at [741, 23] on div "[PERSON_NAME] Home Inspections LLC" at bounding box center [707, 29] width 140 height 14
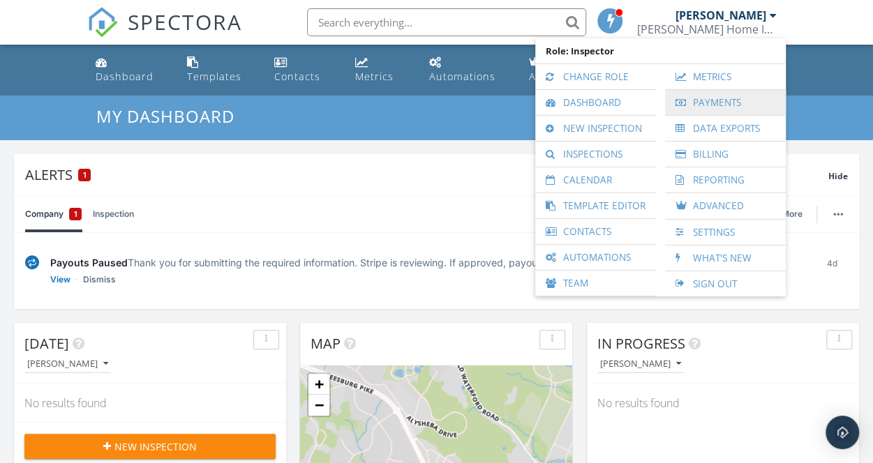
click at [717, 103] on link "Payments" at bounding box center [725, 102] width 107 height 25
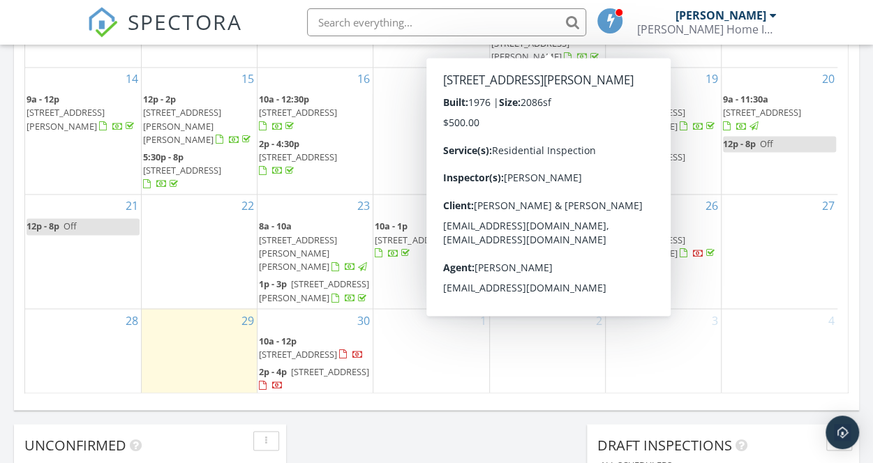
scroll to position [1047, 0]
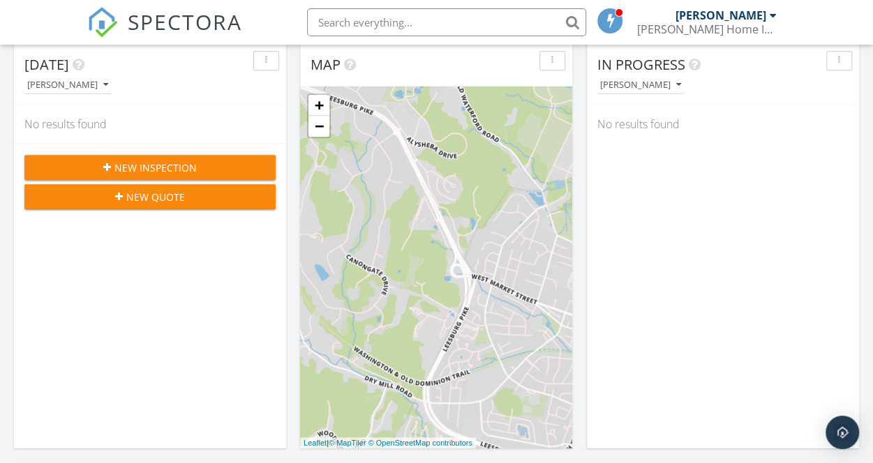
scroll to position [0, 0]
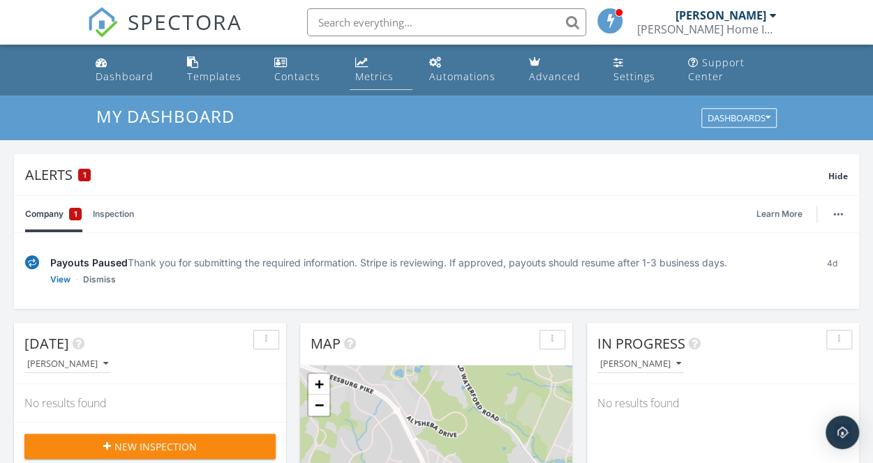
click at [362, 78] on div "Metrics" at bounding box center [374, 76] width 38 height 13
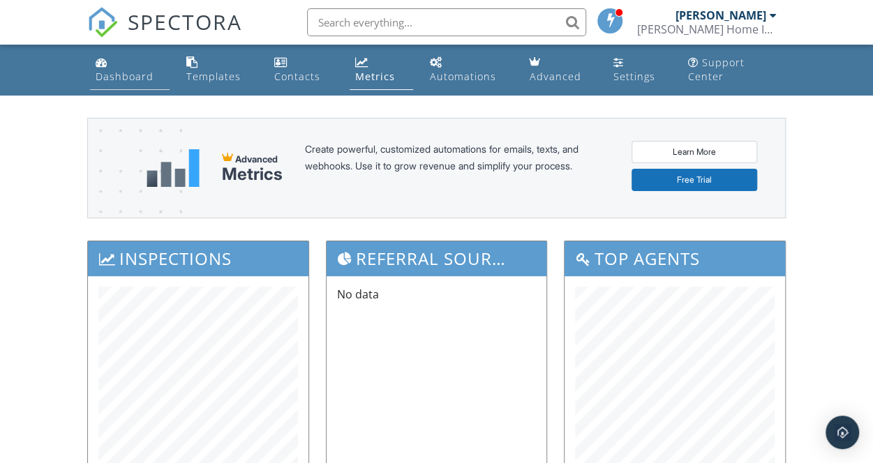
click at [127, 78] on div "Dashboard" at bounding box center [125, 76] width 58 height 13
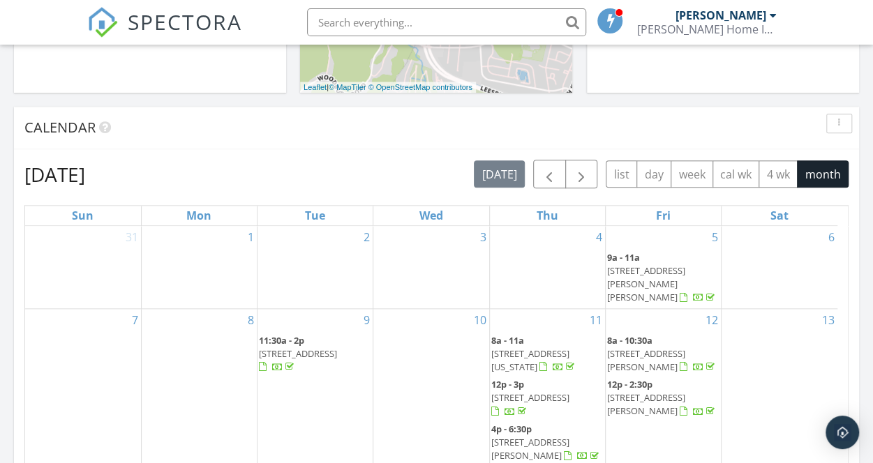
scroll to position [628, 0]
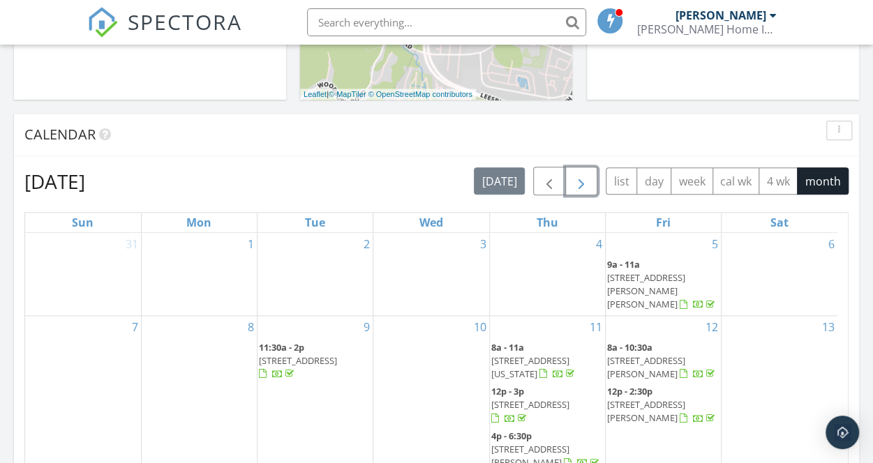
click at [578, 184] on span "button" at bounding box center [581, 181] width 17 height 17
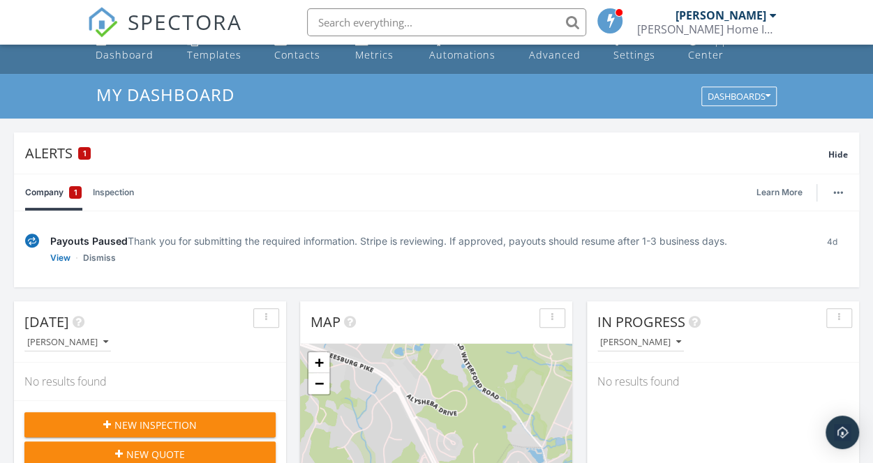
scroll to position [0, 0]
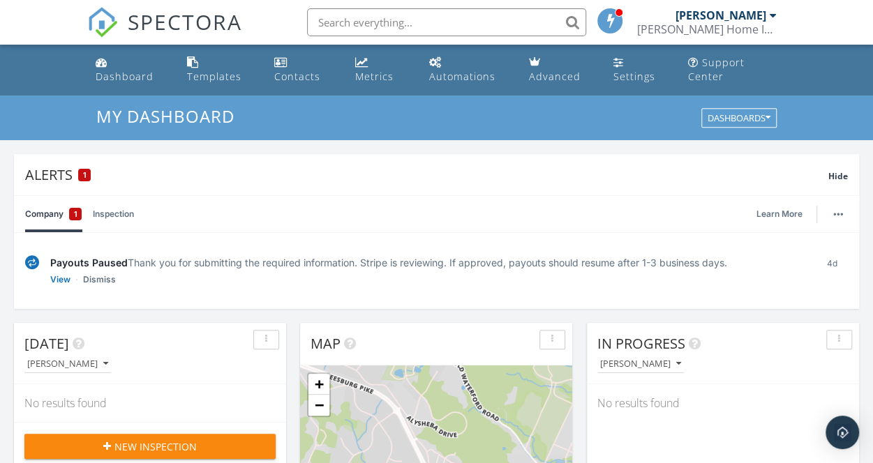
click at [745, 24] on div "[PERSON_NAME] Home Inspections LLC" at bounding box center [707, 29] width 140 height 14
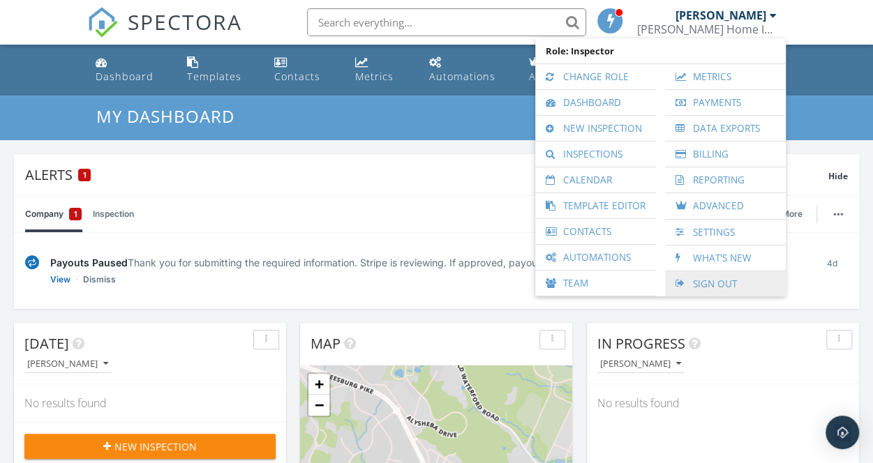
click at [724, 281] on link "Sign Out" at bounding box center [725, 283] width 107 height 25
